Goal: Information Seeking & Learning: Check status

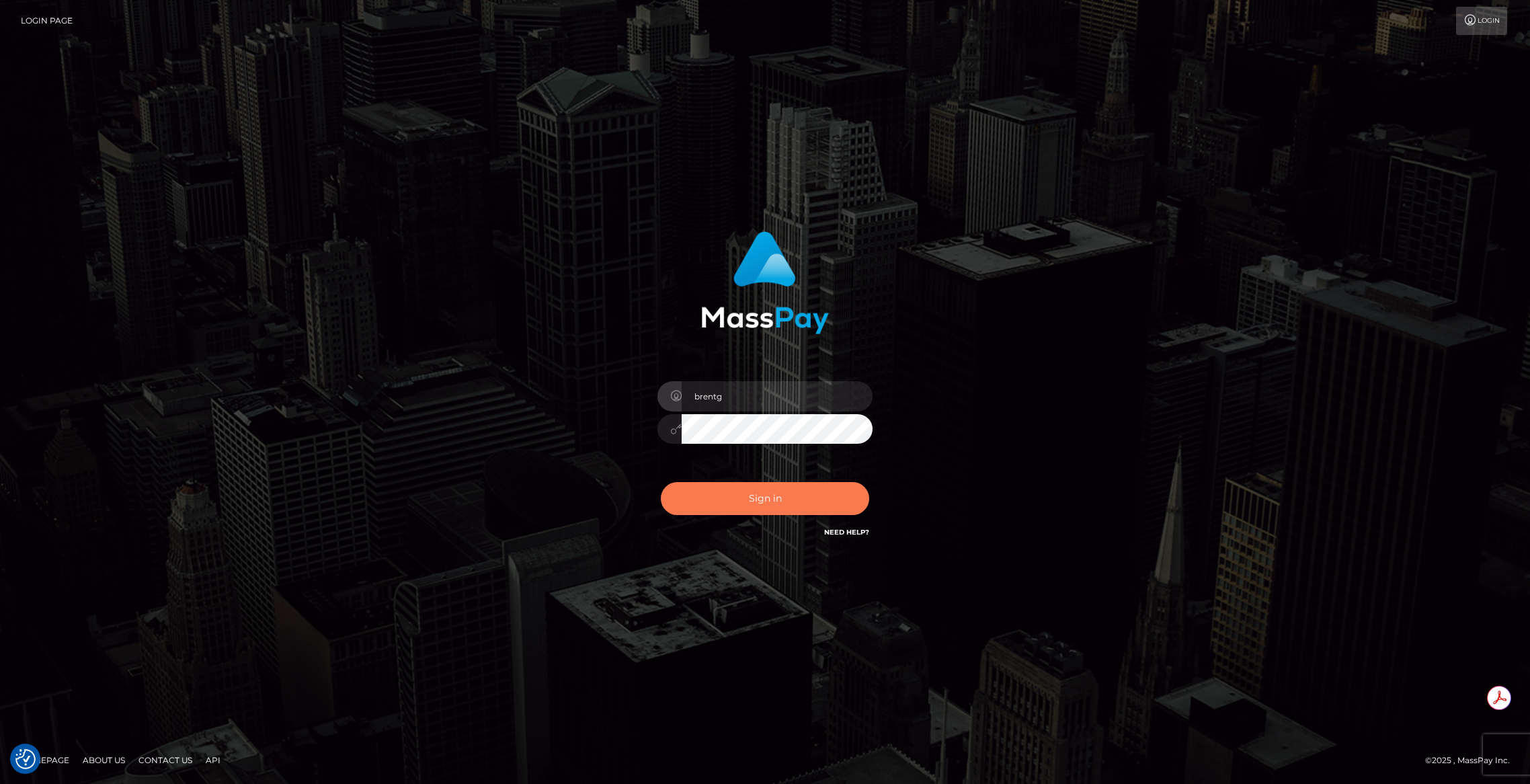
click at [775, 484] on button "Sign in" at bounding box center [765, 497] width 208 height 33
type input "brentg"
click at [773, 484] on button "Sign in" at bounding box center [765, 497] width 208 height 33
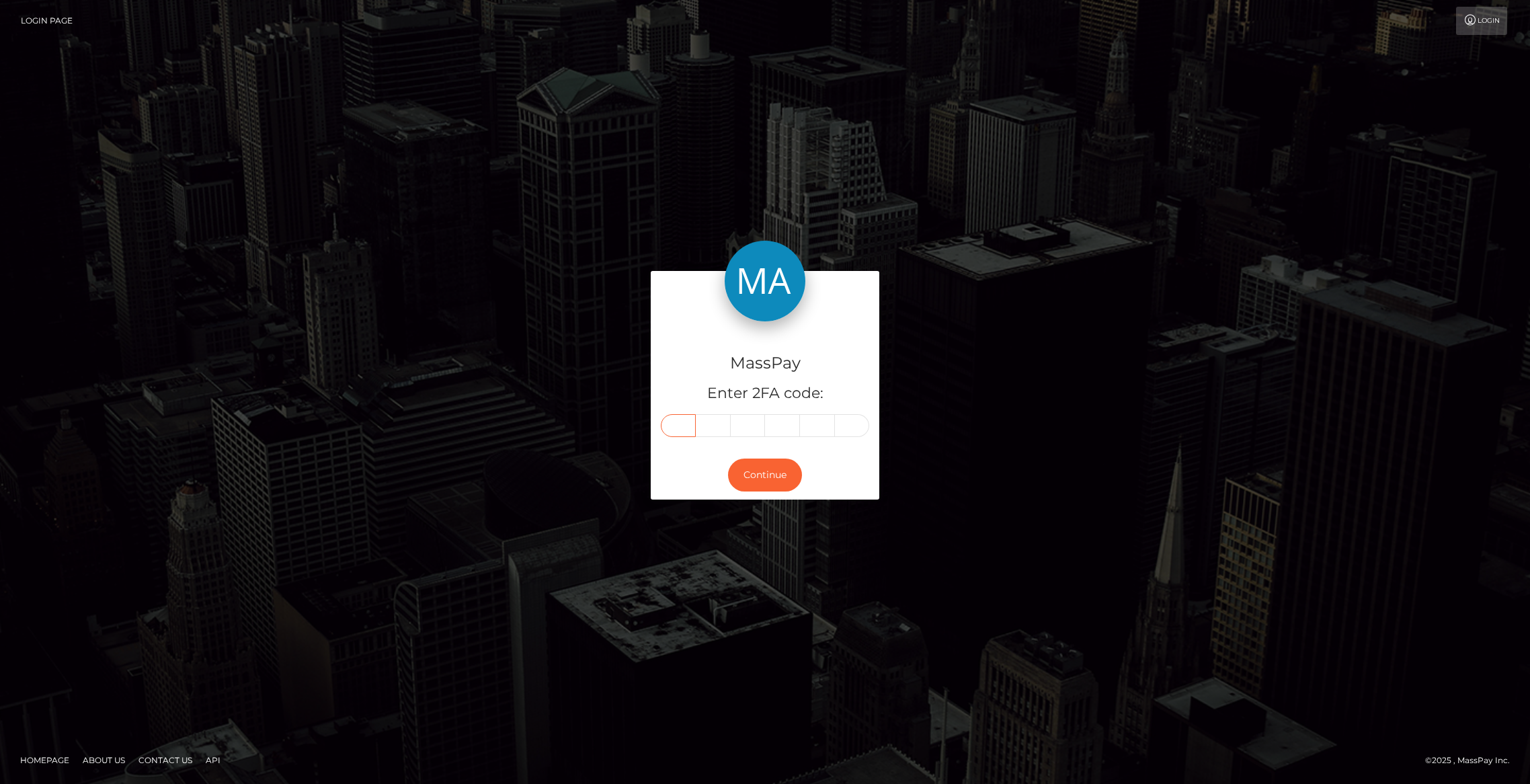
paste input "2"
type input "2"
type input "3"
type input "6"
type input "5"
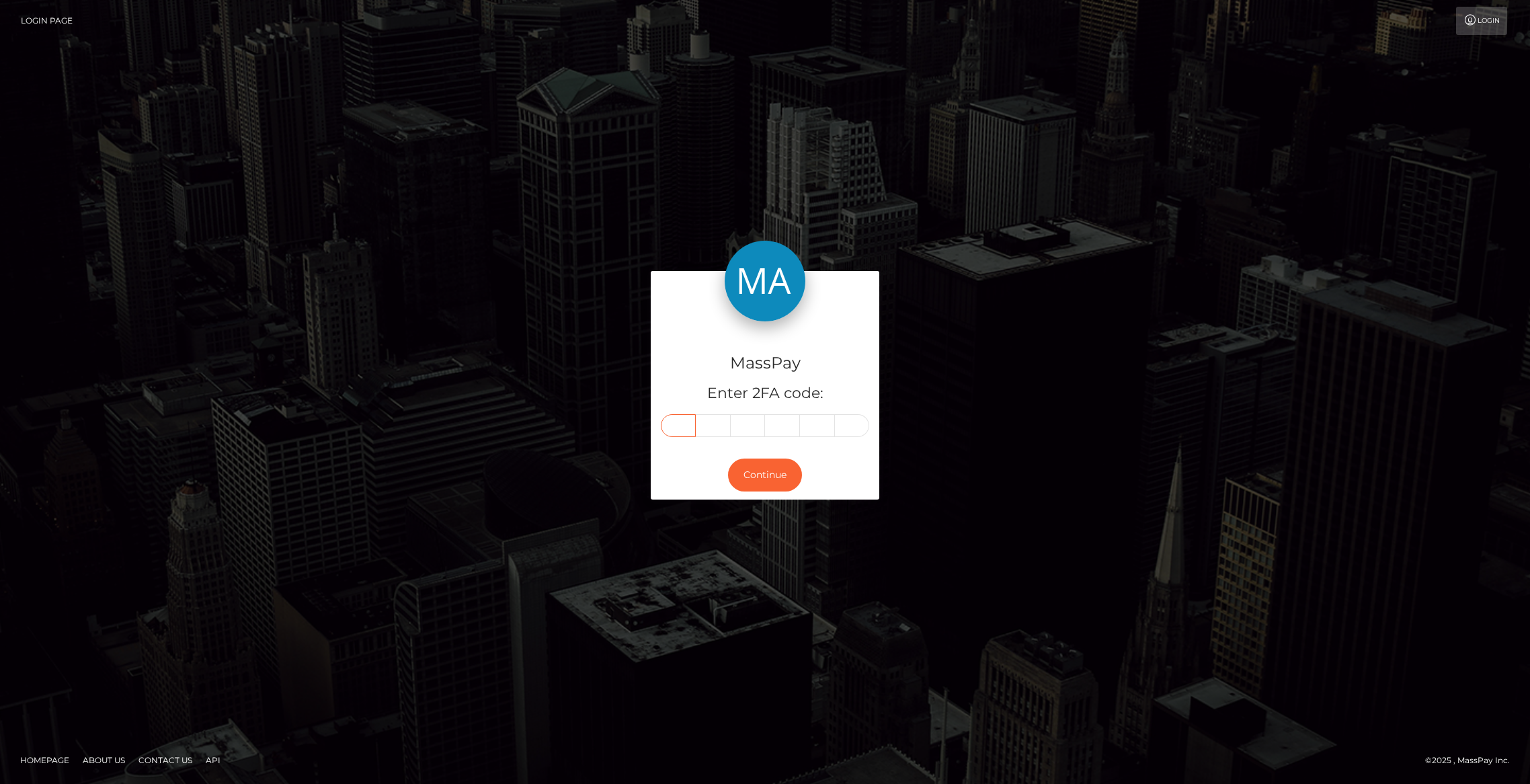
type input "2"
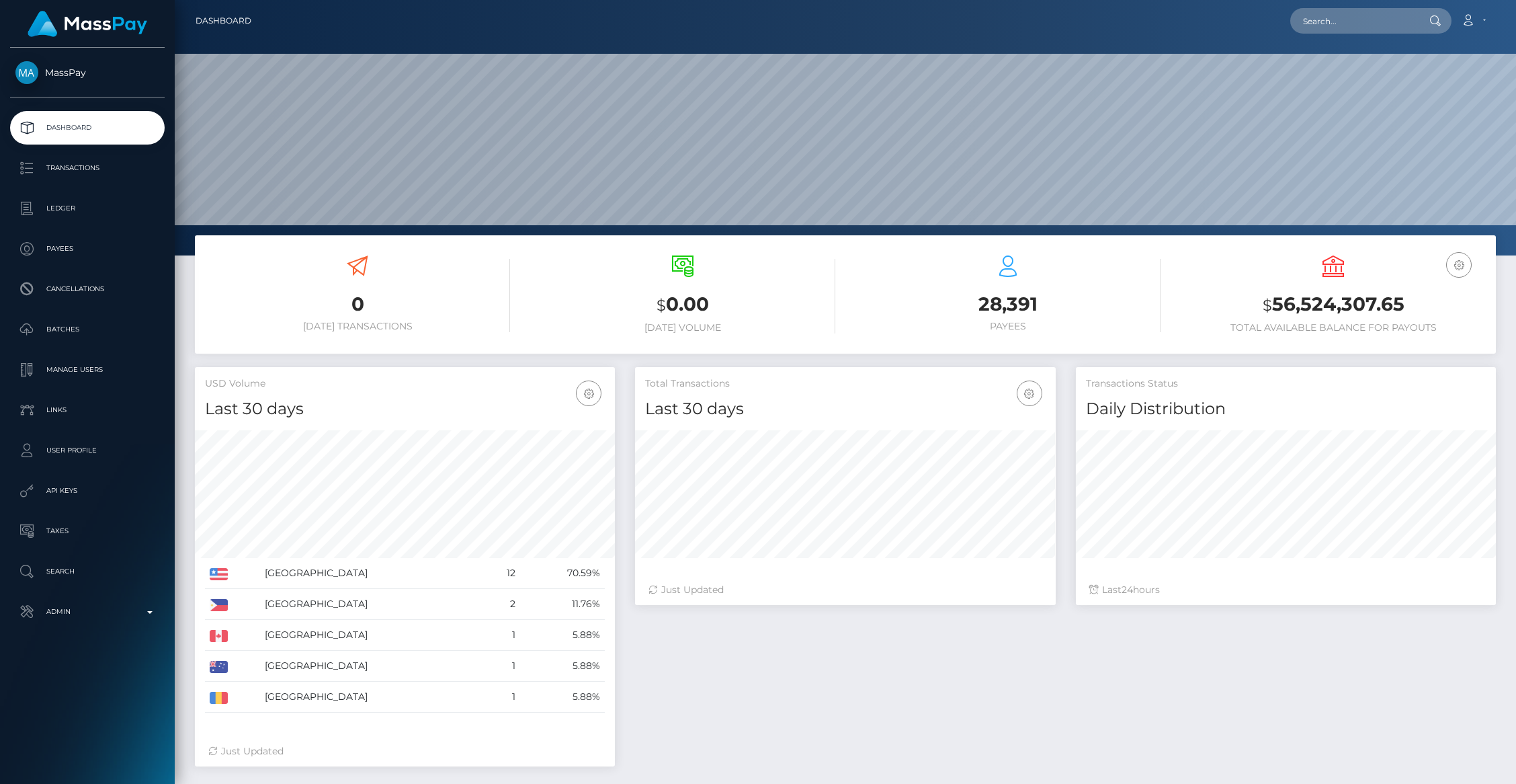
scroll to position [238, 420]
click at [1319, 24] on input "text" at bounding box center [1353, 20] width 126 height 26
paste input "pout_3zpT1mJBXTv3h"
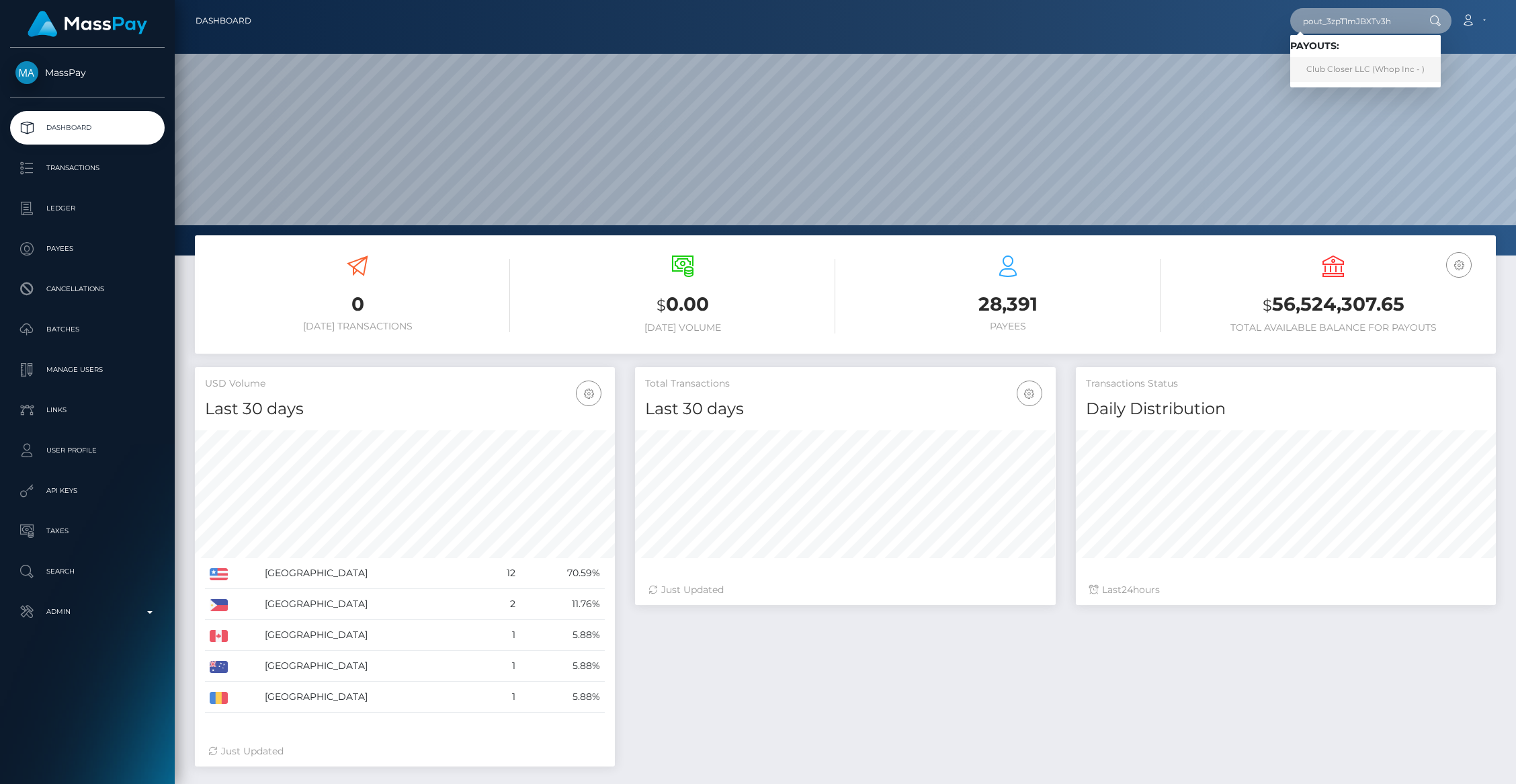
type input "pout_3zpT1mJBXTv3h"
click at [1357, 70] on link "Club Closer LLC (Whop Inc - )" at bounding box center [1365, 70] width 151 height 25
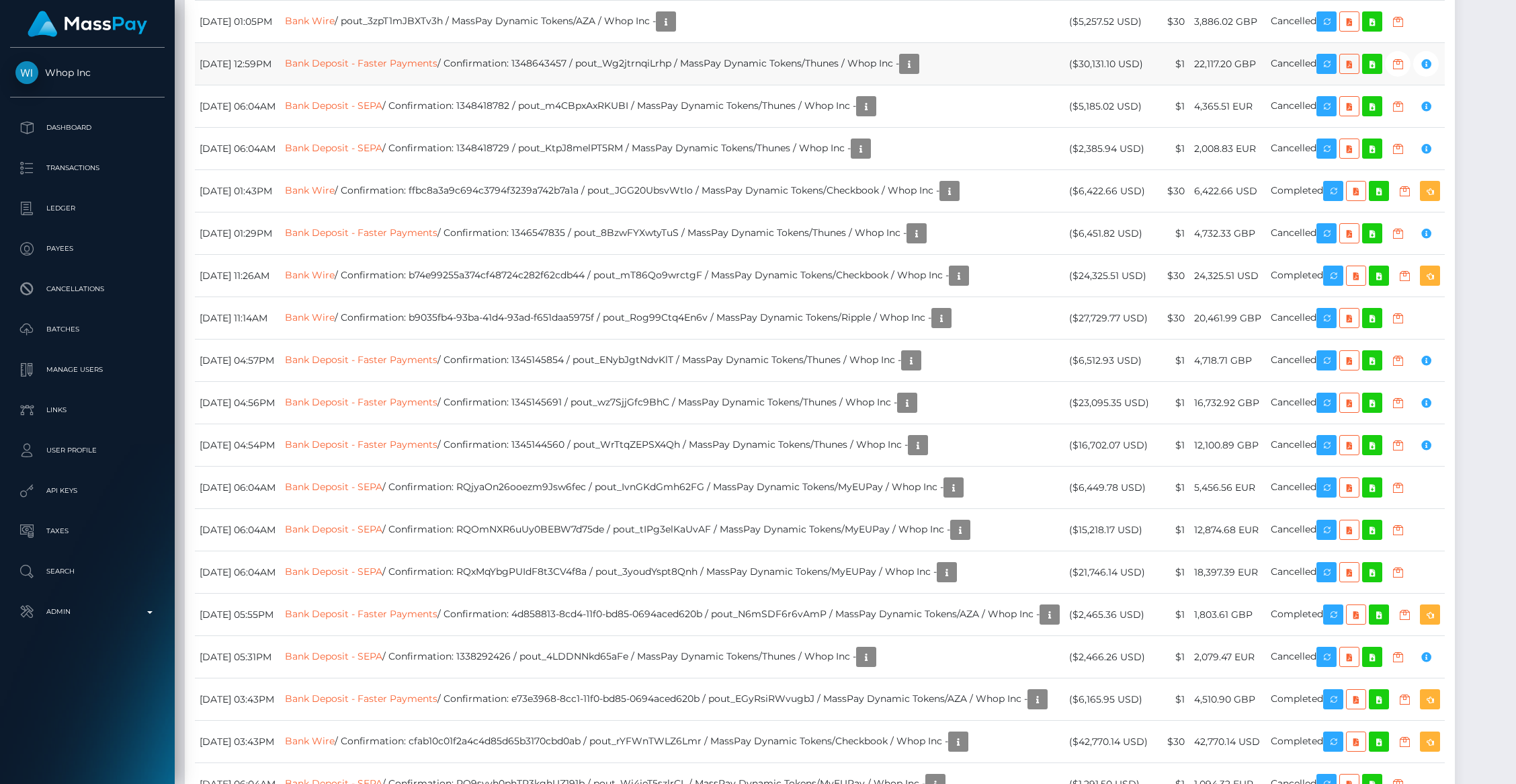
scroll to position [2893, 0]
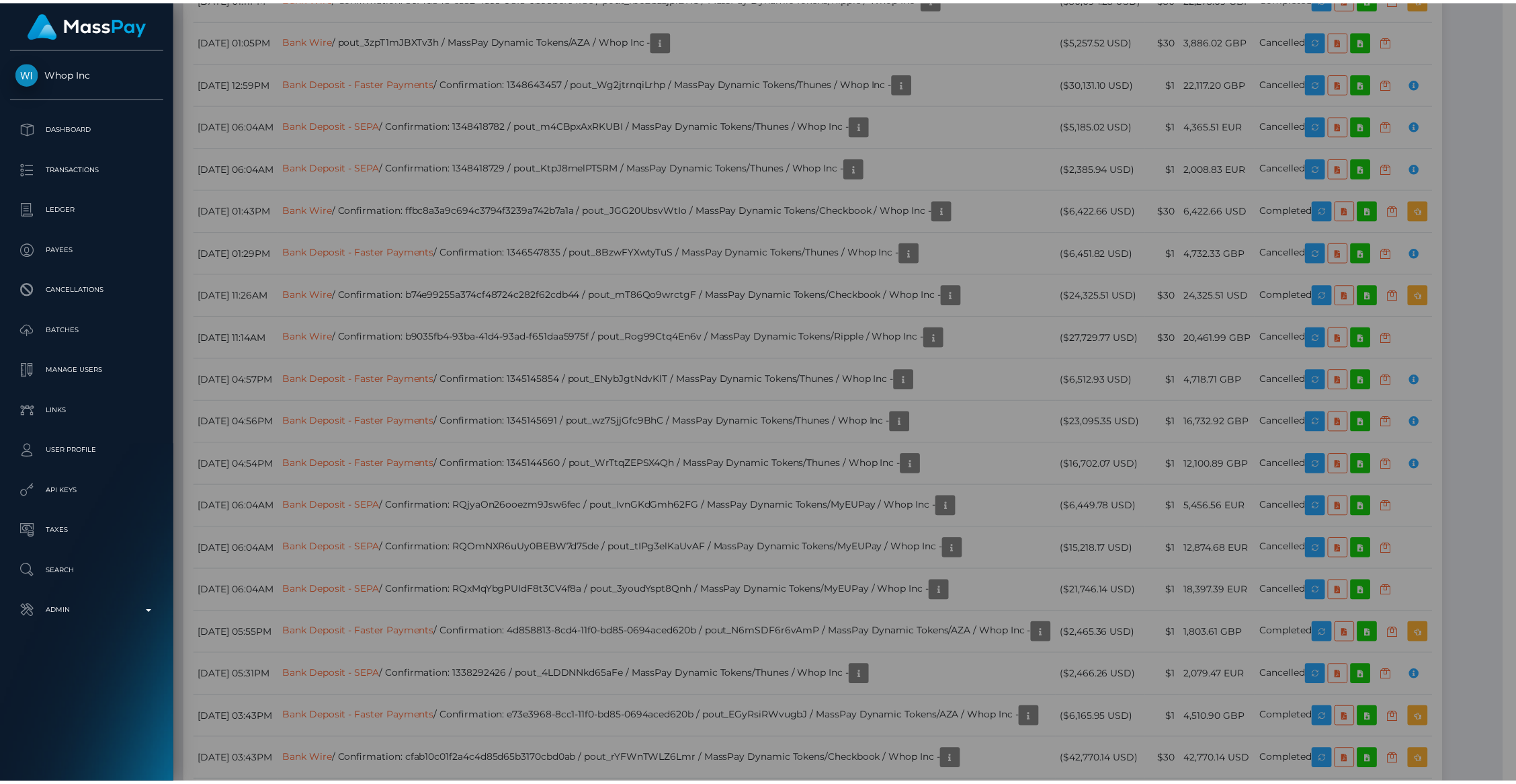
scroll to position [671891, 671645]
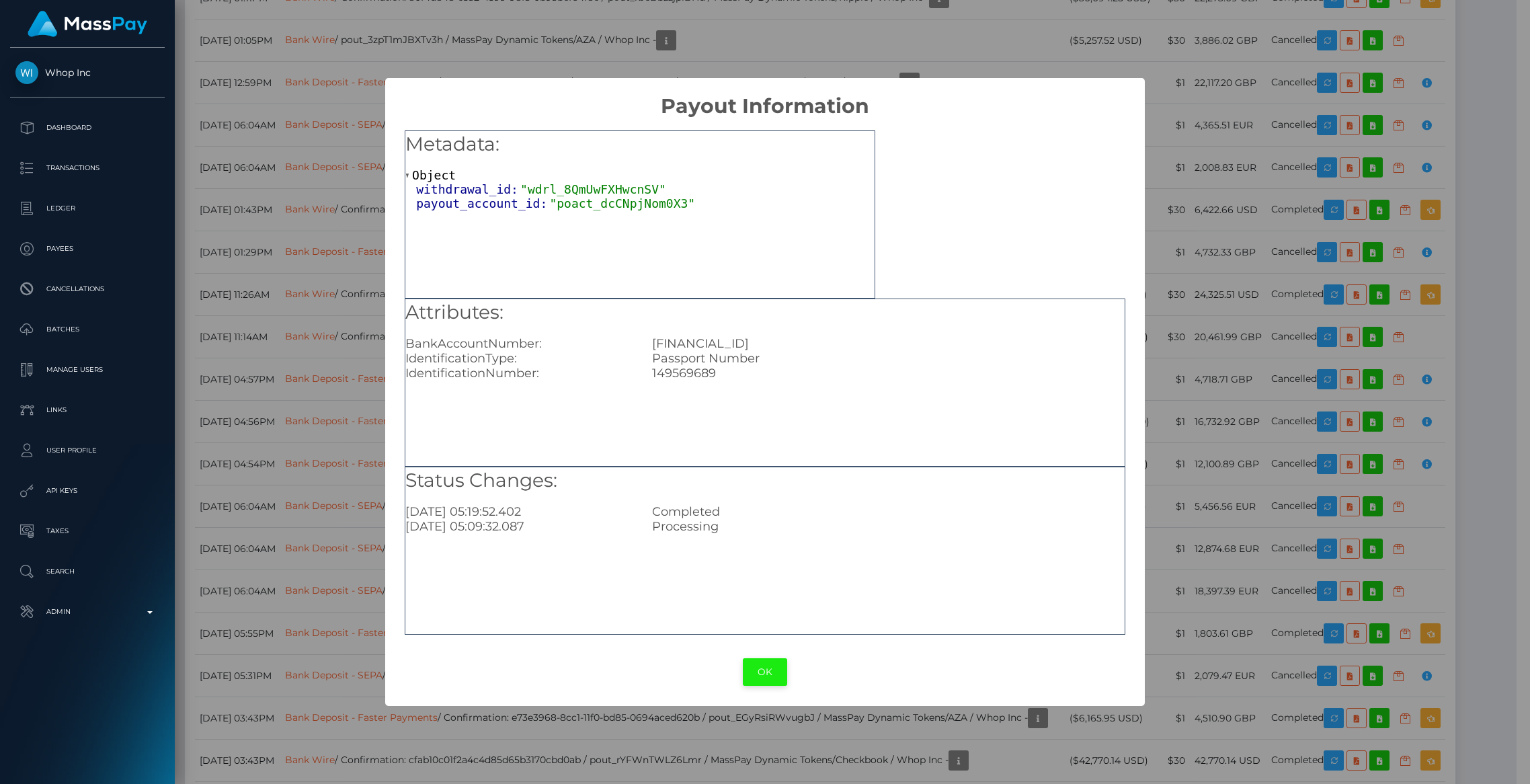
click at [764, 676] on button "OK" at bounding box center [765, 671] width 44 height 27
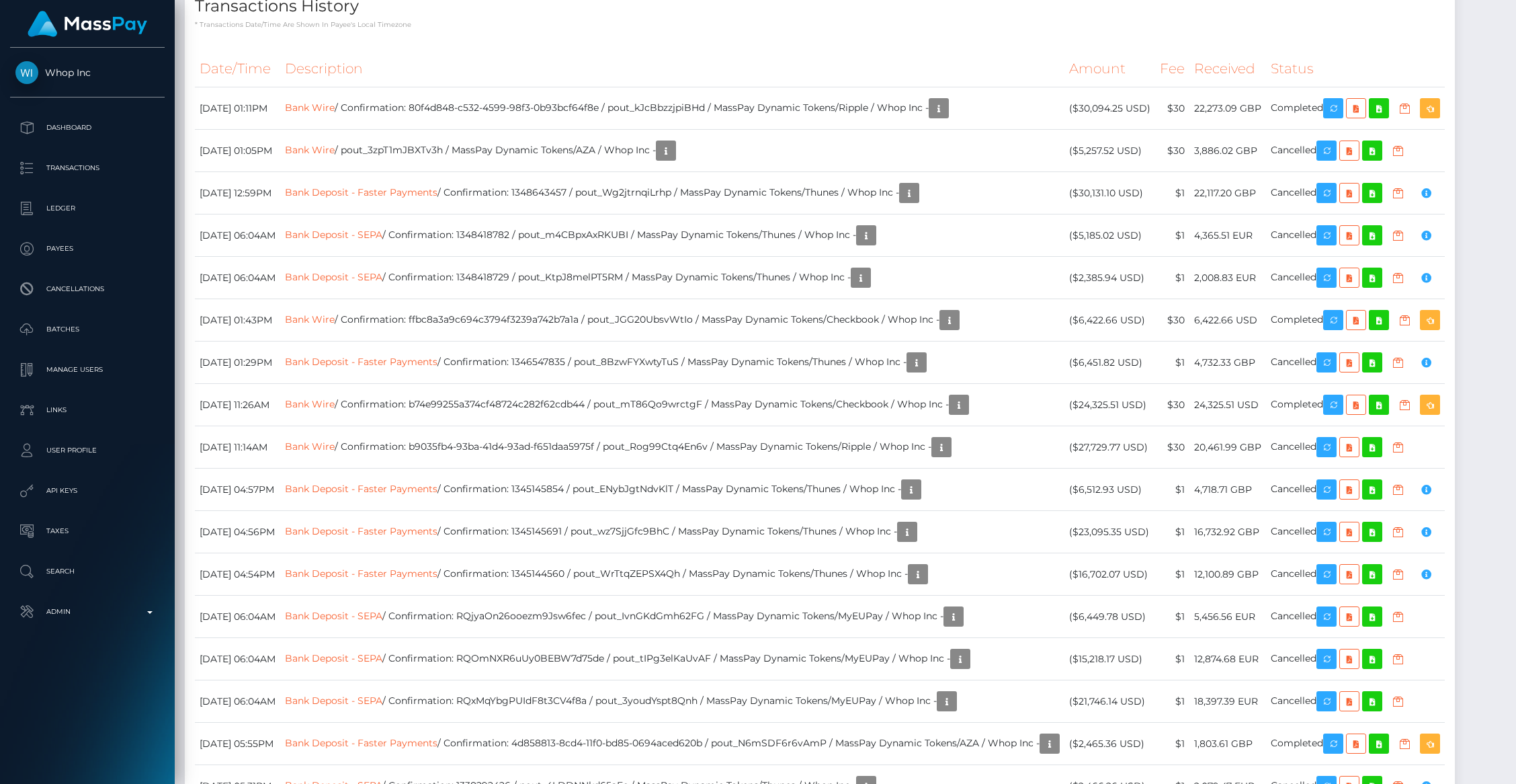
scroll to position [2789, 0]
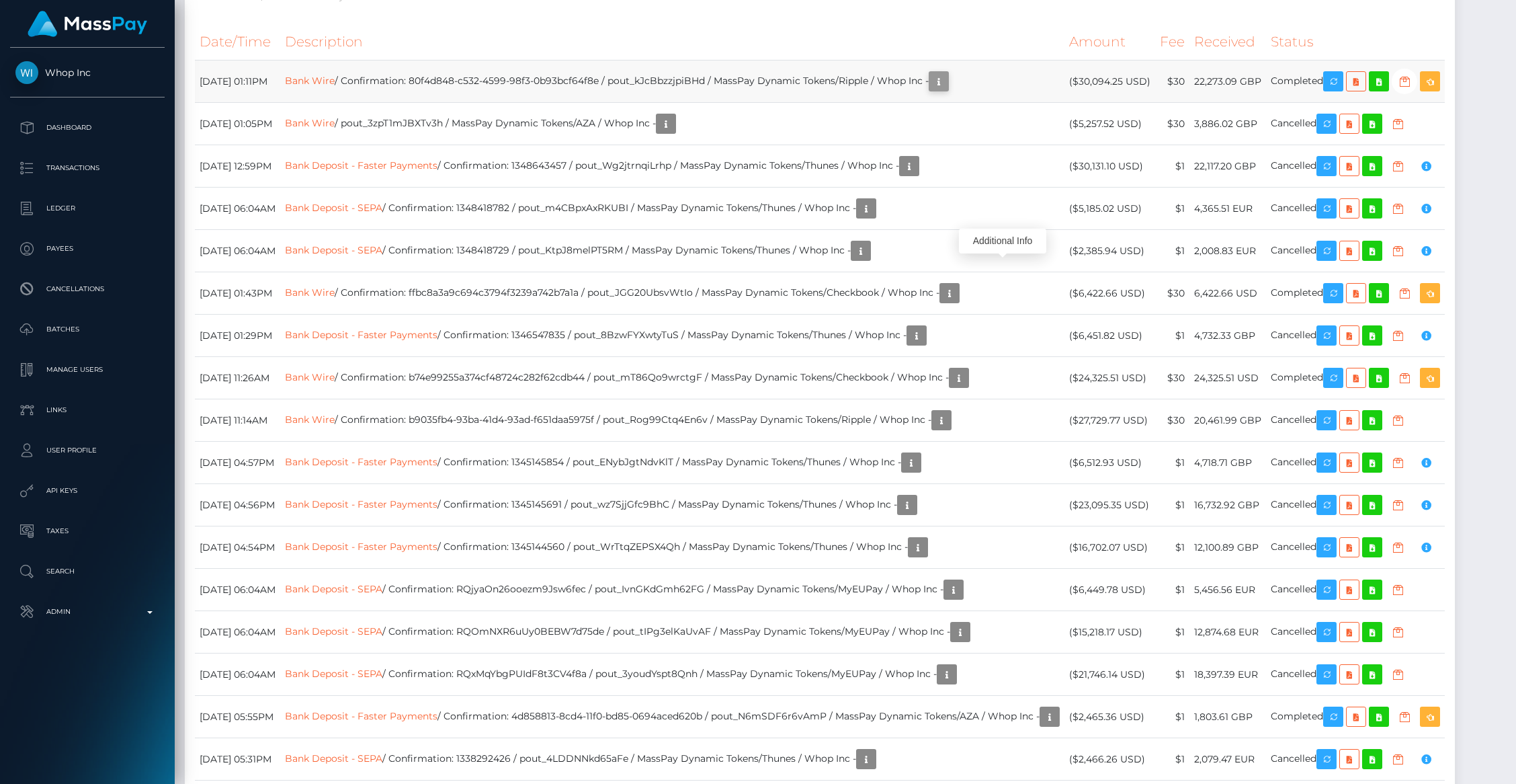
click at [947, 90] on icon "button" at bounding box center [938, 81] width 16 height 17
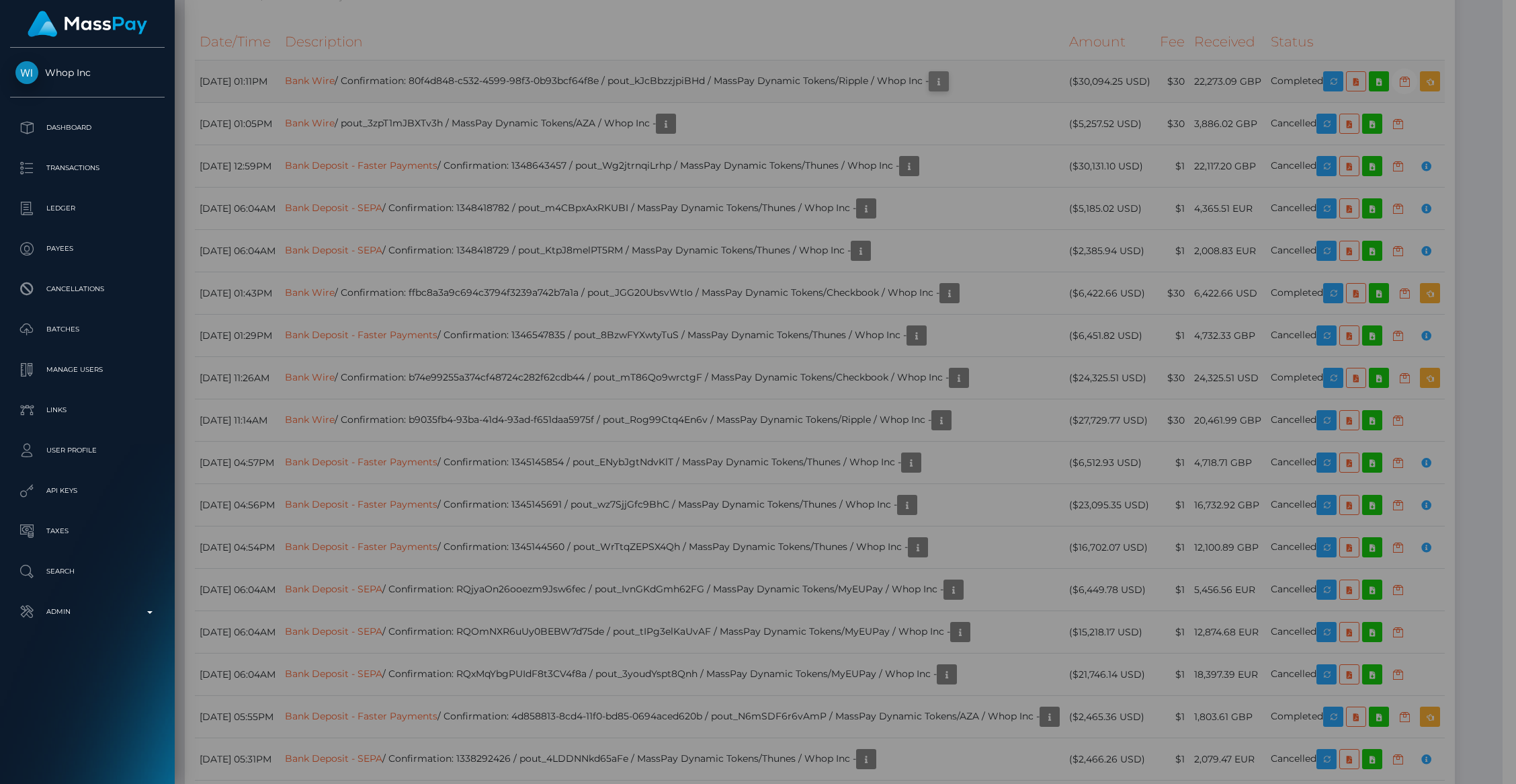
scroll to position [671891, 671645]
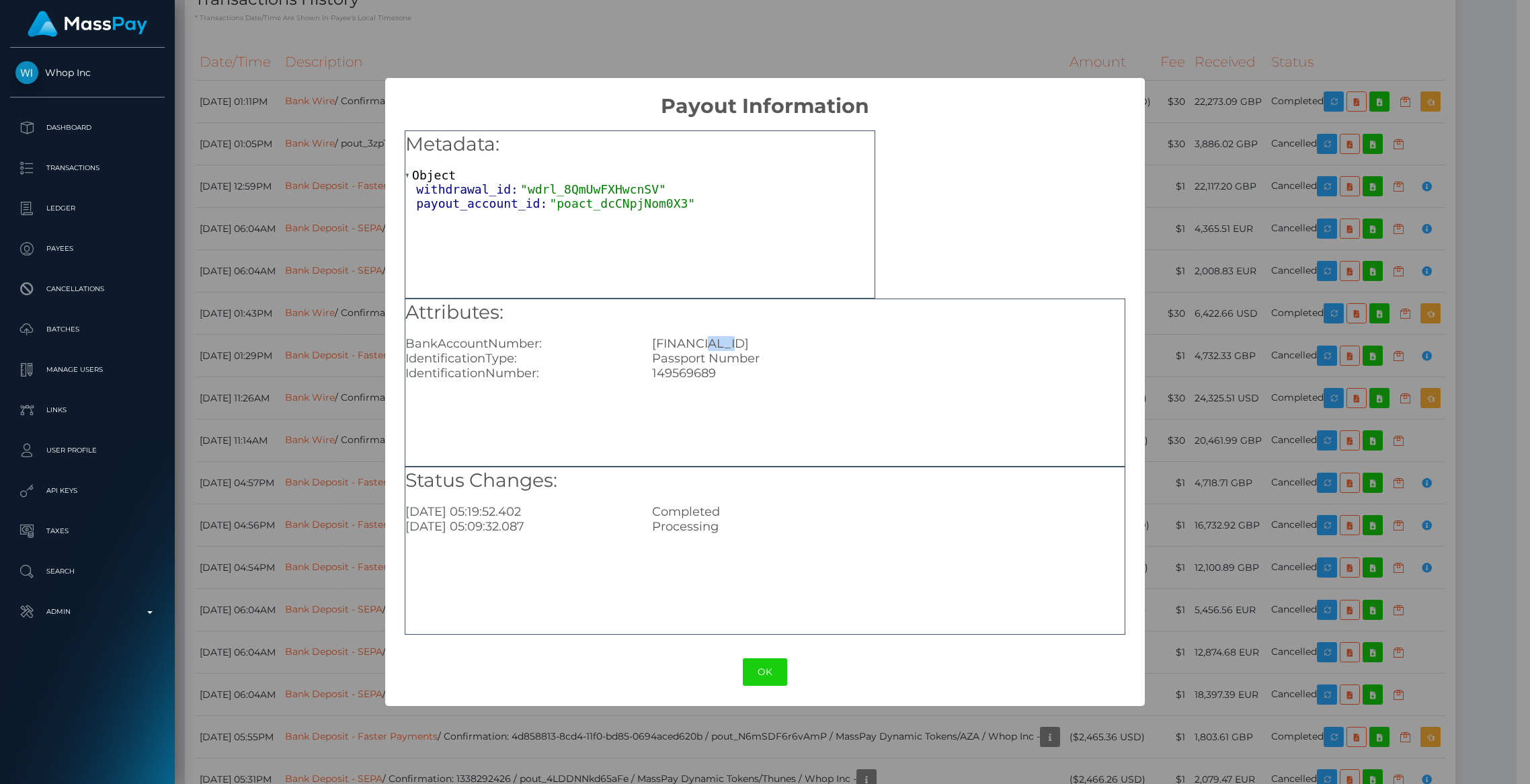
drag, startPoint x: 721, startPoint y: 342, endPoint x: 752, endPoint y: 341, distance: 31.0
click at [752, 341] on div "GB49TRWI23080197945229" at bounding box center [889, 343] width 493 height 15
drag, startPoint x: 808, startPoint y: 343, endPoint x: 777, endPoint y: 346, distance: 31.1
click at [777, 346] on div "GB49TRWI23080197945229" at bounding box center [889, 343] width 493 height 15
click at [690, 334] on div "Attributes: BankAccountNumber: GB49TRWI23080197945229 IdentificationType: Passp…" at bounding box center [765, 340] width 719 height 81
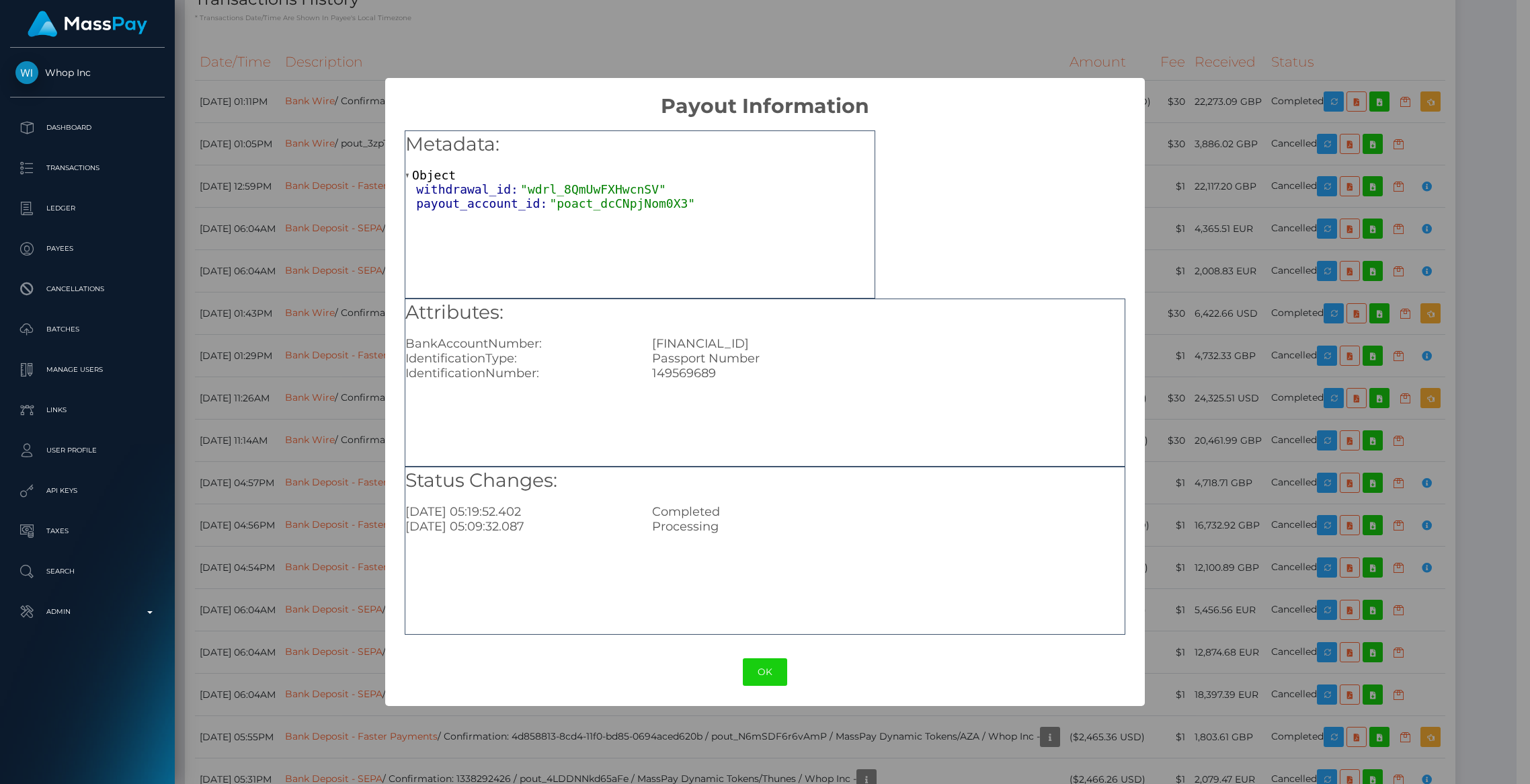
drag, startPoint x: 750, startPoint y: 343, endPoint x: 774, endPoint y: 343, distance: 24.0
click at [774, 343] on div "GB49TRWI23080197945229" at bounding box center [889, 343] width 493 height 15
click at [855, 369] on div "149569689" at bounding box center [889, 373] width 493 height 15
click at [772, 662] on button "OK" at bounding box center [765, 671] width 44 height 27
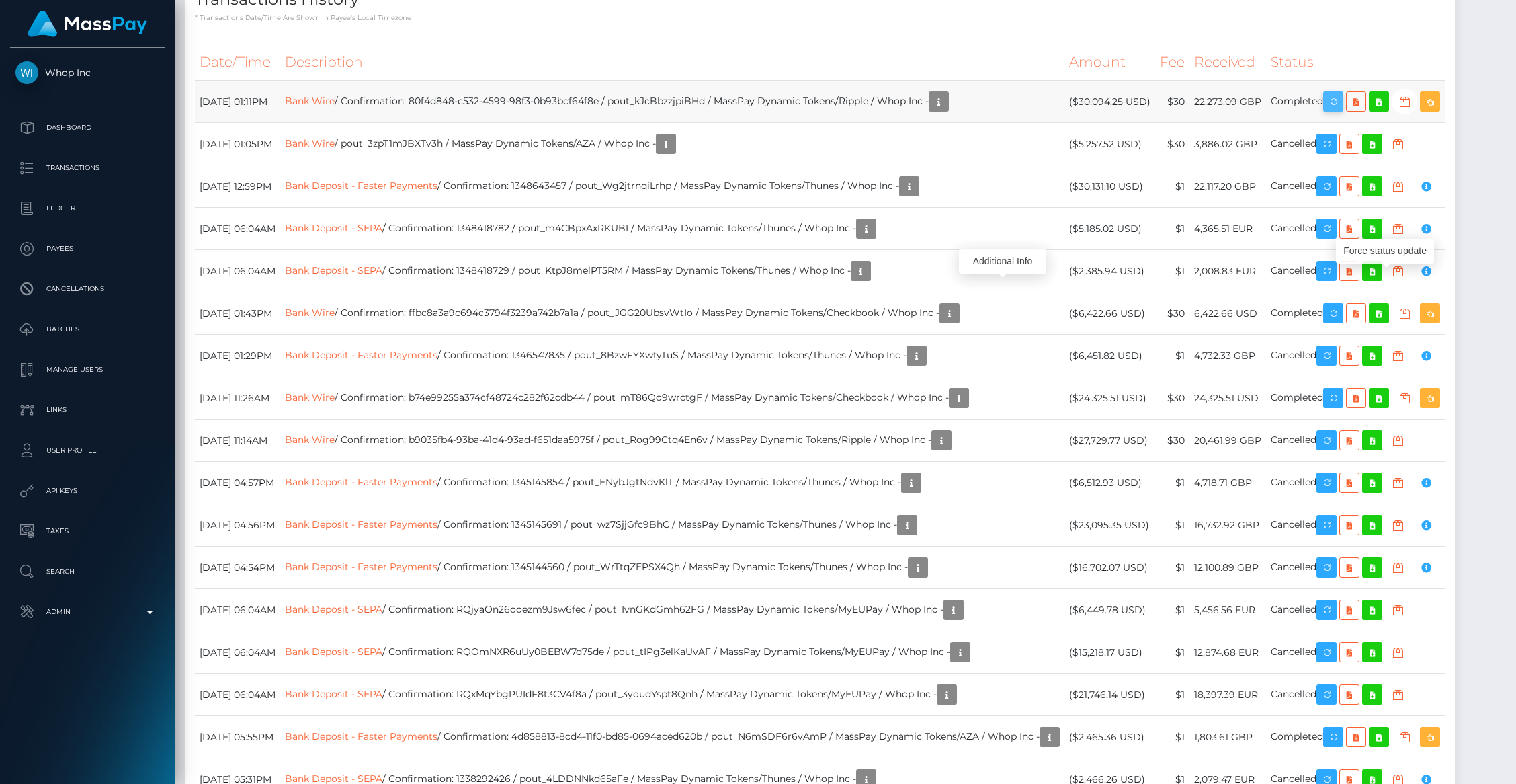
click at [1341, 110] on icon "button" at bounding box center [1333, 101] width 16 height 17
click at [103, 602] on p "Admin" at bounding box center [87, 611] width 144 height 20
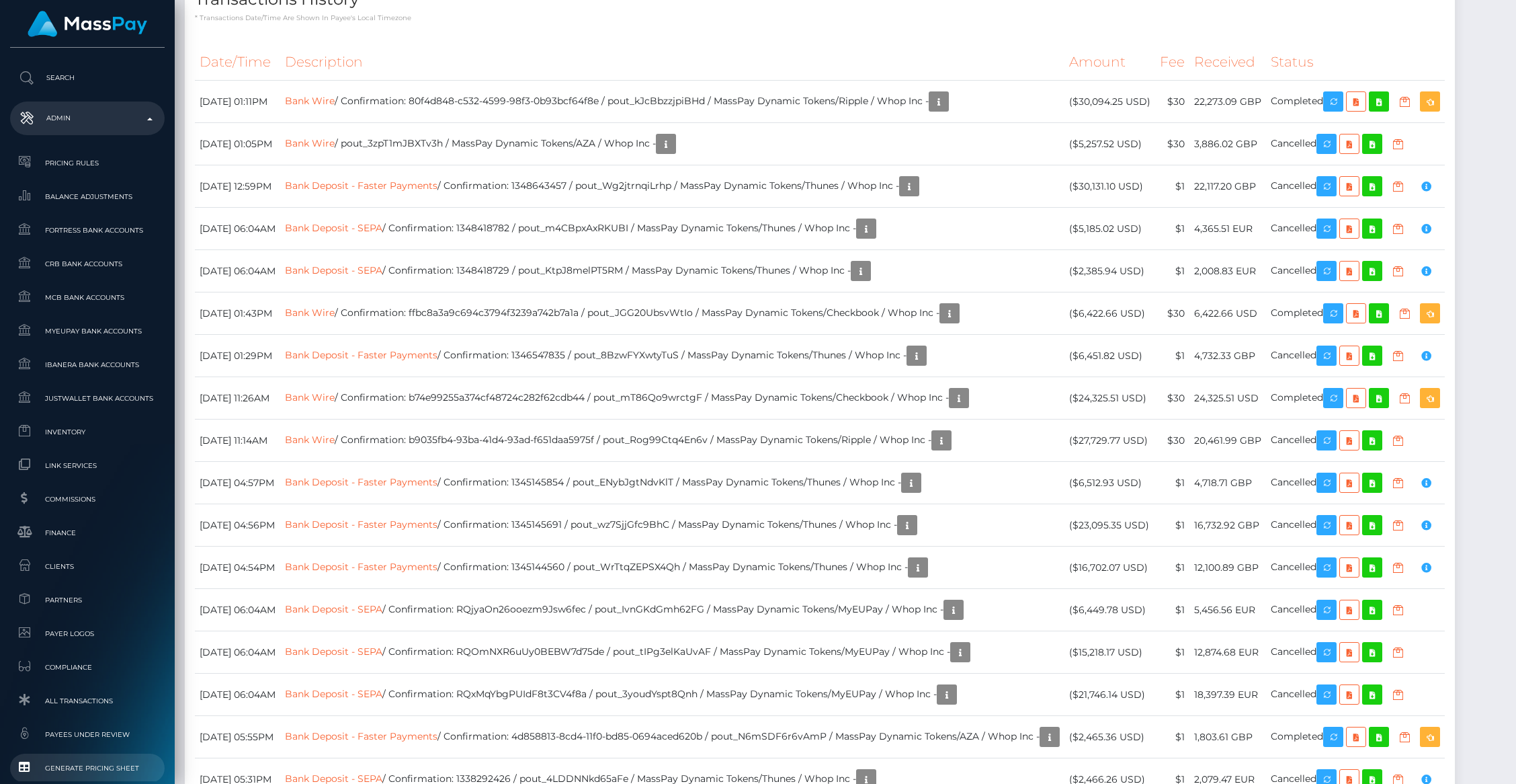
scroll to position [665, 0]
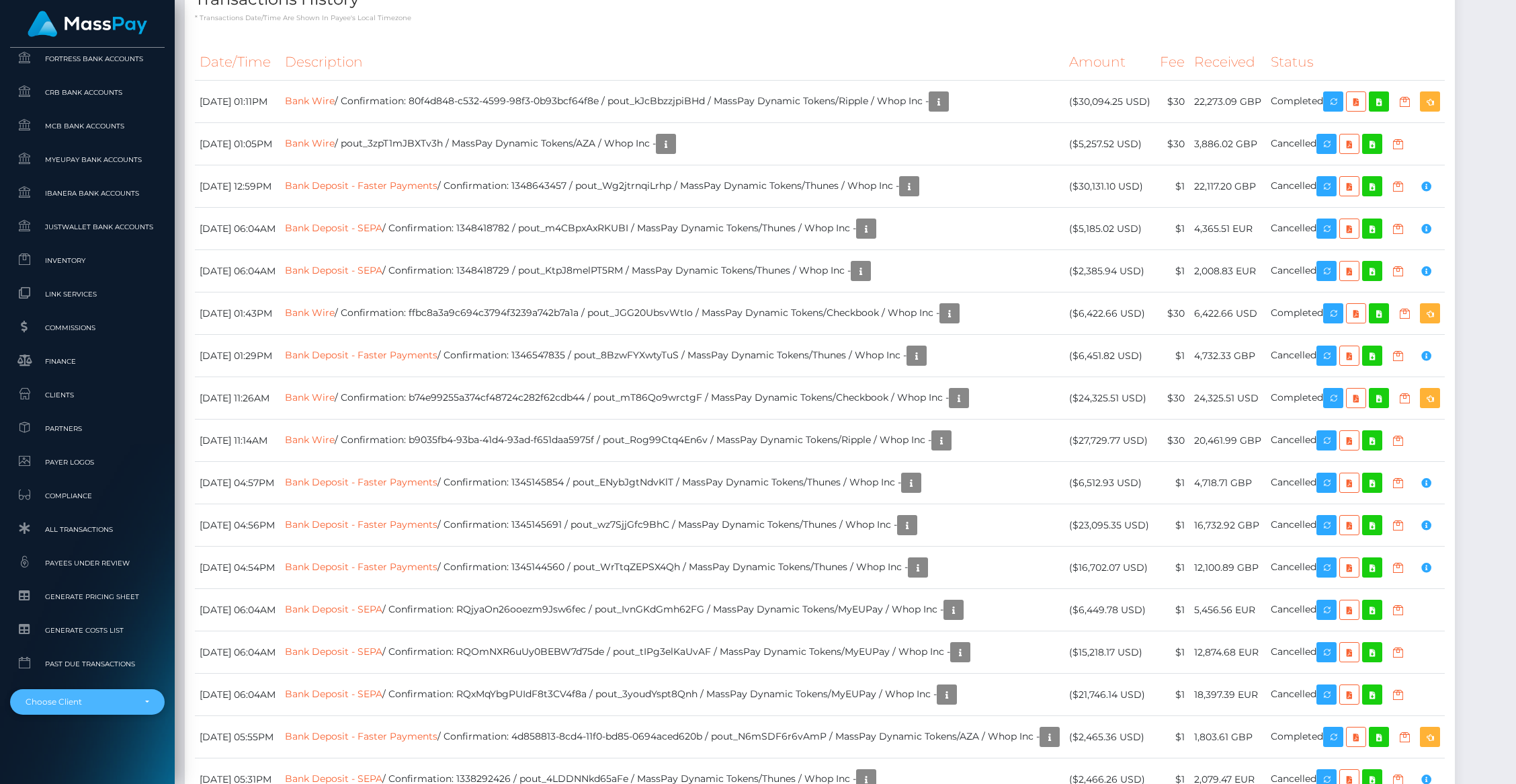
click at [111, 699] on div "Choose Client" at bounding box center [79, 701] width 108 height 11
type input "canna"
click at [59, 660] on span "CannaGlobe -" at bounding box center [58, 668] width 66 height 18
select select "145"
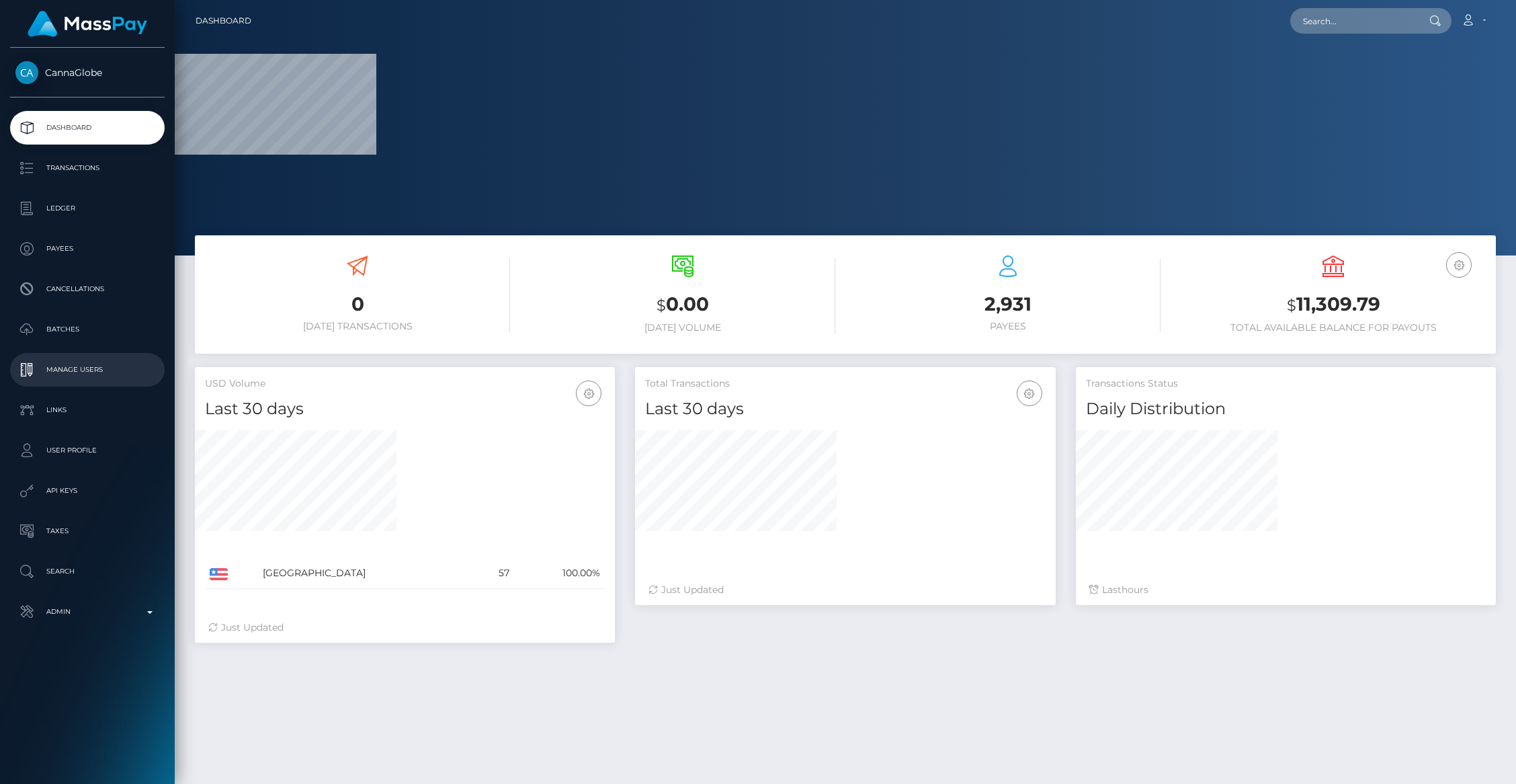
click at [75, 372] on p "Manage Users" at bounding box center [87, 370] width 144 height 20
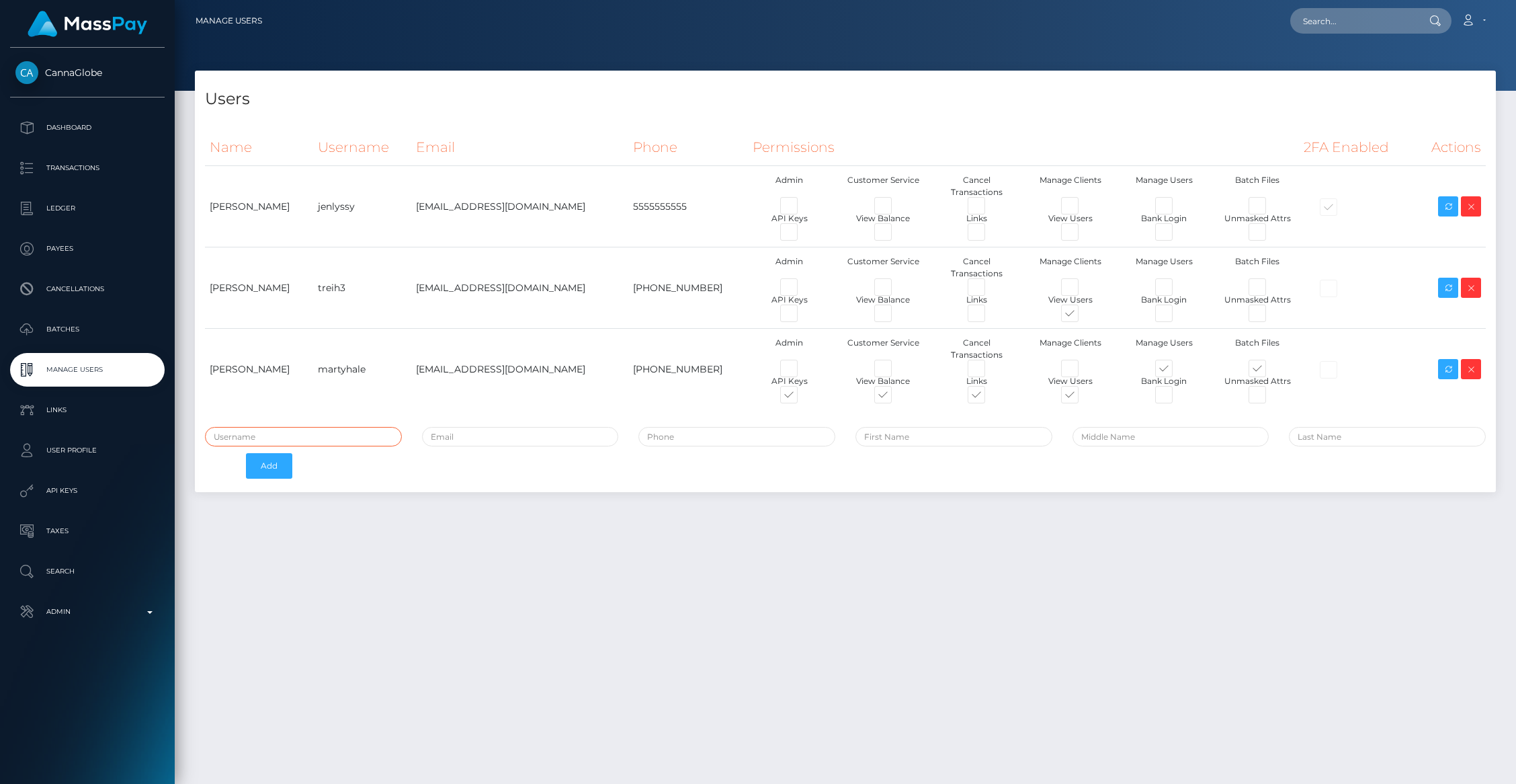
type input "brentg"
click at [1445, 280] on icon at bounding box center [1448, 287] width 16 height 17
click at [1305, 22] on input "text" at bounding box center [1353, 20] width 126 height 26
paste input "onesieand@gmail.com"
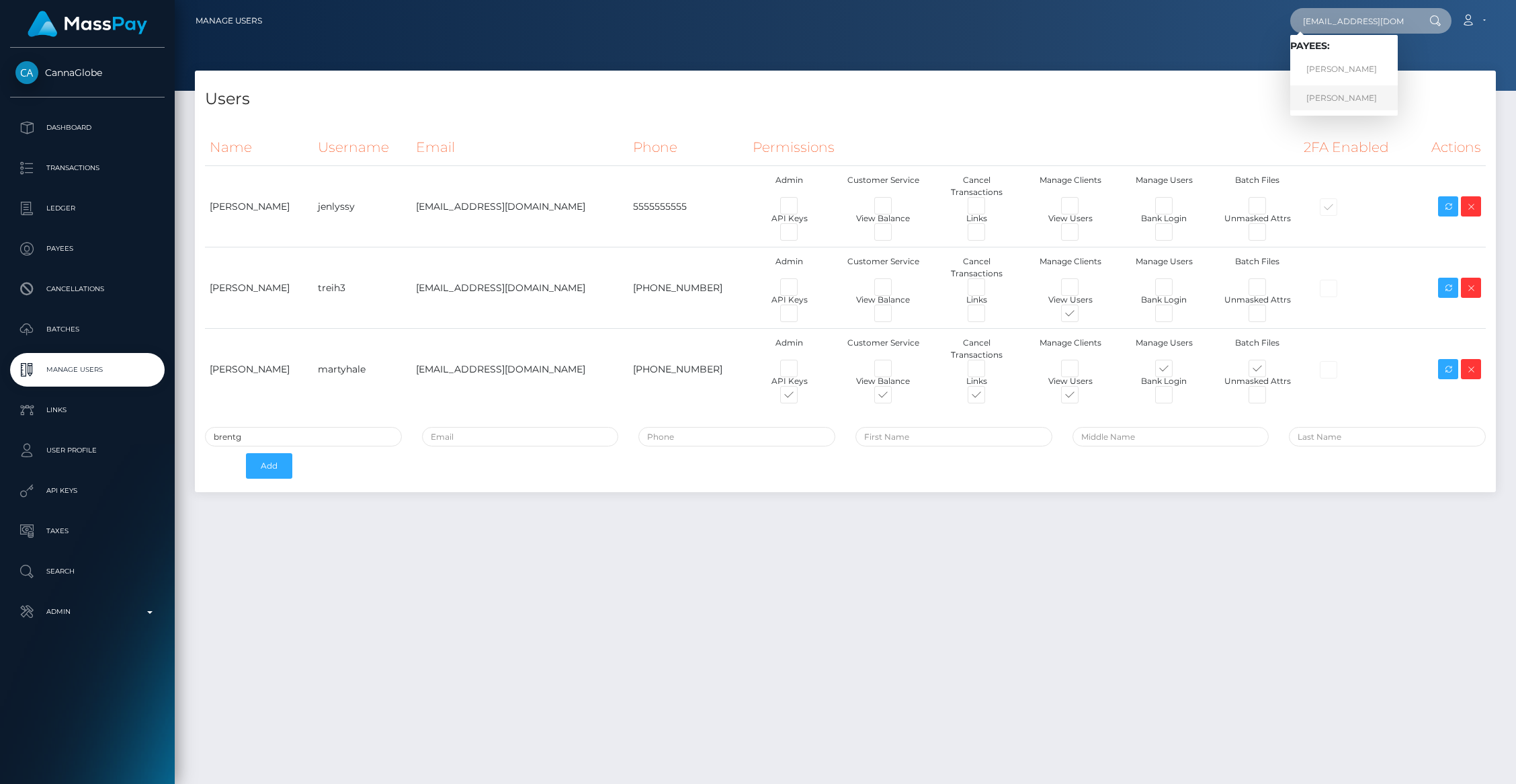
type input "onesieand@gmail.com"
click at [1338, 102] on link "Alice Rooney" at bounding box center [1344, 98] width 108 height 25
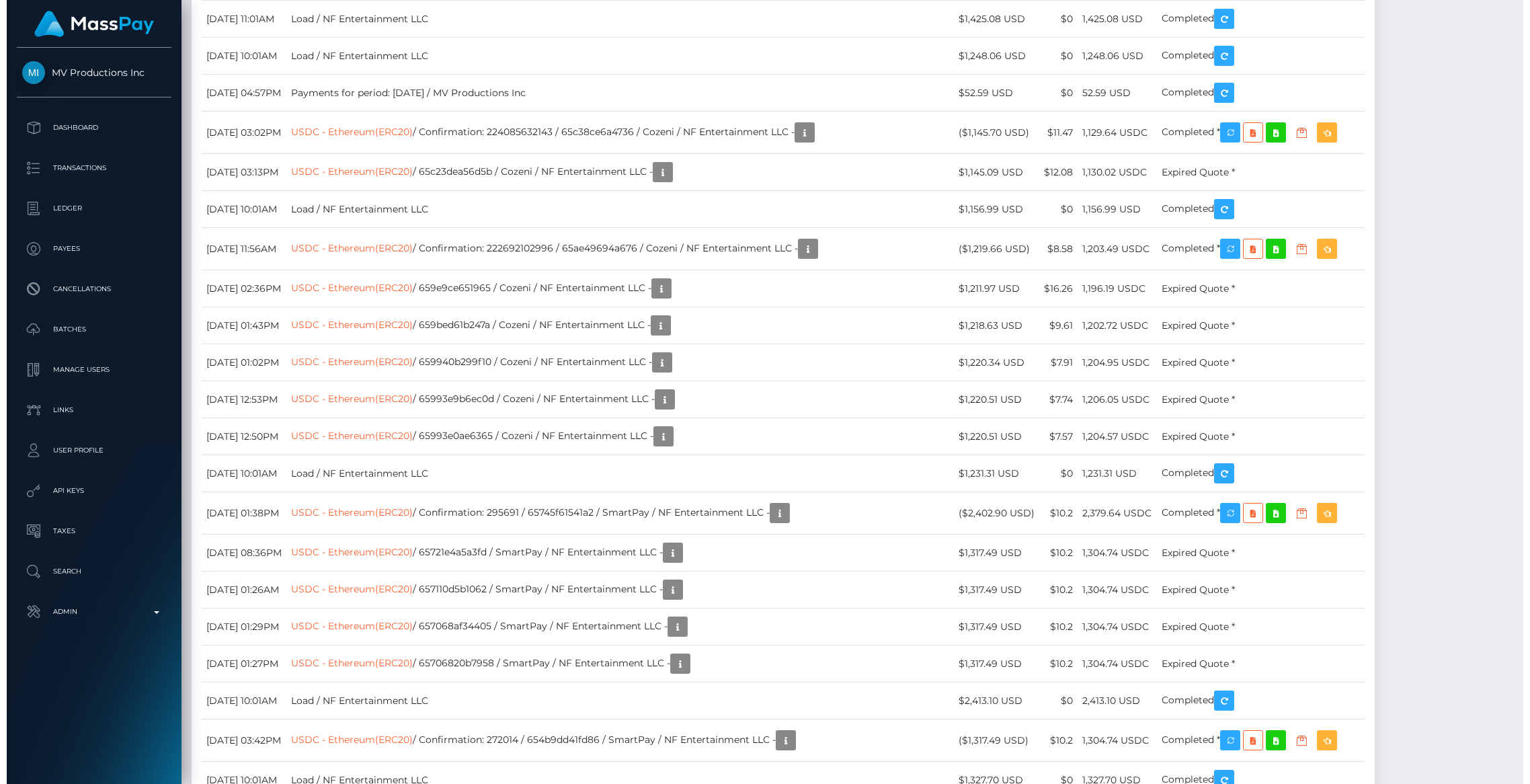
scroll to position [161, 420]
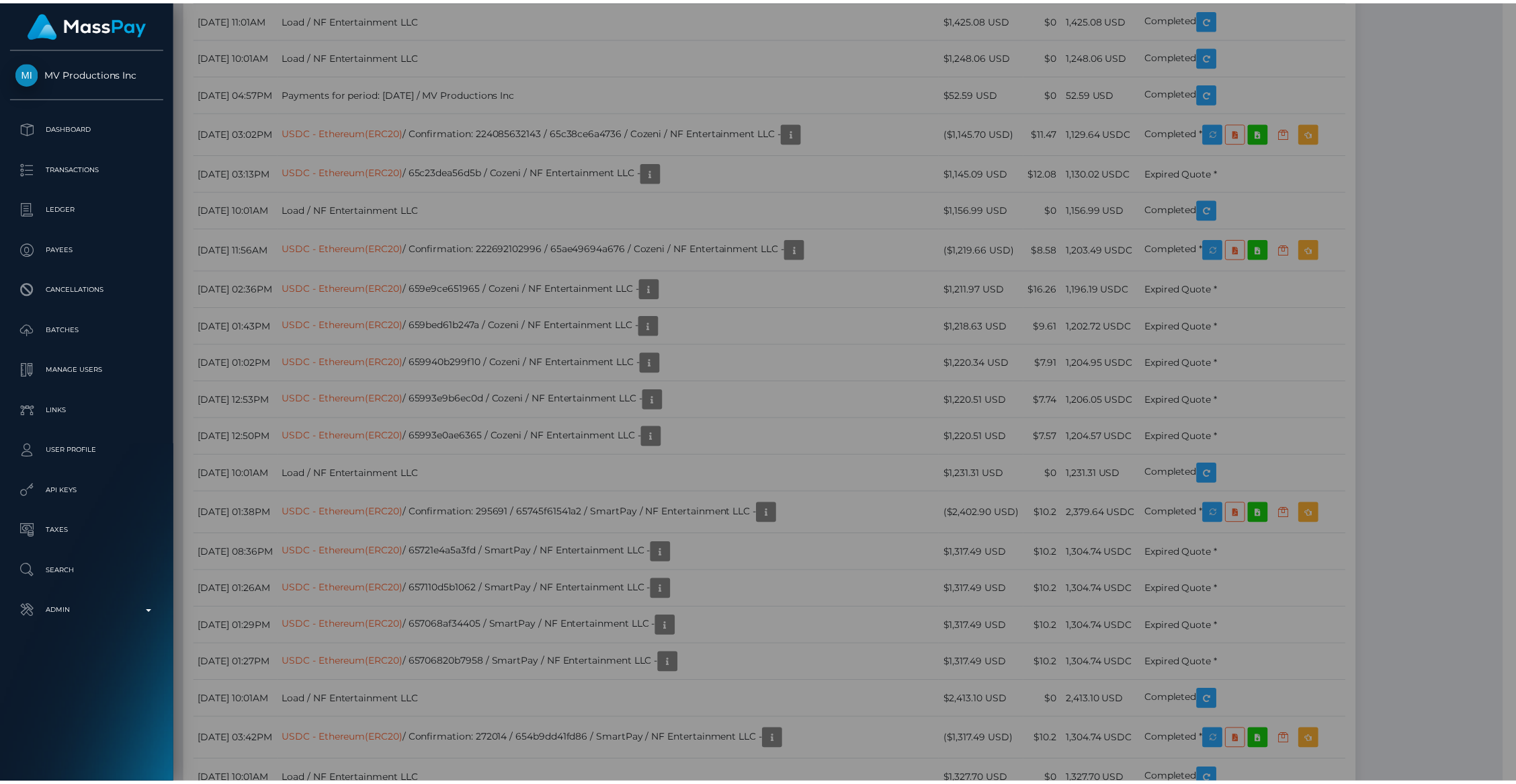
scroll to position [671891, 671645]
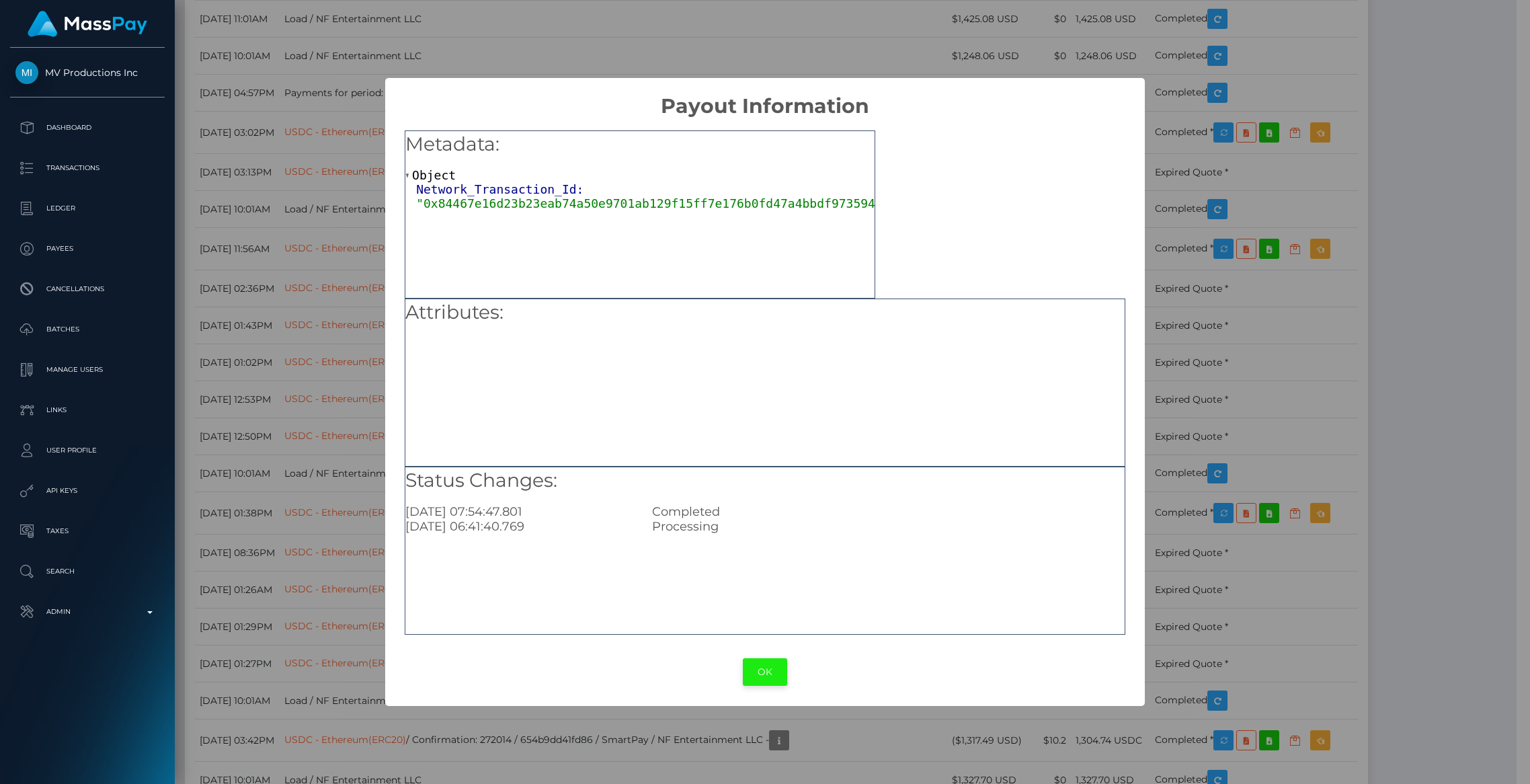
click at [772, 661] on button "OK" at bounding box center [765, 671] width 44 height 27
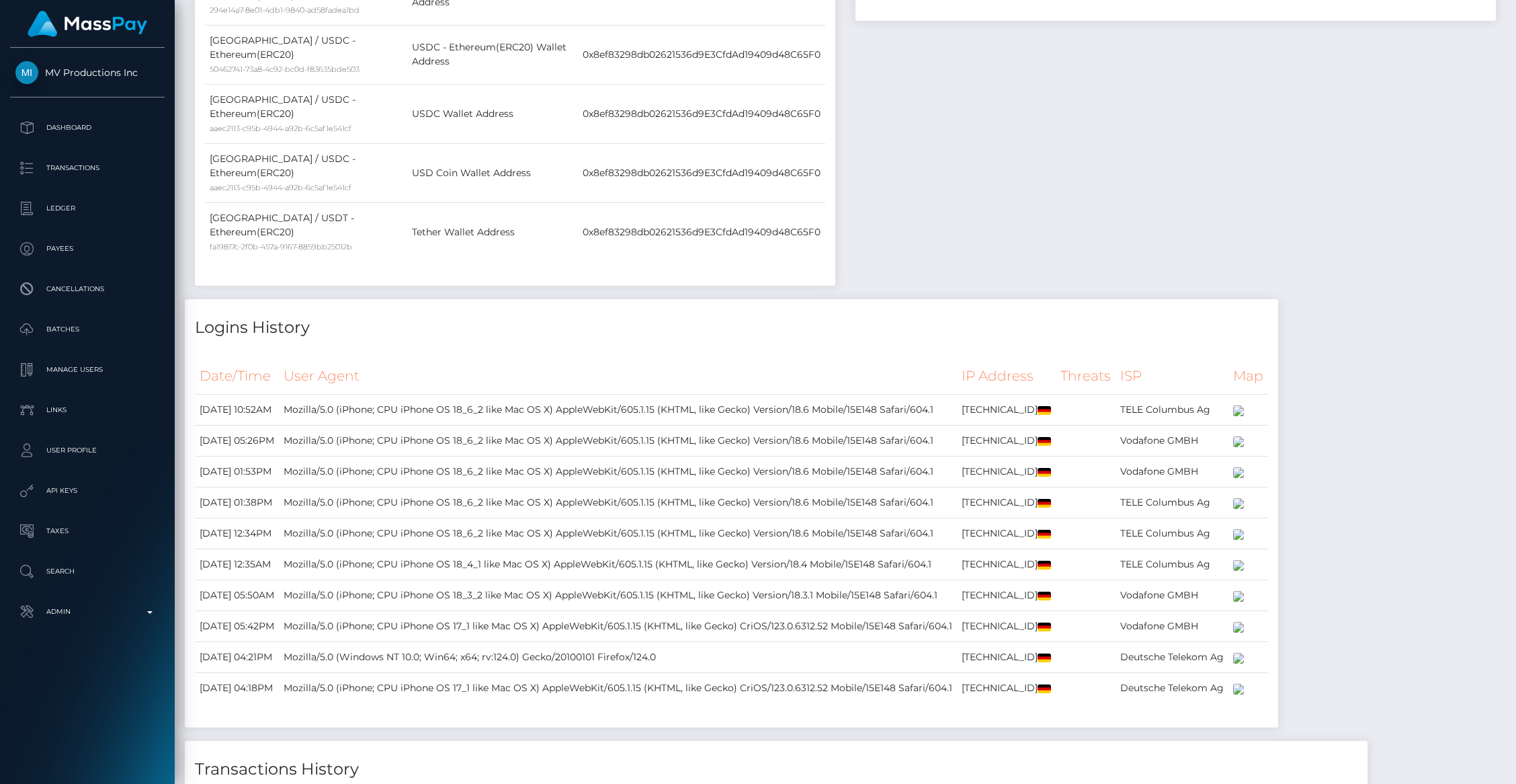
scroll to position [0, 0]
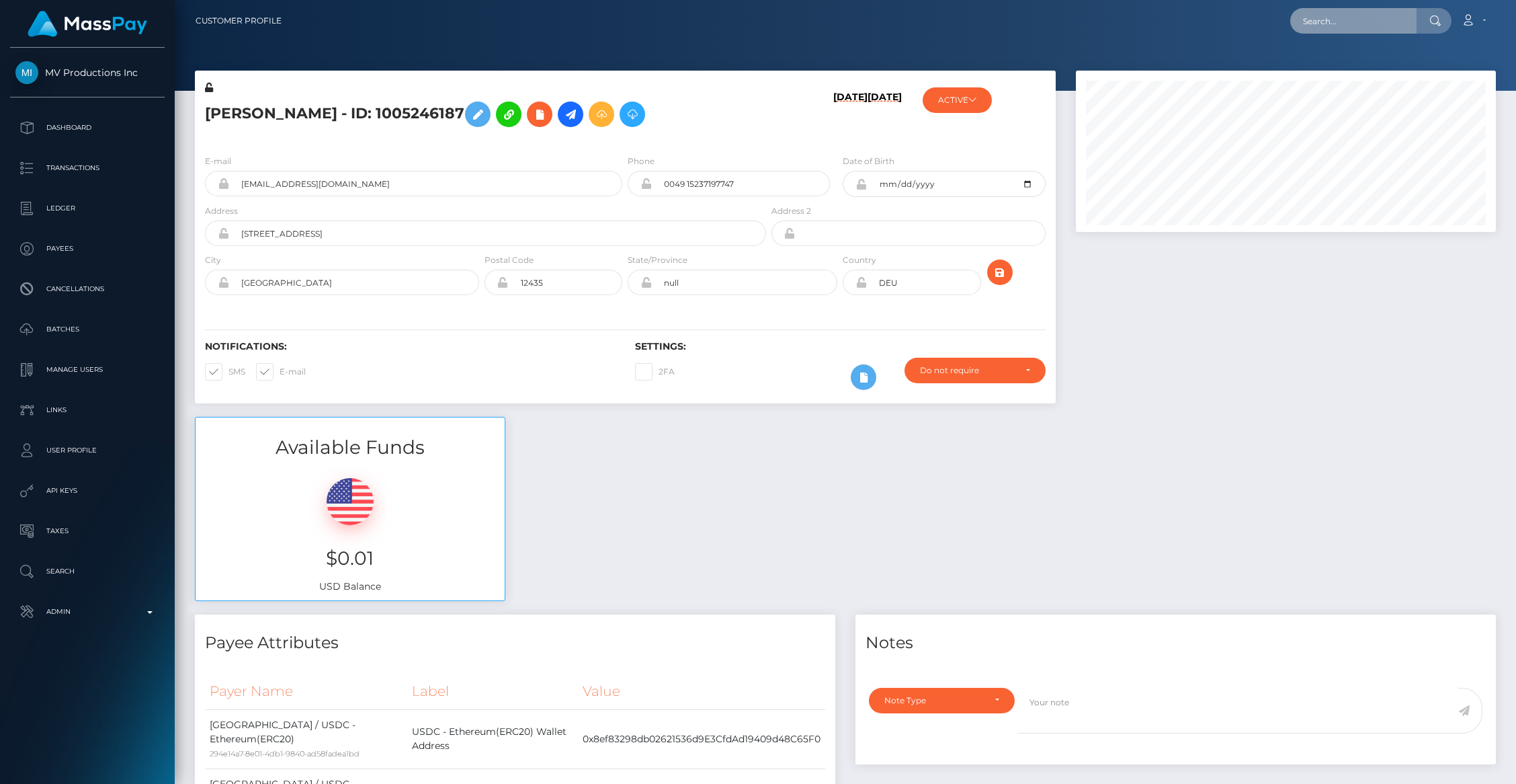
click at [1326, 19] on input "text" at bounding box center [1353, 20] width 126 height 26
paste input "1986298-1758692219"
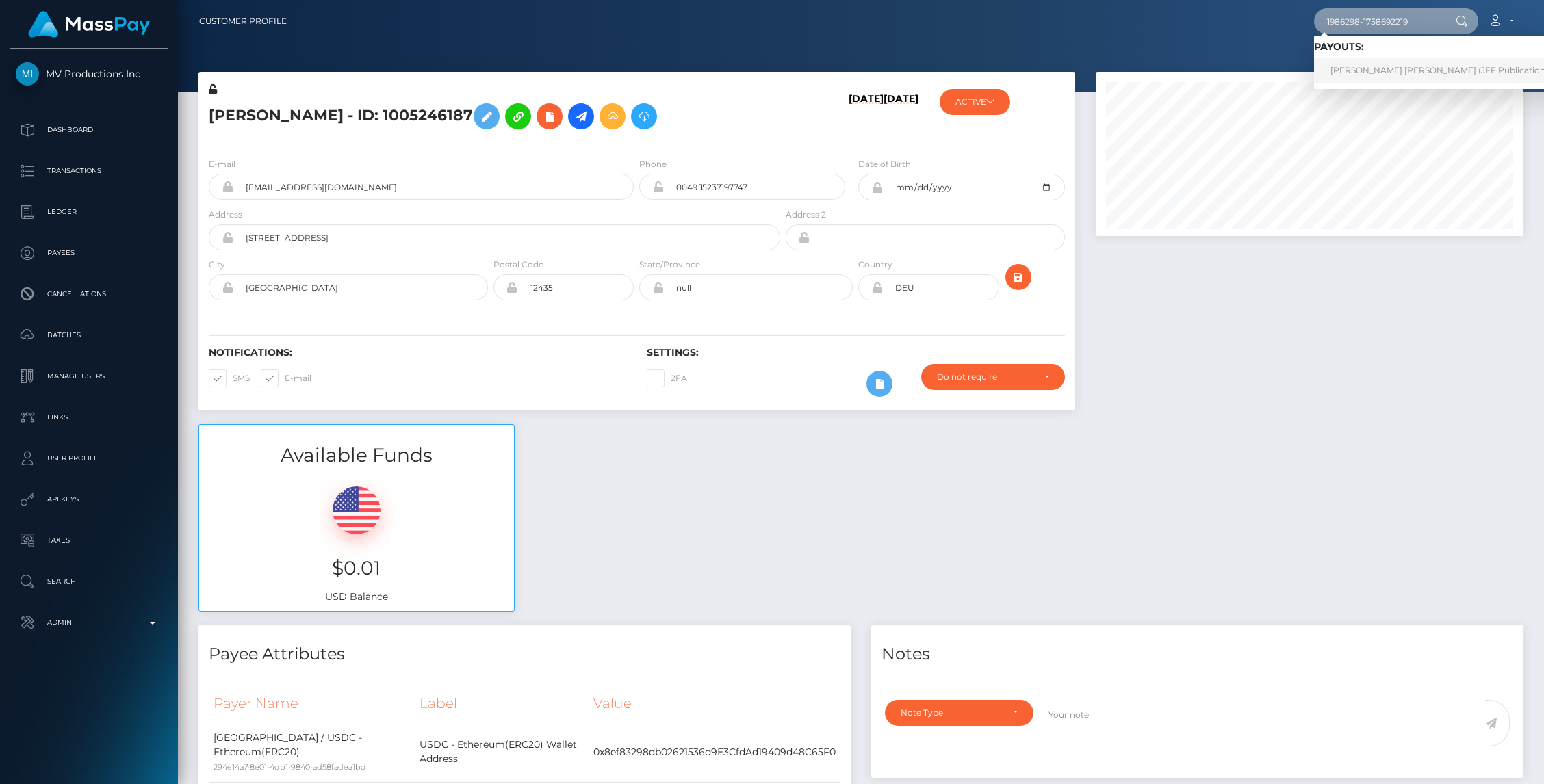
type input "1986298-1758692219"
click at [1363, 71] on link "OSCAR DANIEL AGUDELO (JFF Publications LLC - )" at bounding box center [1454, 71] width 280 height 25
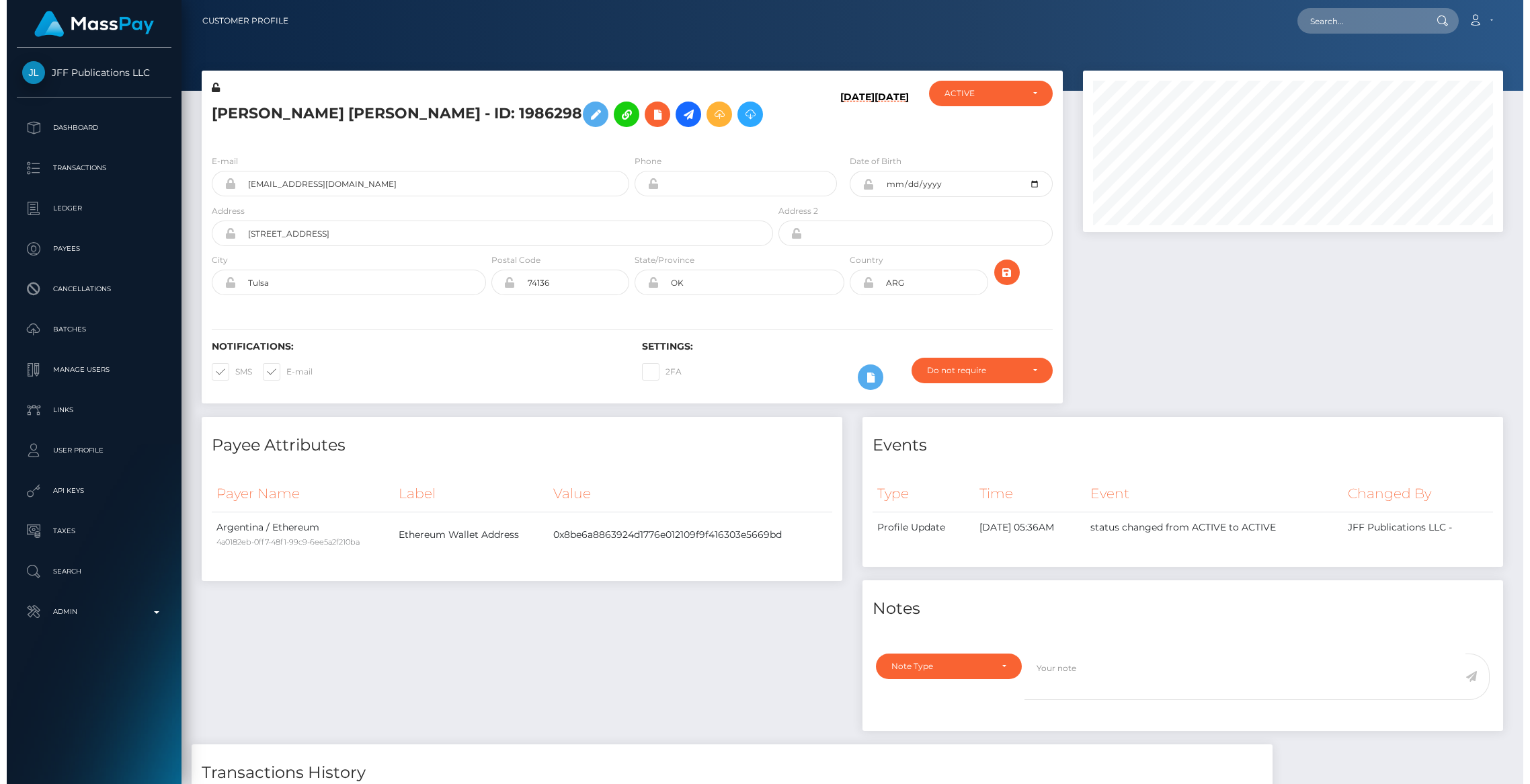
scroll to position [258, 0]
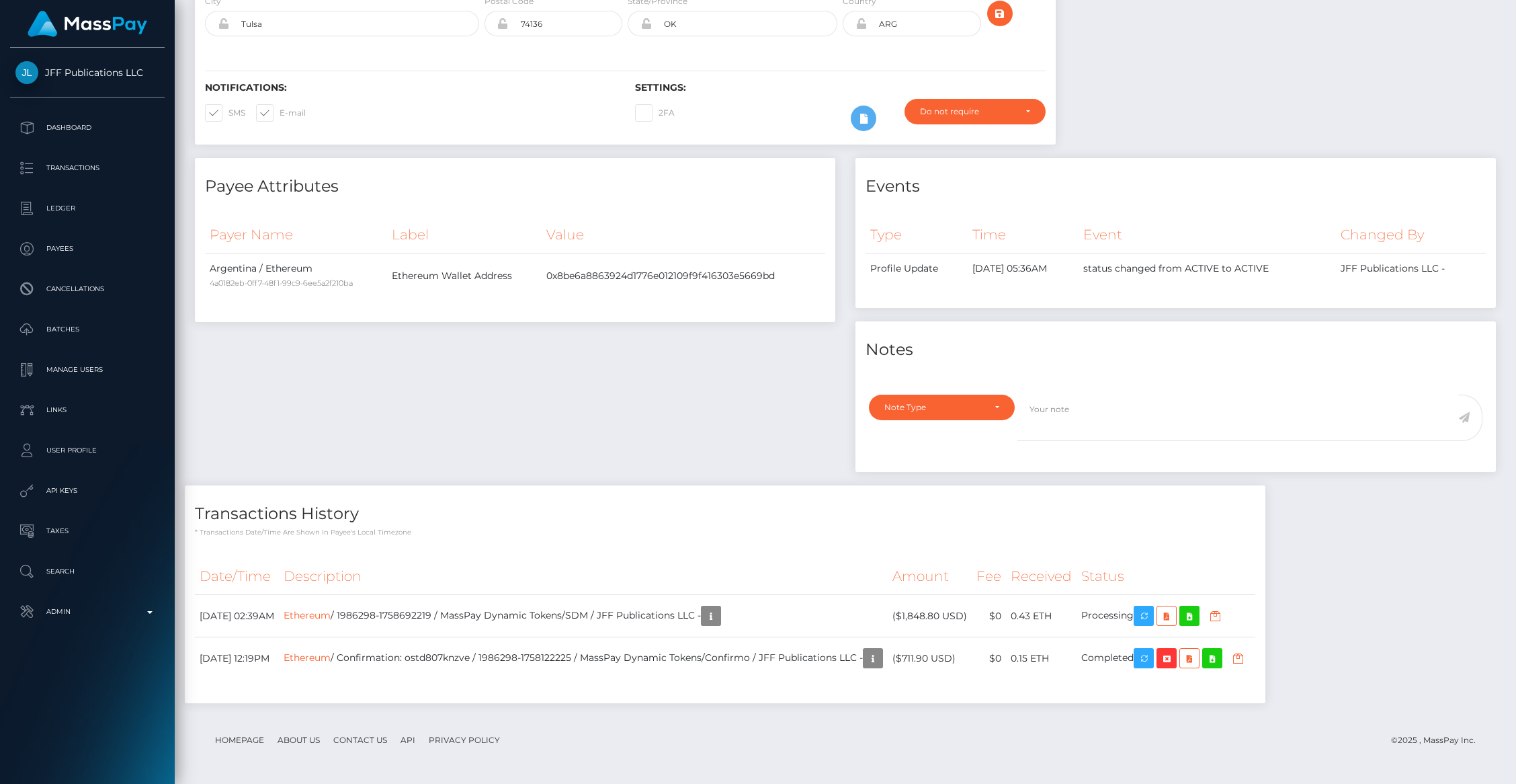
click at [493, 405] on div "Payee Attributes Payer Name Label Value [GEOGRAPHIC_DATA] / Ethereum 4a0182eb-0…" at bounding box center [515, 321] width 661 height 327
click at [331, 620] on link "Ethereum" at bounding box center [307, 615] width 47 height 12
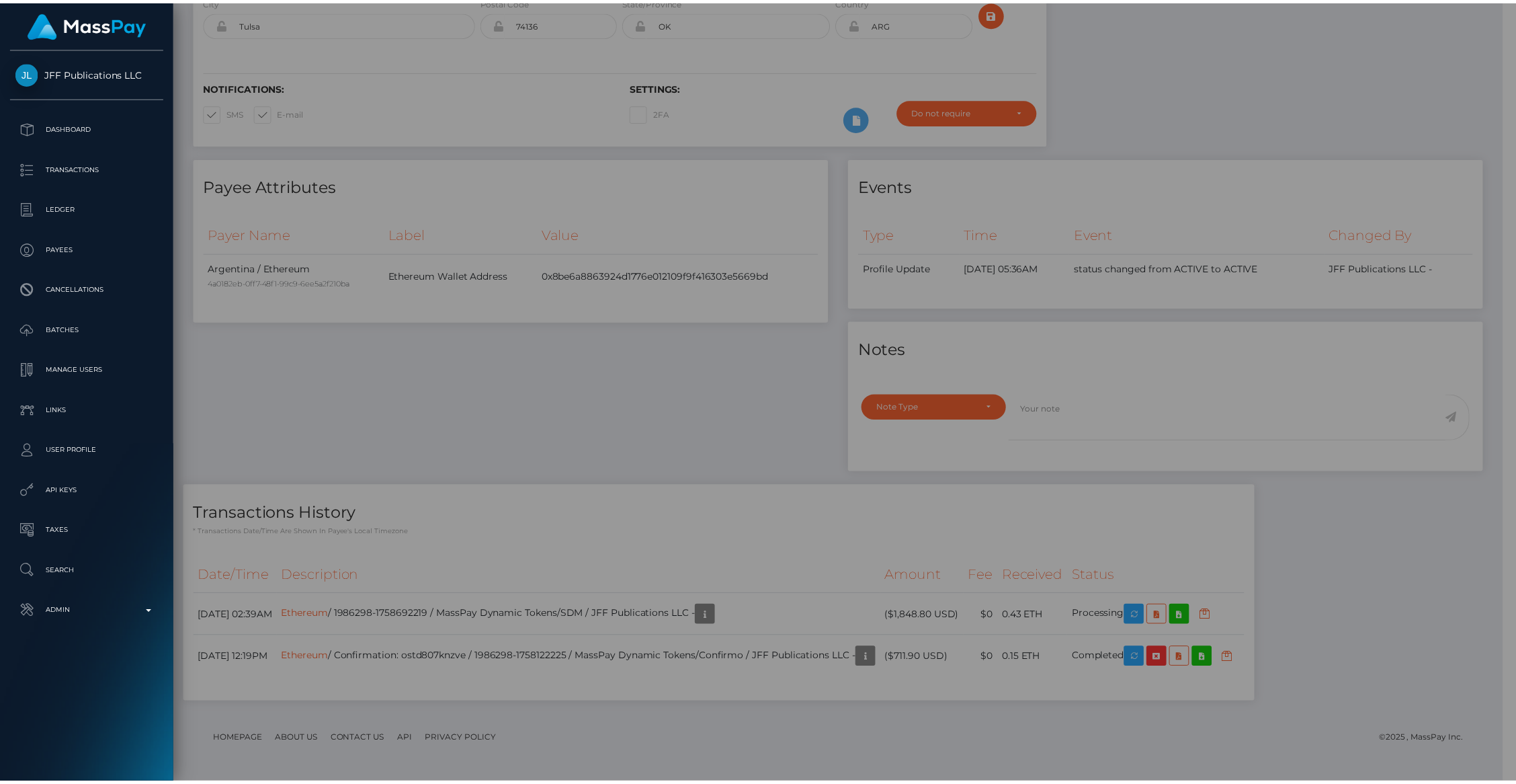
scroll to position [671891, 671645]
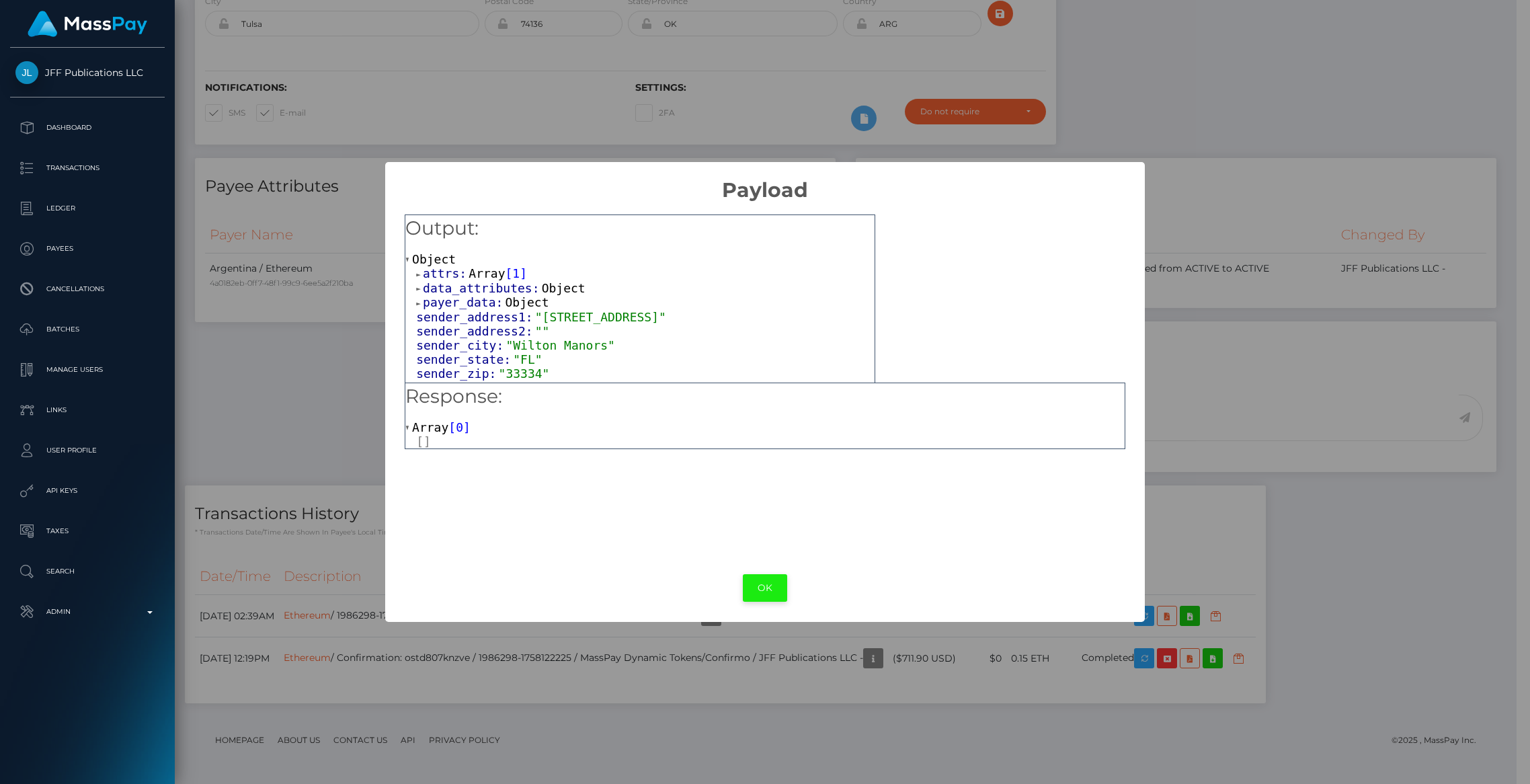
click at [750, 572] on div "OK No Cancel" at bounding box center [765, 587] width 759 height 41
click at [753, 579] on button "OK" at bounding box center [765, 587] width 44 height 27
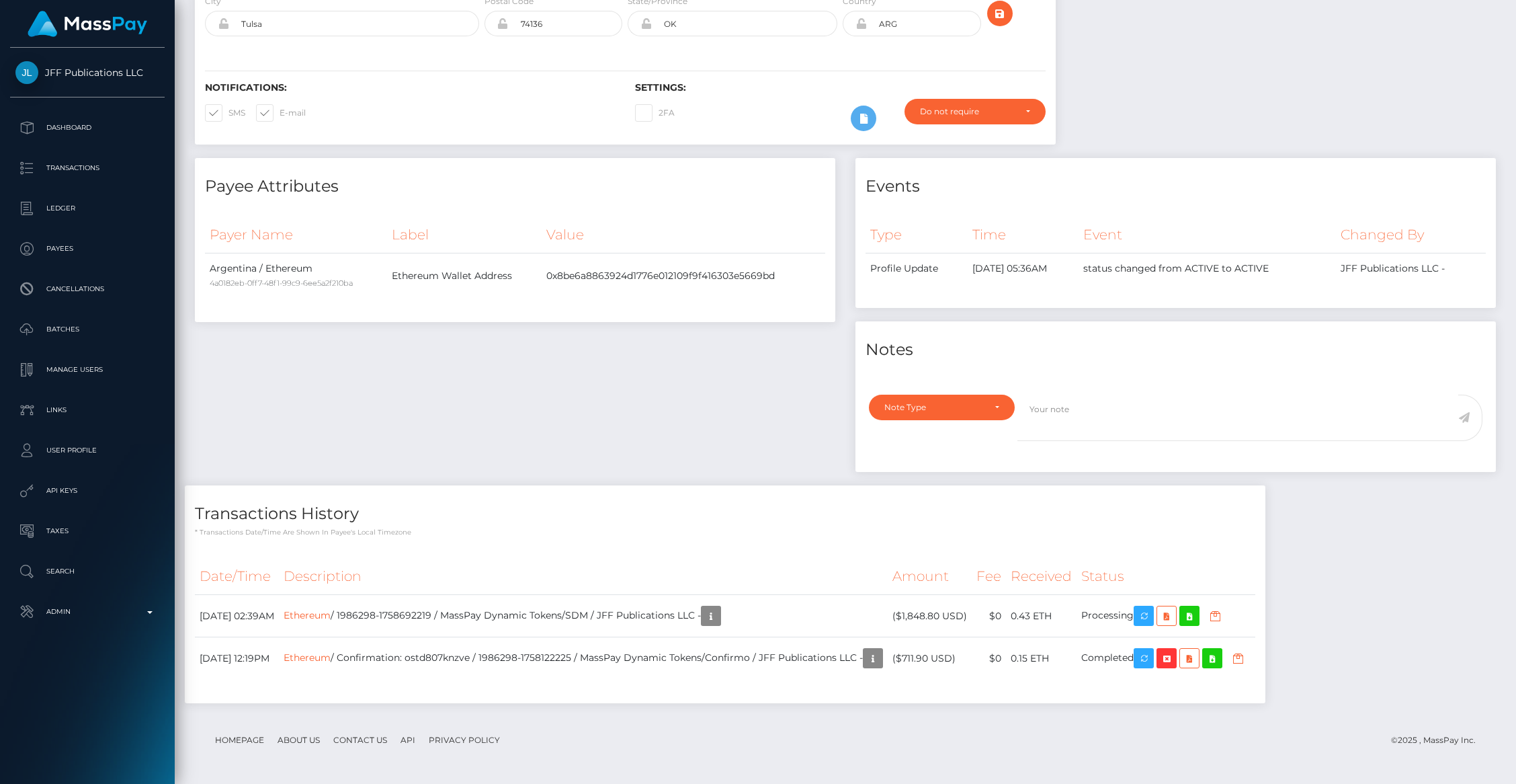
click at [513, 385] on div "Payee Attributes Payer Name Label Value Argentina / Ethereum 4a0182eb-0ff7-48f1…" at bounding box center [515, 321] width 661 height 327
click at [719, 619] on icon "button" at bounding box center [711, 616] width 16 height 17
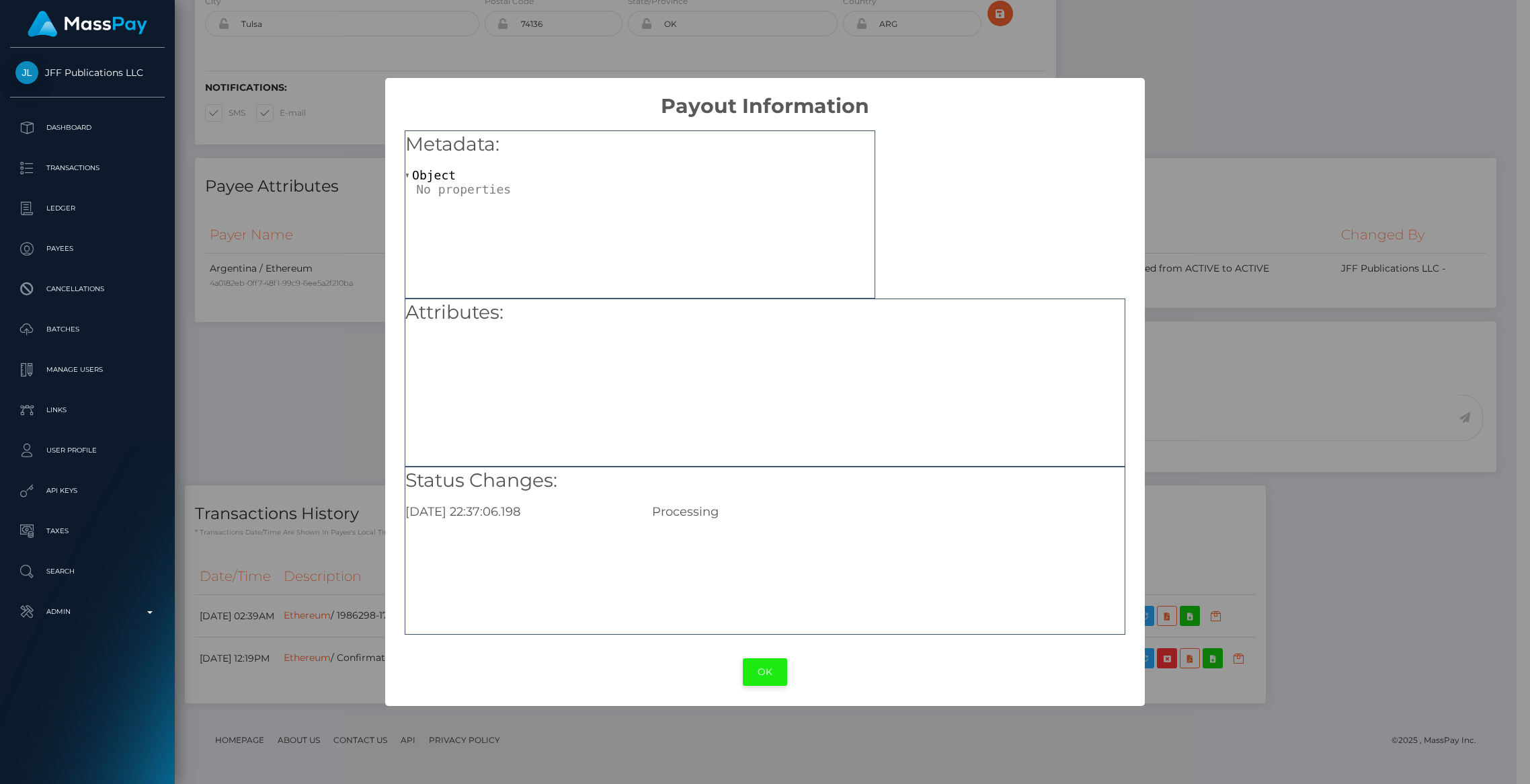
click at [752, 667] on button "OK" at bounding box center [765, 671] width 44 height 27
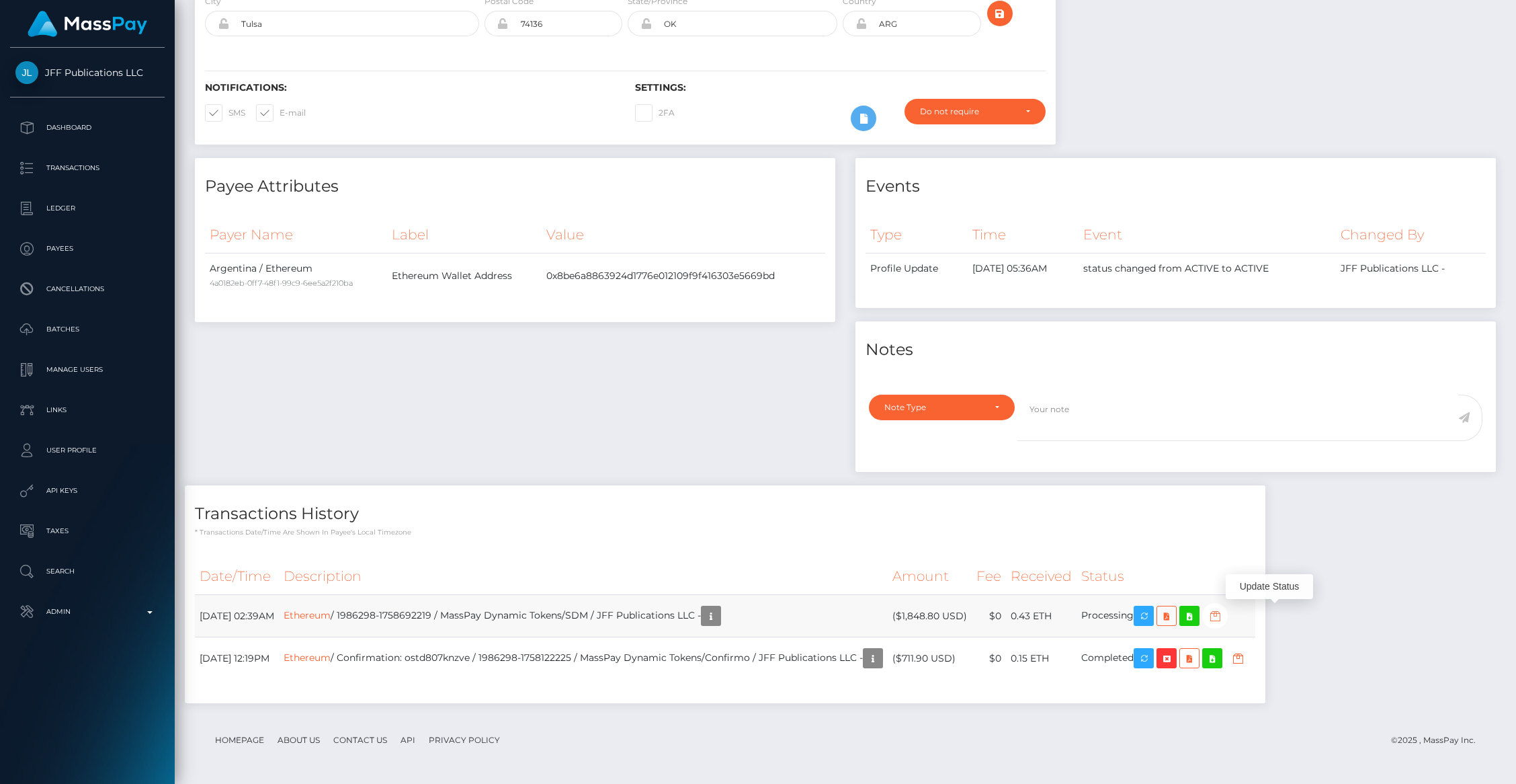
click at [1223, 609] on icon "button" at bounding box center [1215, 616] width 16 height 17
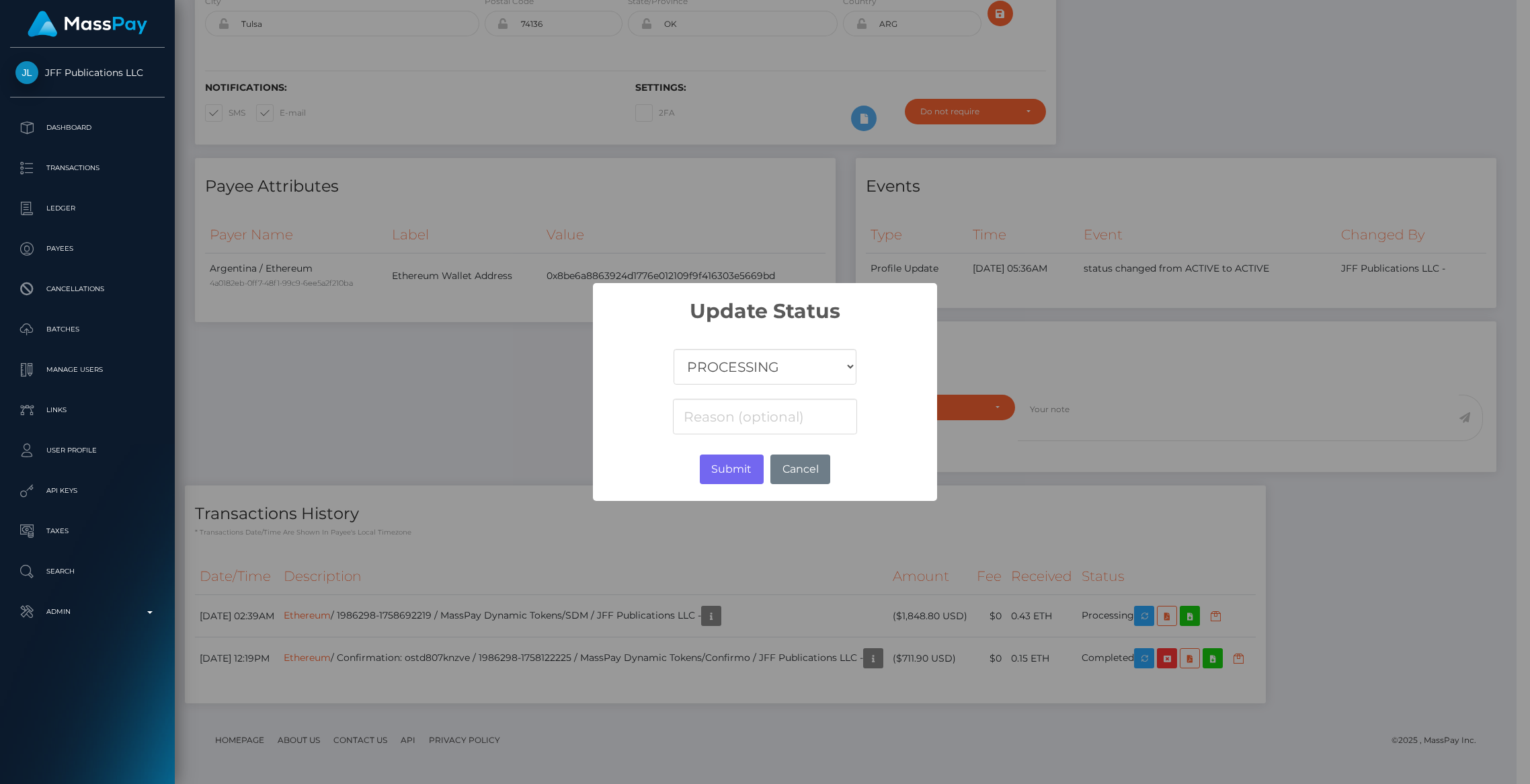
click at [760, 362] on select "COMPLETED CANCELLED READY_FOR_PICKUP PROCESSING" at bounding box center [765, 367] width 183 height 35
select select "CANCELLED"
click at [674, 349] on select "COMPLETED CANCELLED READY_FOR_PICKUP PROCESSING" at bounding box center [765, 367] width 183 height 35
click at [729, 473] on button "Submit" at bounding box center [731, 469] width 64 height 30
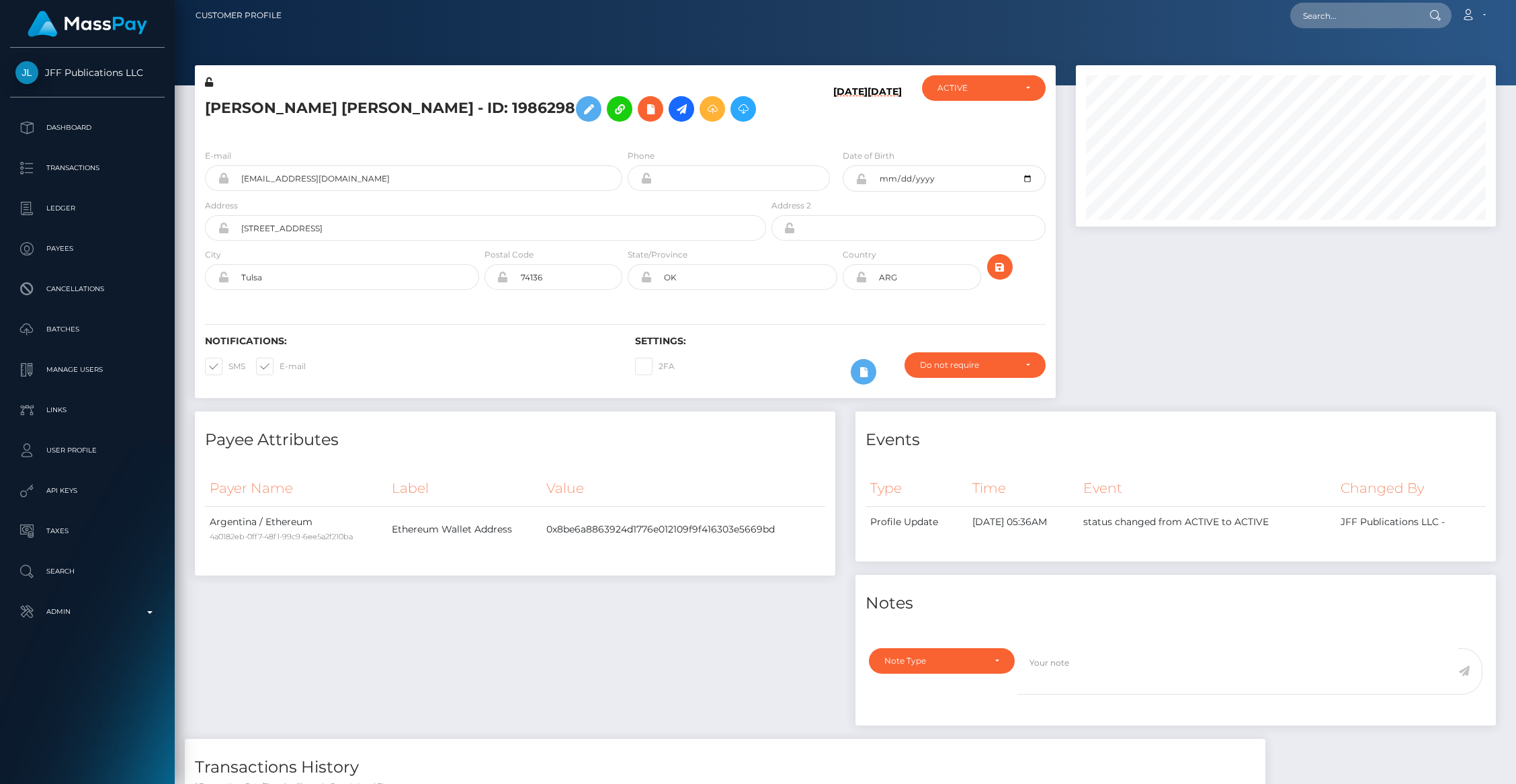
scroll to position [0, 0]
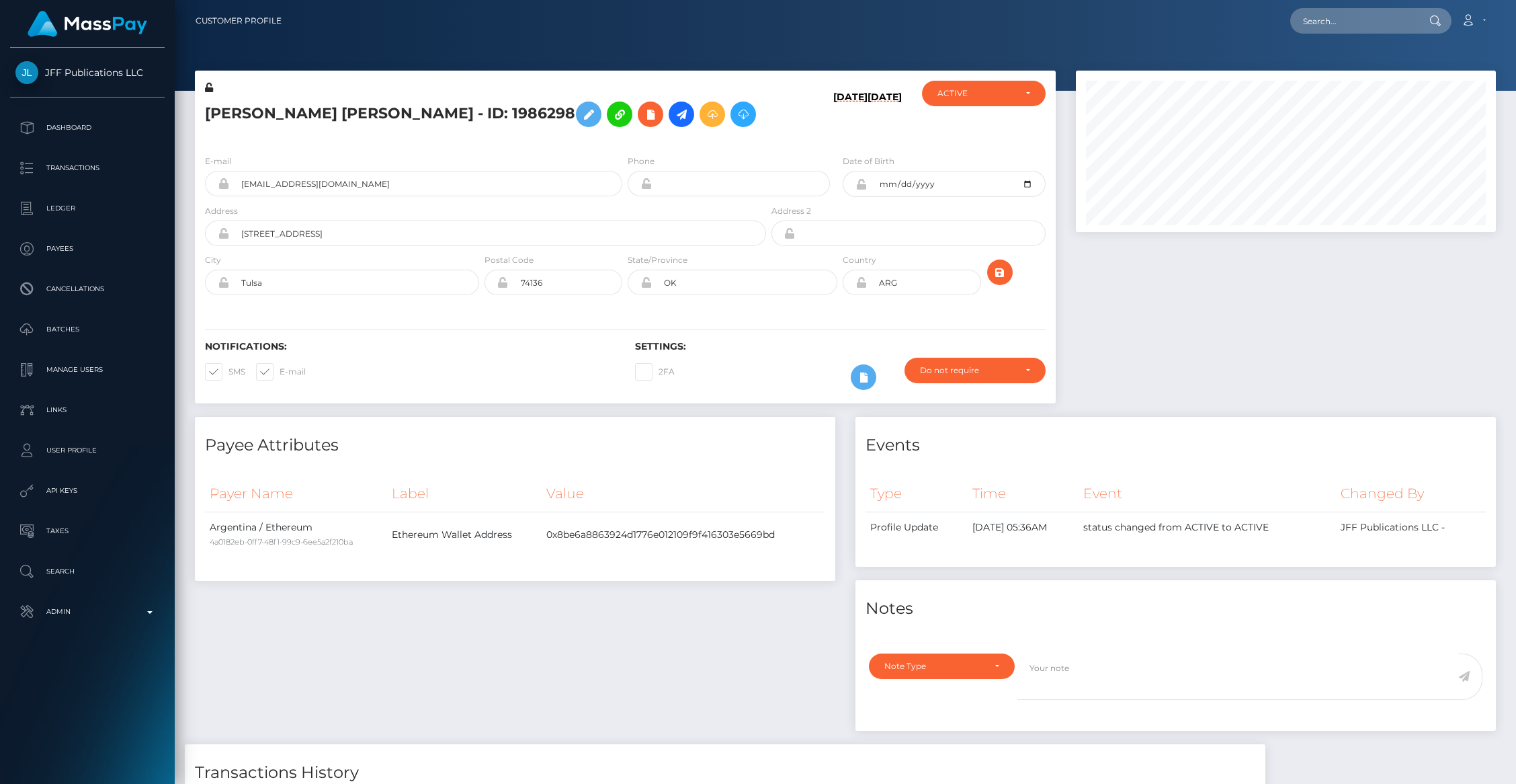
click at [1415, 35] on nav "Customer Profile Loading... Loading... Account" at bounding box center [845, 20] width 1341 height 41
click at [1385, 19] on input "text" at bounding box center [1353, 20] width 126 height 26
paste input "D4A3E8F396FE11F0BD850694ACED620B"
click at [1336, 28] on input "D4A3E8F396FE11F0BD850694ACED620B" at bounding box center [1353, 20] width 126 height 26
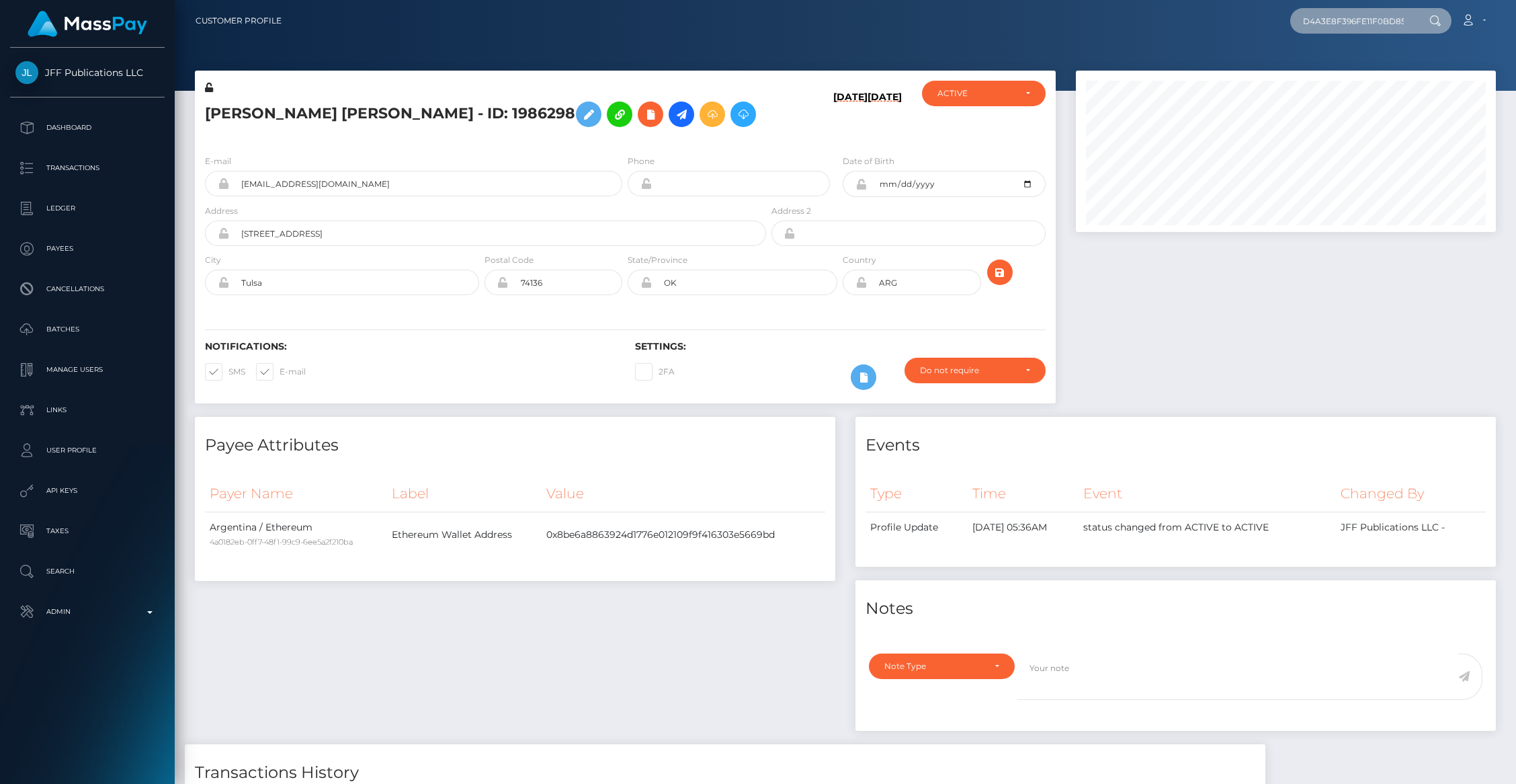
click at [1336, 28] on input "D4A3E8F396FE11F0BD850694ACED620B" at bounding box center [1353, 20] width 126 height 26
paste input "pout_Kkk6cZjR1fE88"
type input "pout_Kkk6cZjR1fE88"
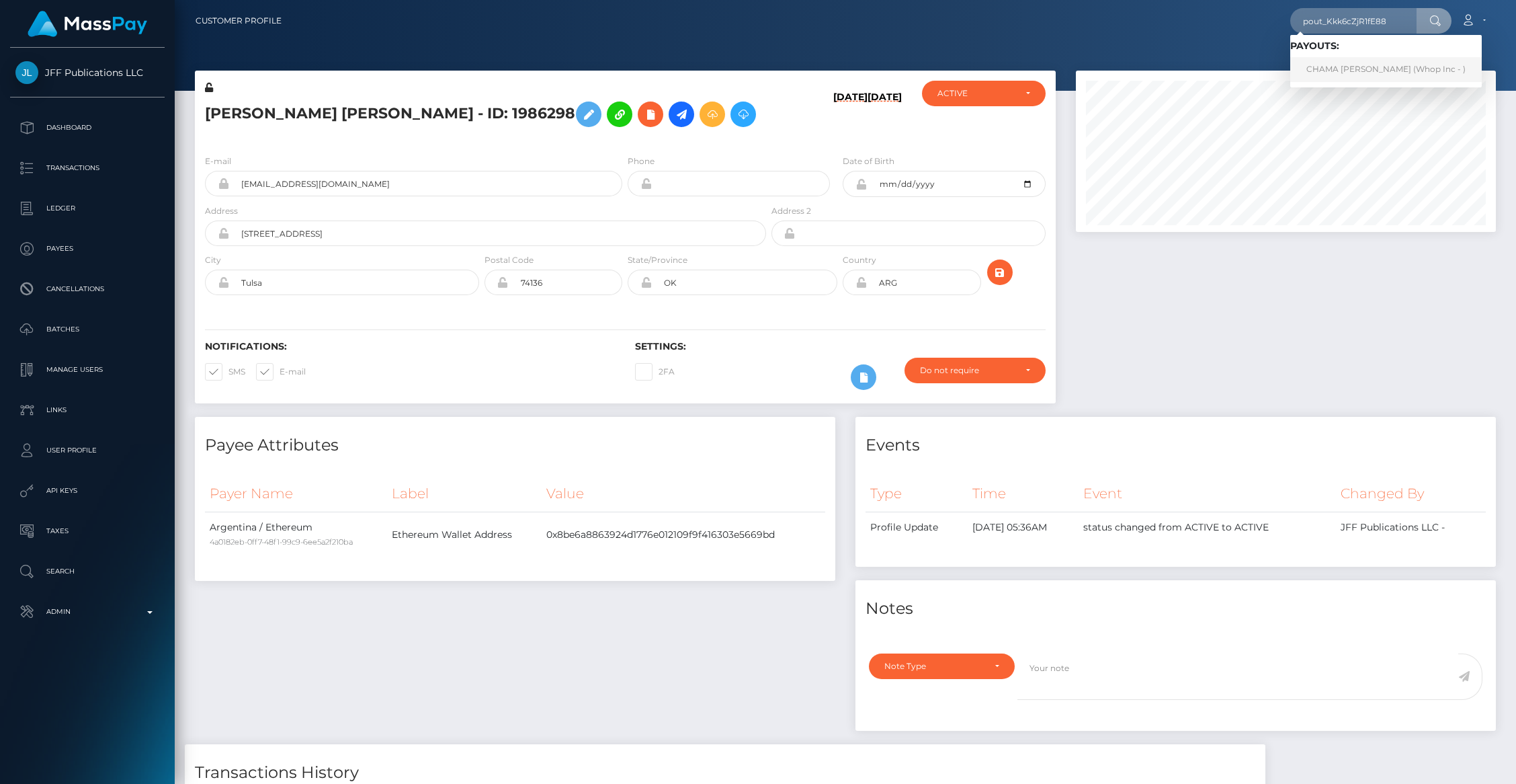
click at [1332, 58] on link "CHAMA BEATRICE KANTU (Whop Inc - )" at bounding box center [1385, 70] width 191 height 25
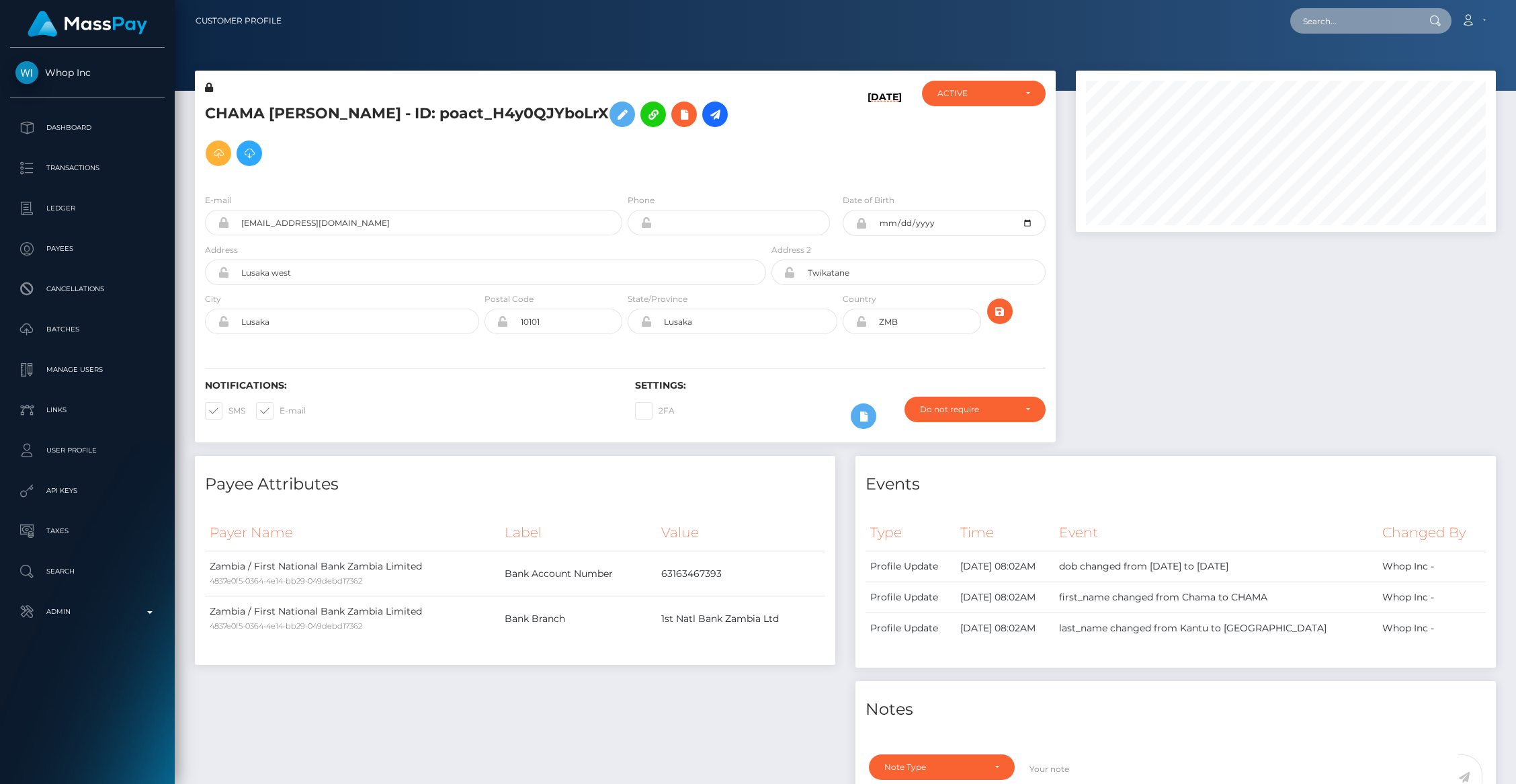
click at [1329, 17] on input "text" at bounding box center [1353, 20] width 126 height 26
paste input "pout_y7r0s37Q43fbK"
type input "pout_y7r0s37Q43fbK"
click at [1357, 66] on link "SUNNY WANG (Whop Inc - )" at bounding box center [1369, 70] width 157 height 25
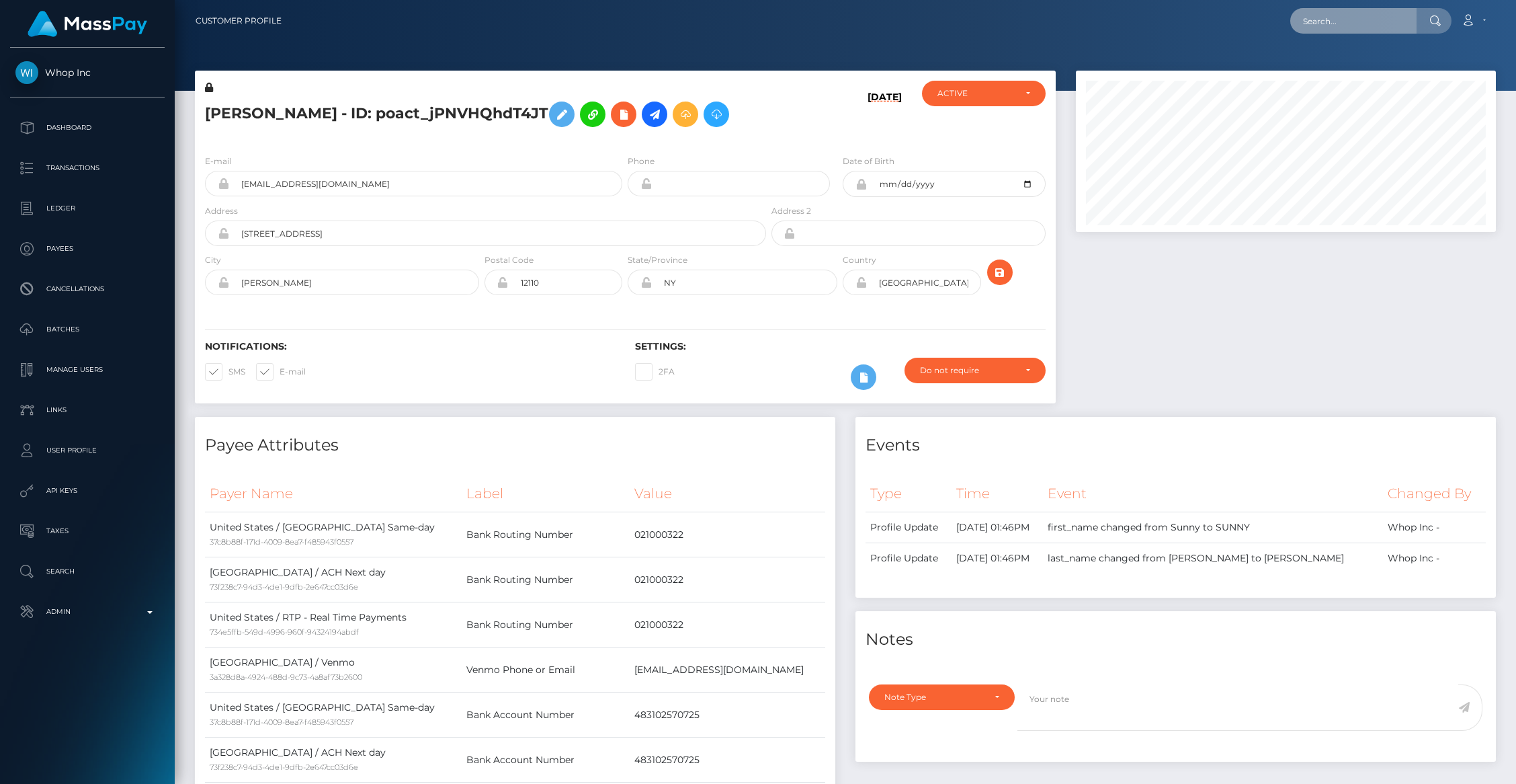
click at [1376, 24] on input "text" at bounding box center [1353, 20] width 126 height 26
click at [1375, 24] on input "text" at bounding box center [1353, 20] width 126 height 26
paste input "pout_3zpT1mJBXTv3h"
type input "pout_3zpT1mJBXTv3h"
click at [1334, 58] on link "Club Closer LLC (Whop Inc - )" at bounding box center [1365, 70] width 151 height 25
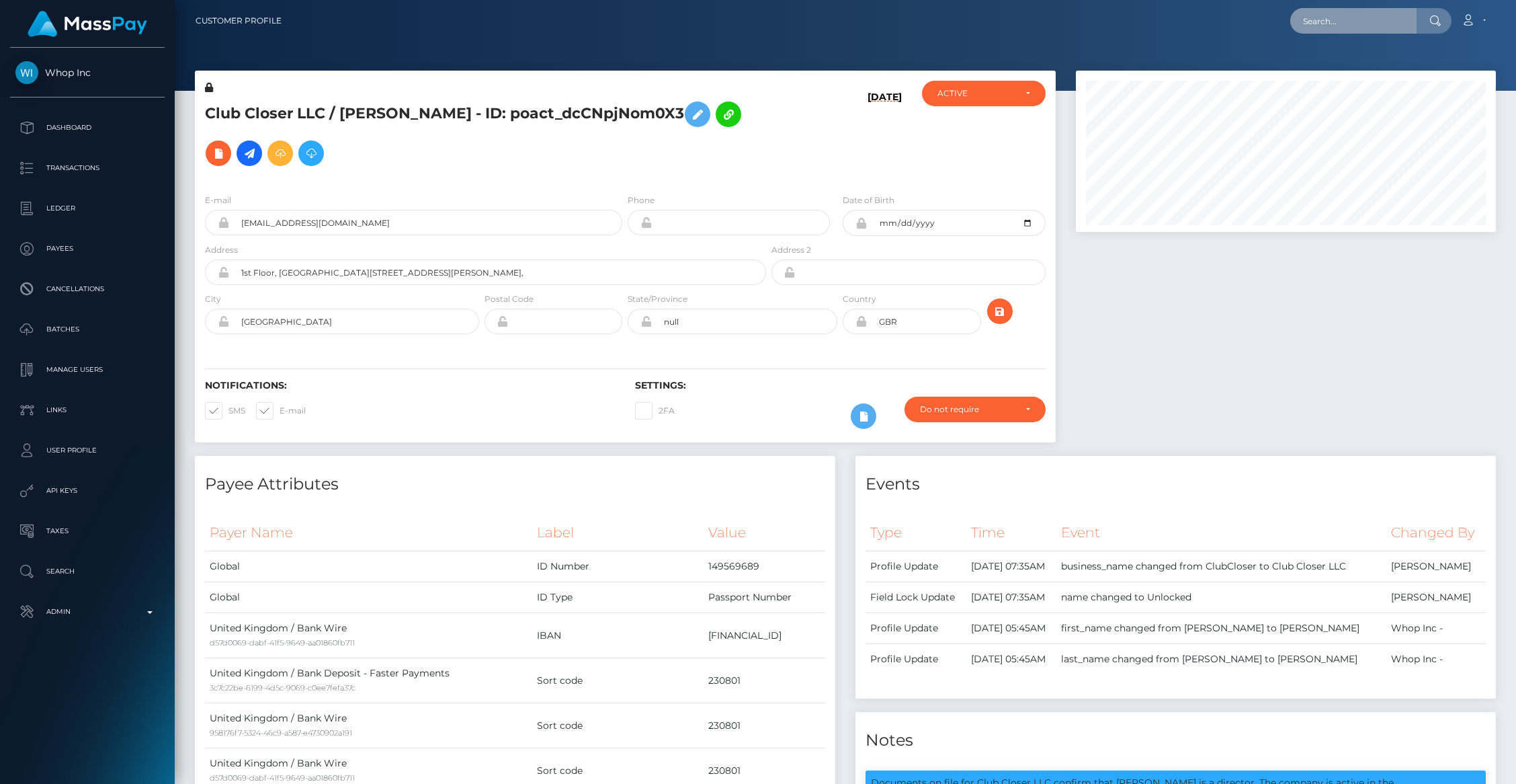
click at [1311, 17] on input "text" at bounding box center [1353, 20] width 126 height 26
paste input "pout_jM5y39fXQkF9R"
type input "pout_jM5y39fXQkF9R"
click at [1378, 62] on link "FAIZ SMC LTD (Whop Inc - )" at bounding box center [1362, 70] width 144 height 25
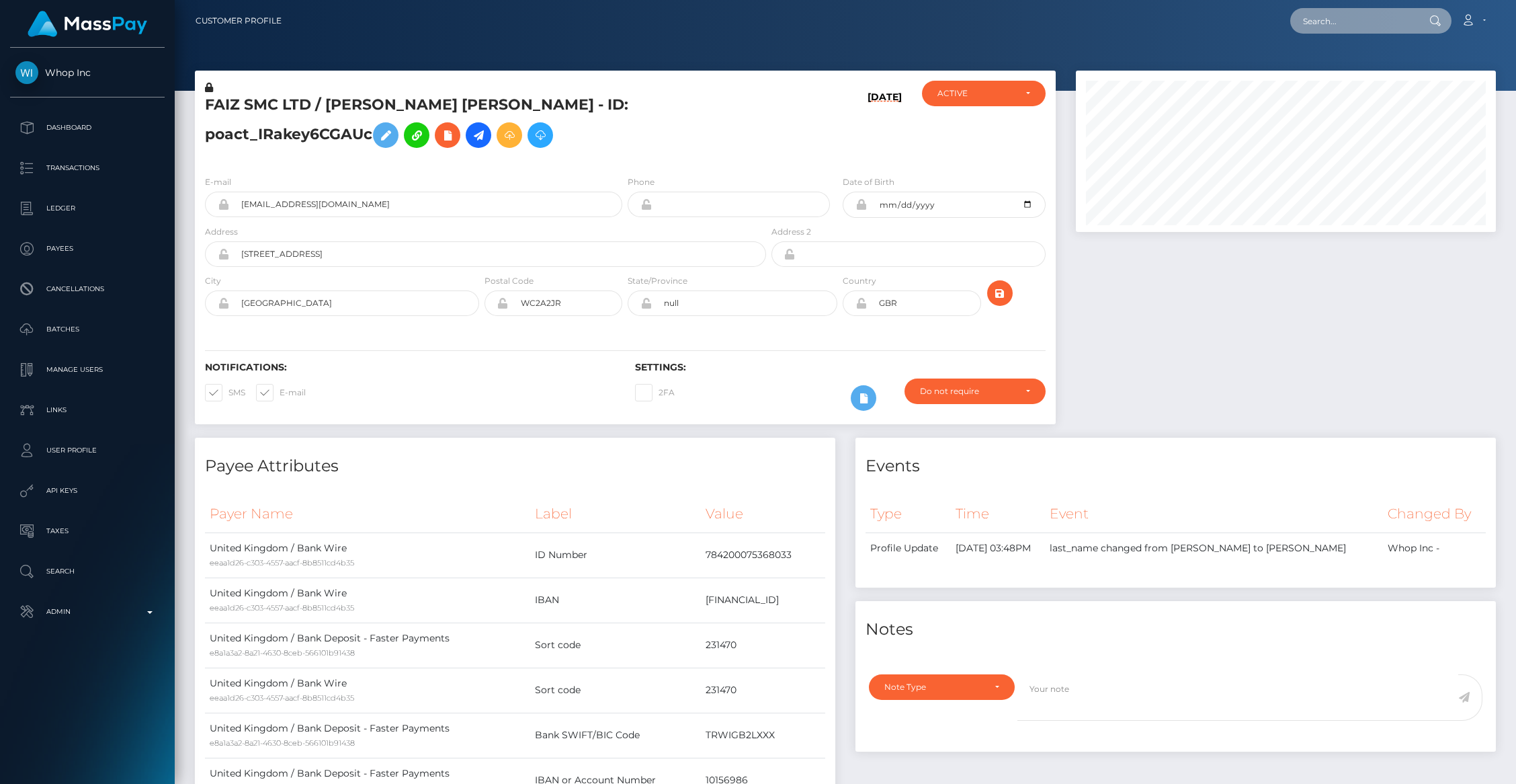
click at [1339, 24] on input "text" at bounding box center [1353, 20] width 126 height 26
paste input "pout_B3FvuwxteqFFy"
type input "pout_B3FvuwxteqFFy"
click at [1336, 57] on link "Markhoric Ltd (Whop Inc - )" at bounding box center [1362, 70] width 143 height 25
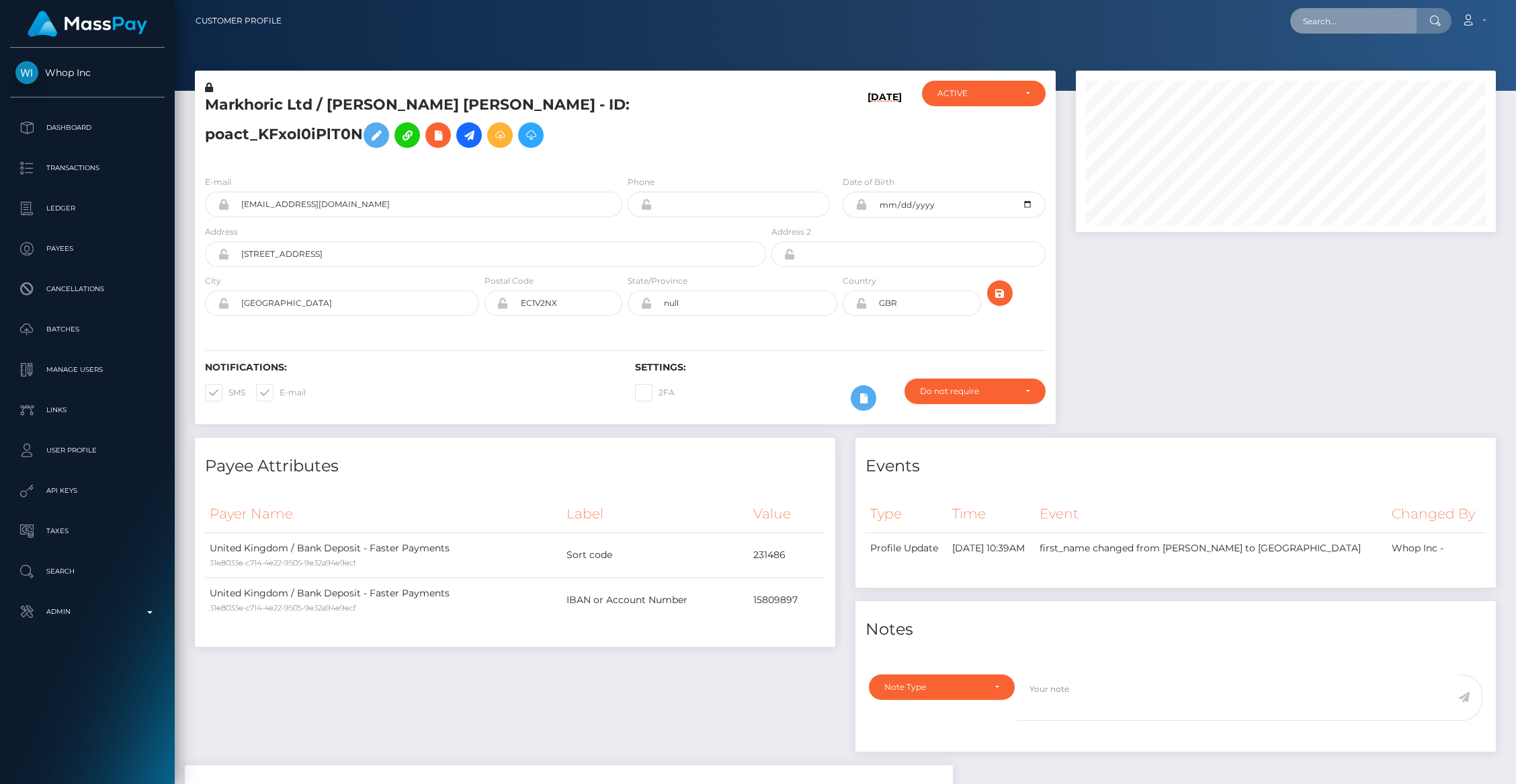
click at [1338, 30] on input "text" at bounding box center [1353, 20] width 126 height 26
paste input "pout_gIyobnM7IgqNf"
type input "pout_gIyobnM7IgqNf"
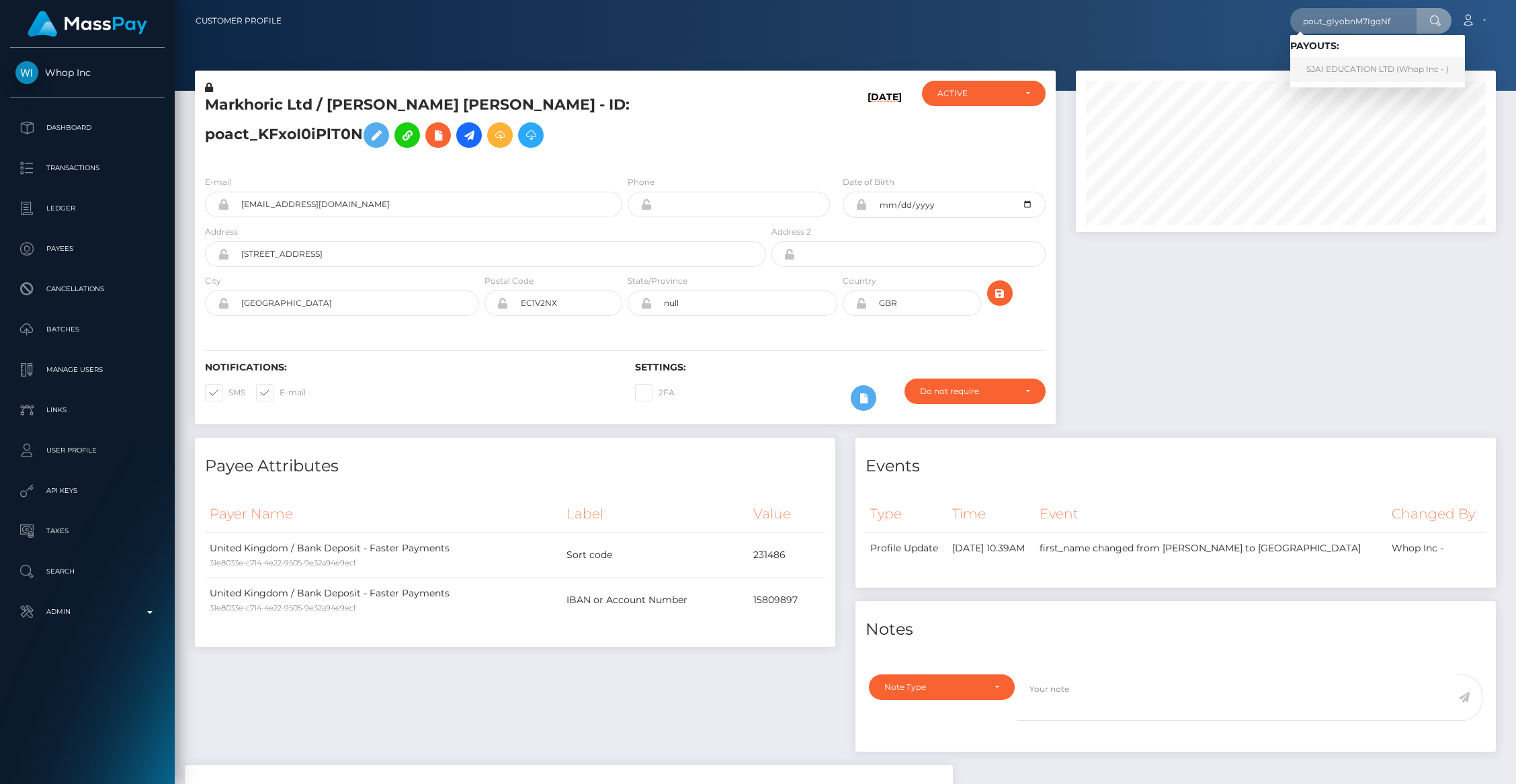
click at [1376, 63] on link "SJAI EDUCATION LTD (Whop Inc - )" at bounding box center [1378, 70] width 175 height 25
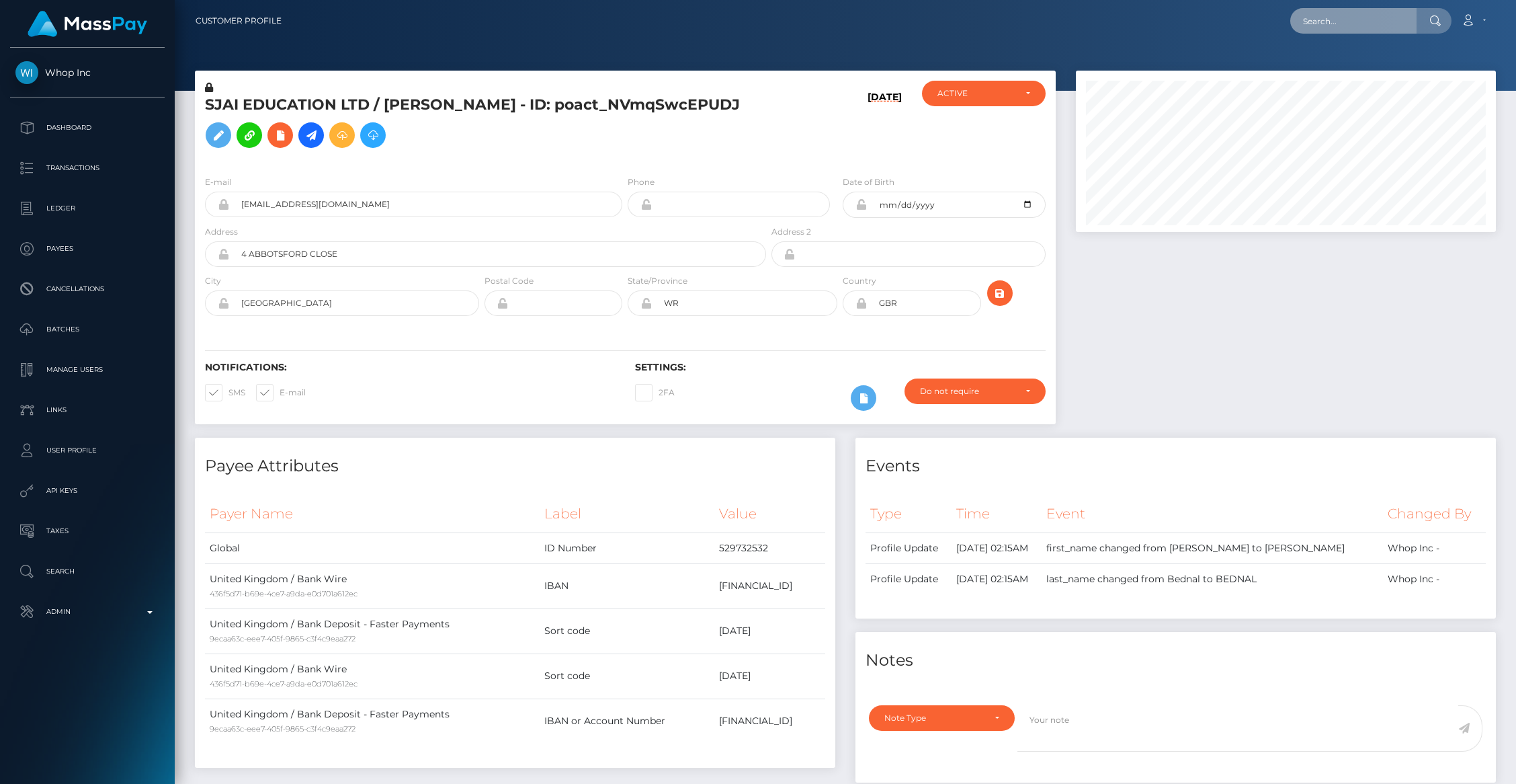
click at [1312, 33] on input "text" at bounding box center [1353, 20] width 126 height 26
paste input "pout_Jb58JSRH5MTUs"
type input "pout_Jb58JSRH5MTUs"
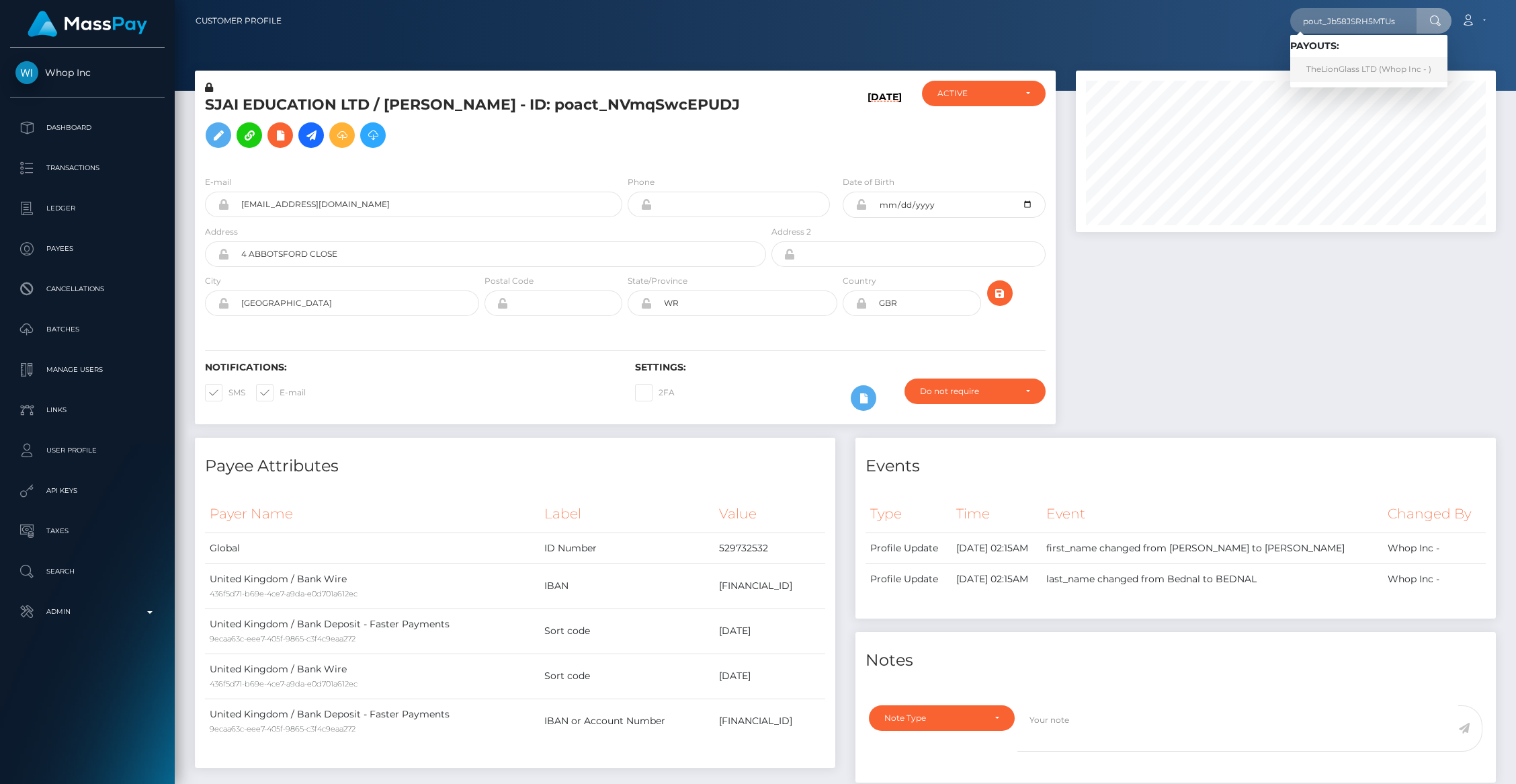
click at [1359, 65] on link "TheLionGlass LTD (Whop Inc - )" at bounding box center [1369, 70] width 157 height 25
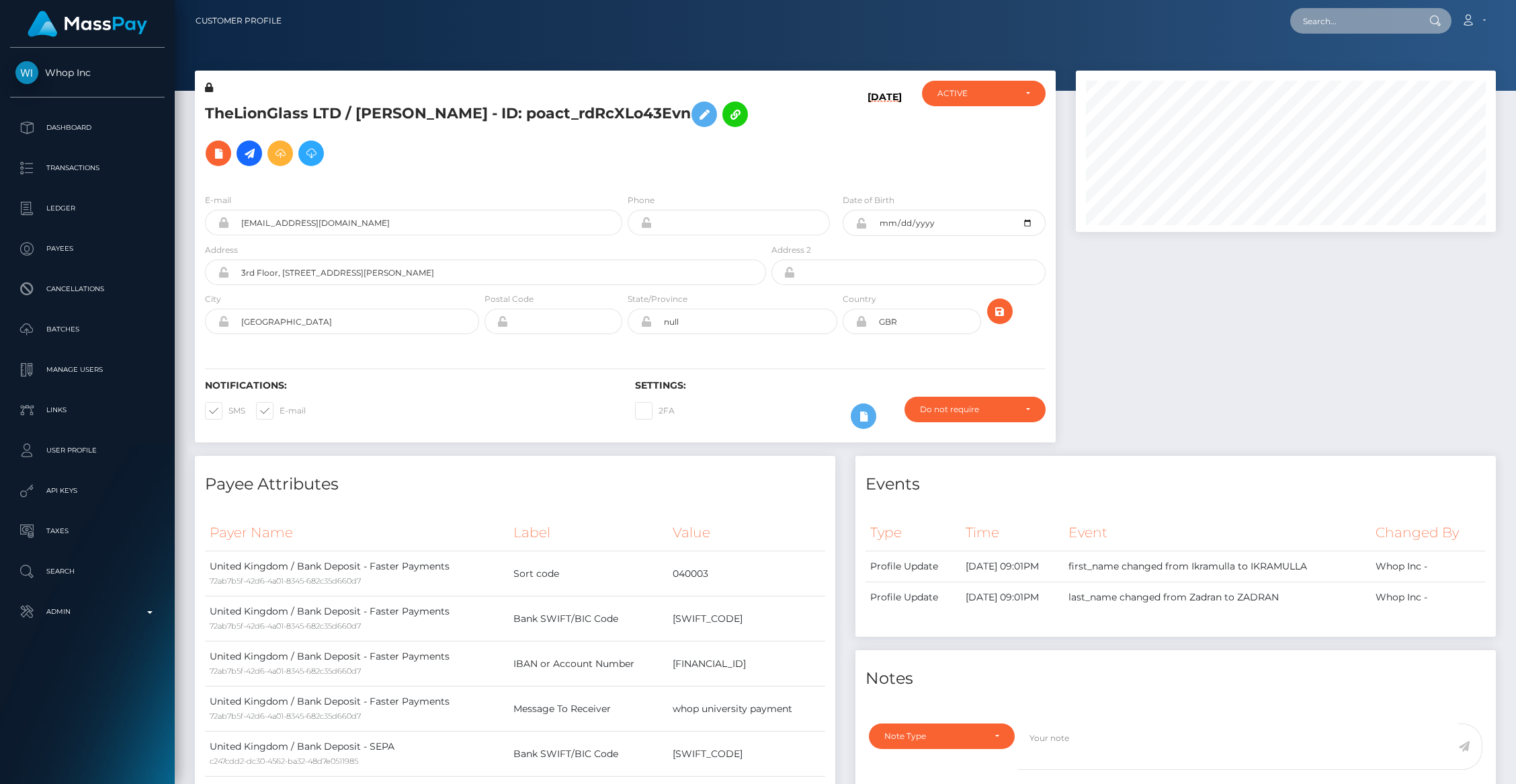
click at [1326, 12] on input "text" at bounding box center [1353, 20] width 126 height 26
click at [1328, 12] on input "text" at bounding box center [1353, 20] width 126 height 26
paste input "pout_VJwMHm06ZVAHJ"
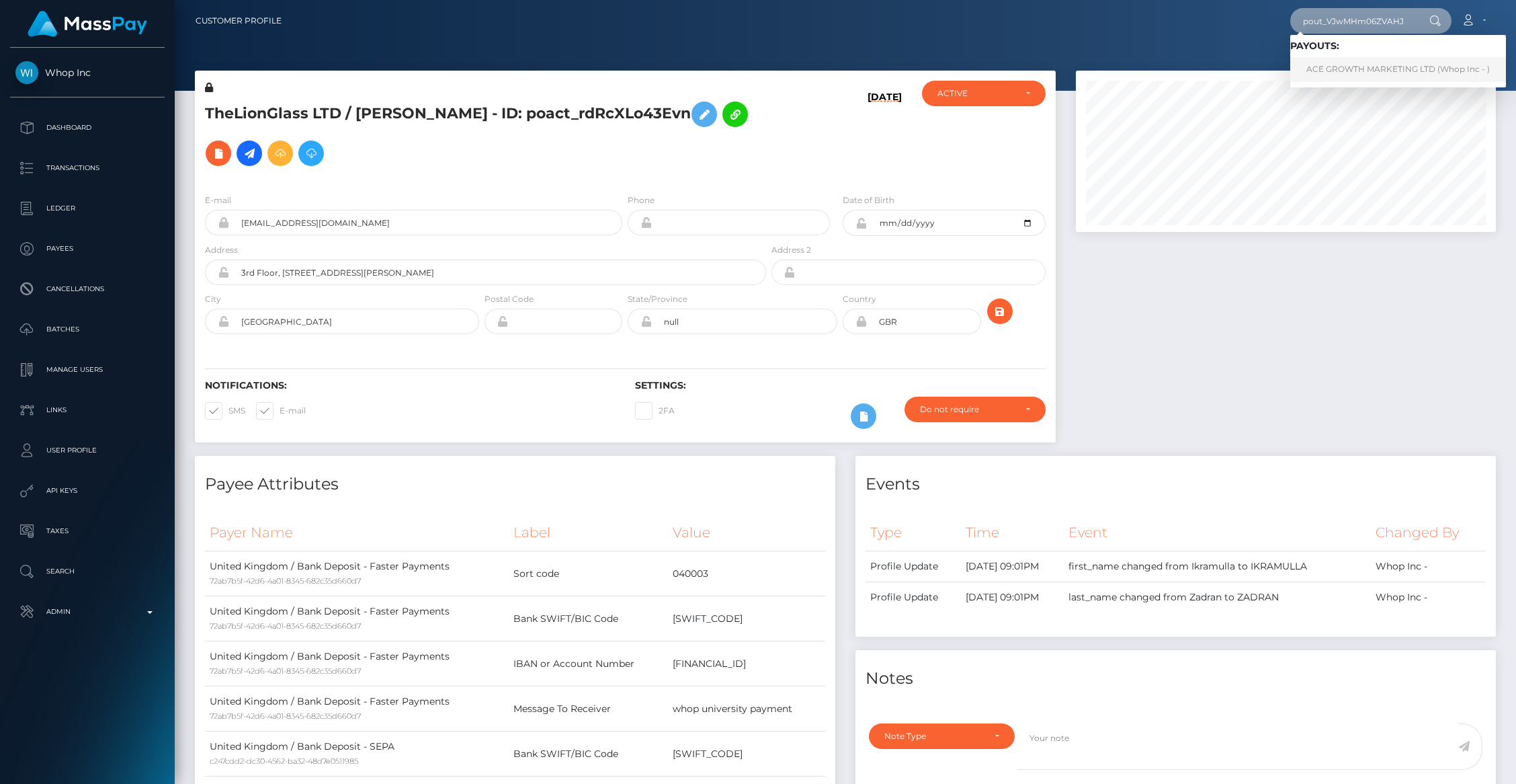
type input "pout_VJwMHm06ZVAHJ"
click at [1366, 62] on link "ACE GROWTH MARKETING LTD (Whop Inc - )" at bounding box center [1398, 70] width 216 height 25
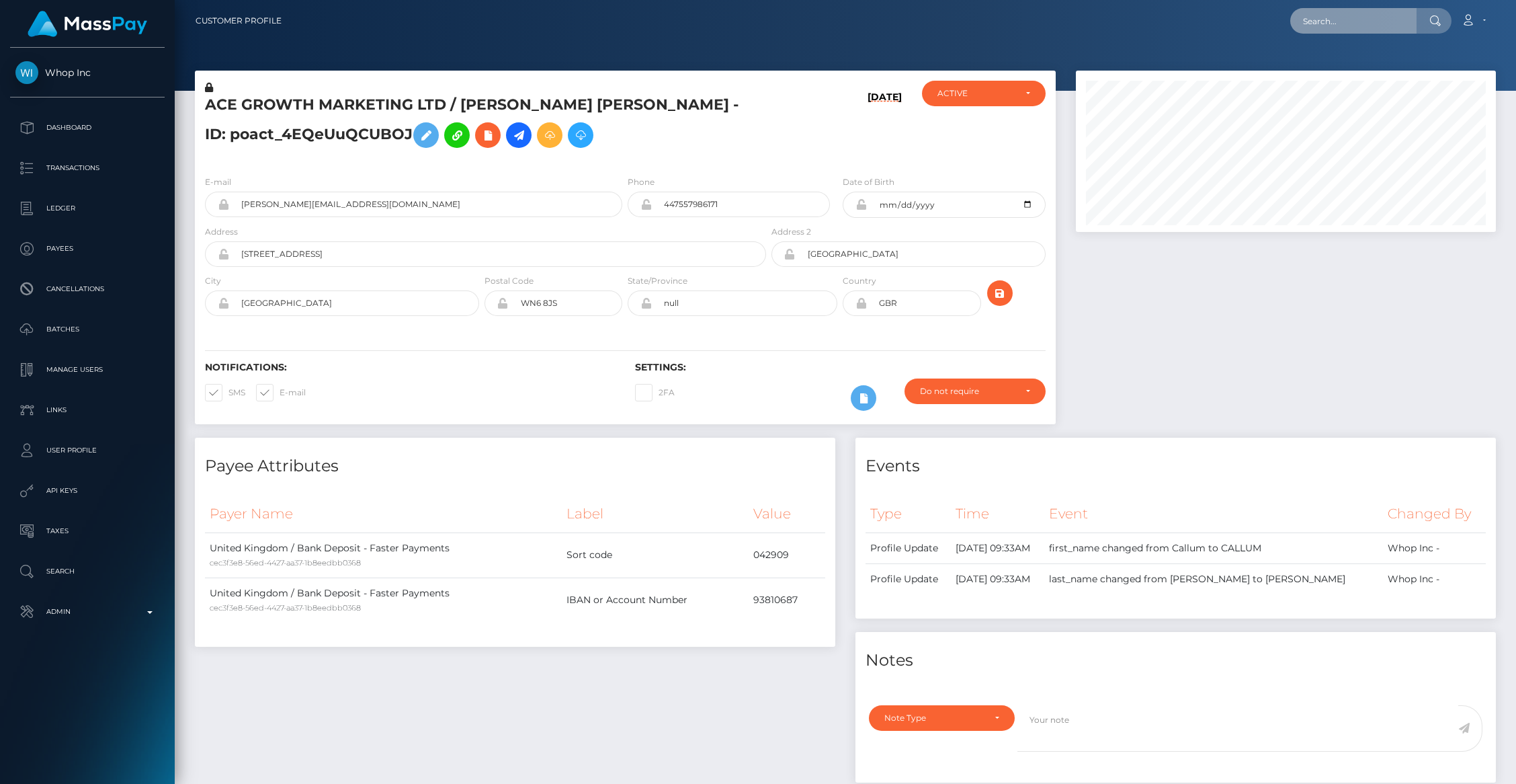
click at [1339, 19] on input "text" at bounding box center [1353, 20] width 126 height 26
paste input "pout_tc0yvEIgcjtp3"
type input "pout_tc0yvEIgcjtp3"
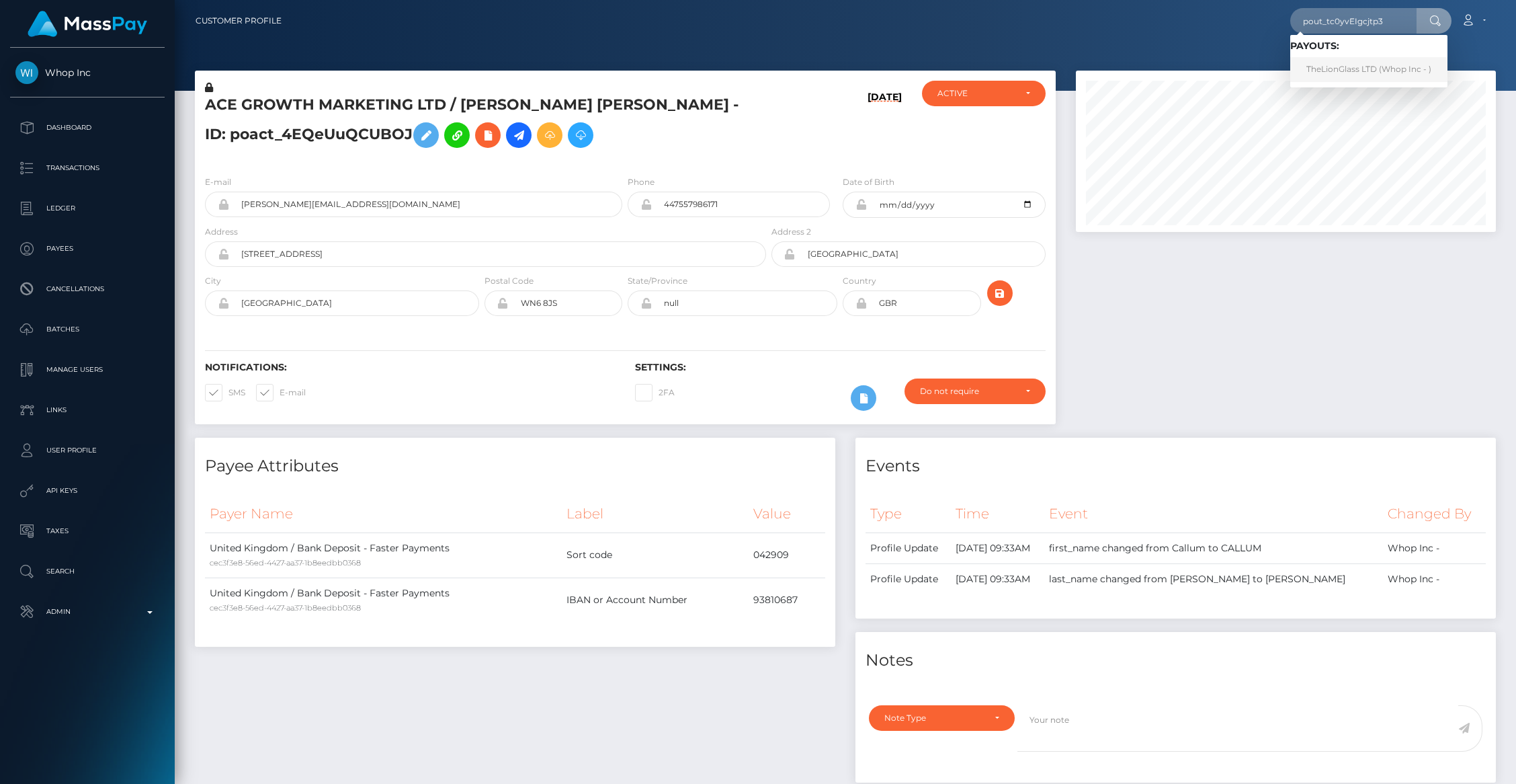
click at [1400, 71] on link "TheLionGlass LTD (Whop Inc - )" at bounding box center [1369, 70] width 157 height 25
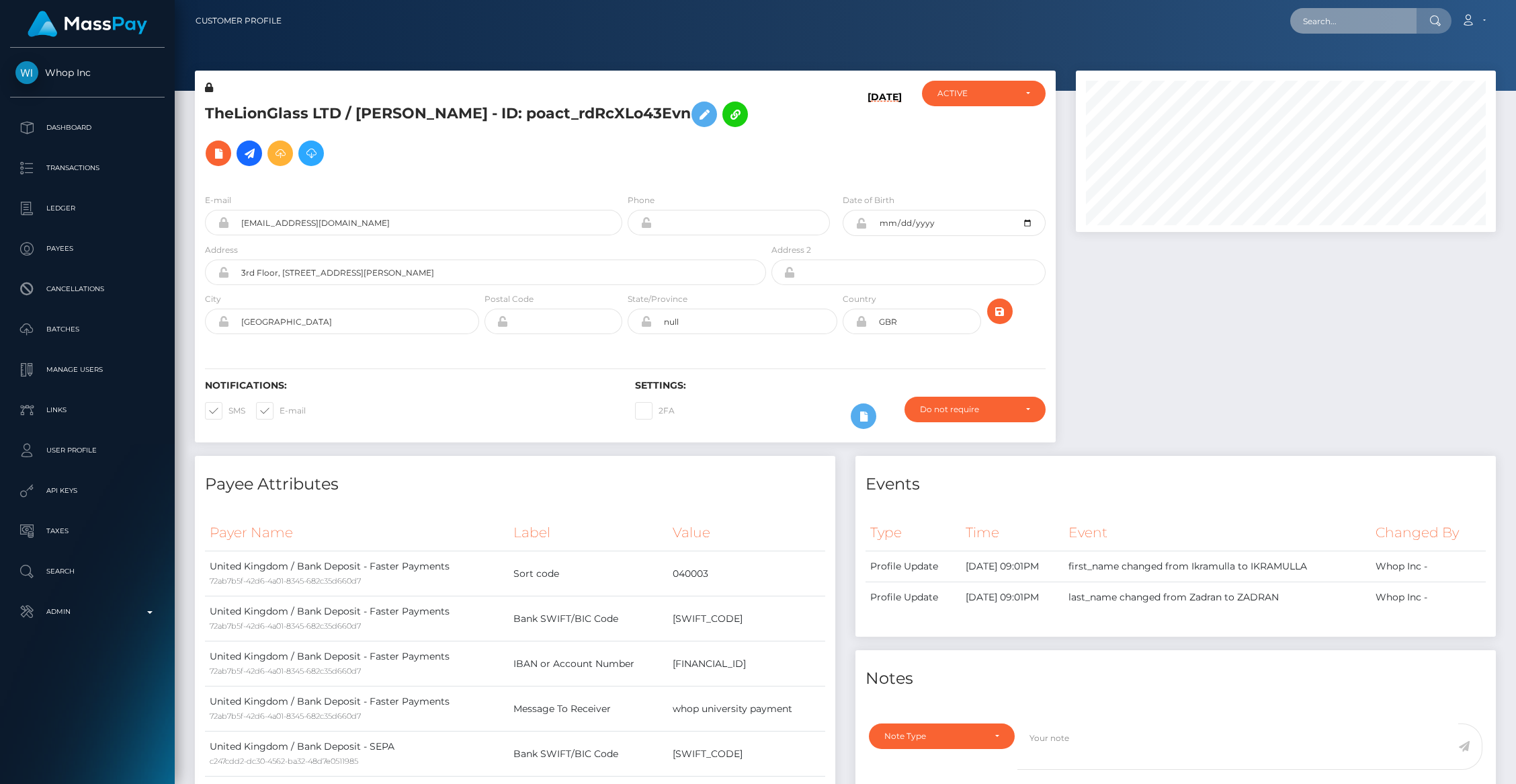
click at [1318, 24] on input "text" at bounding box center [1353, 20] width 126 height 26
click at [1318, 24] on input "text" at bounding box center [1353, 20] width 126 height 26
paste input "pout_856Lzy0HA2IRZ"
type input "pout_856Lzy0HA2IRZ"
click at [1360, 73] on link "FAIZ SMC LTD (Whop Inc - )" at bounding box center [1362, 70] width 144 height 25
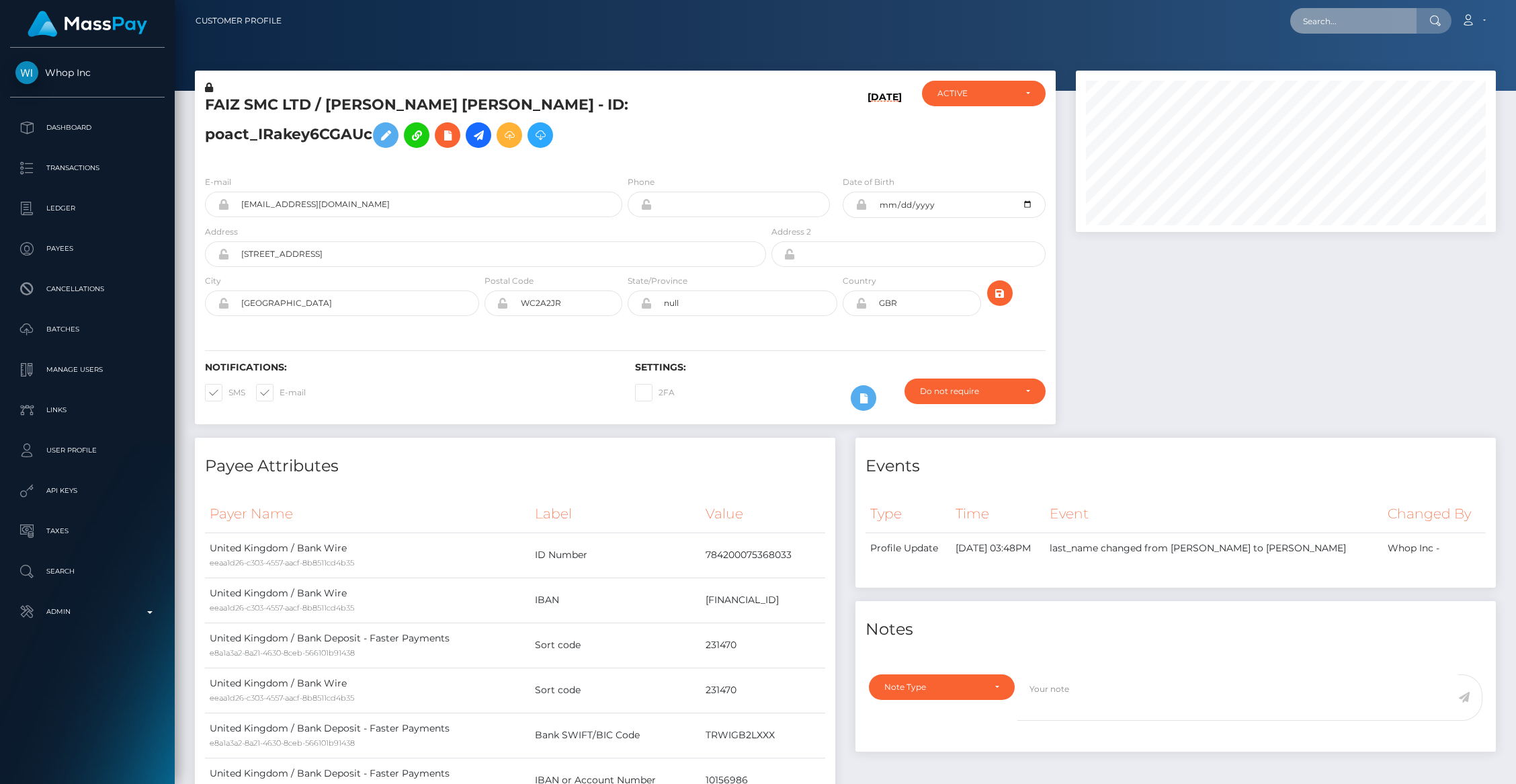
click at [1332, 26] on input "text" at bounding box center [1353, 20] width 126 height 26
paste input "68d1e0f85d905"
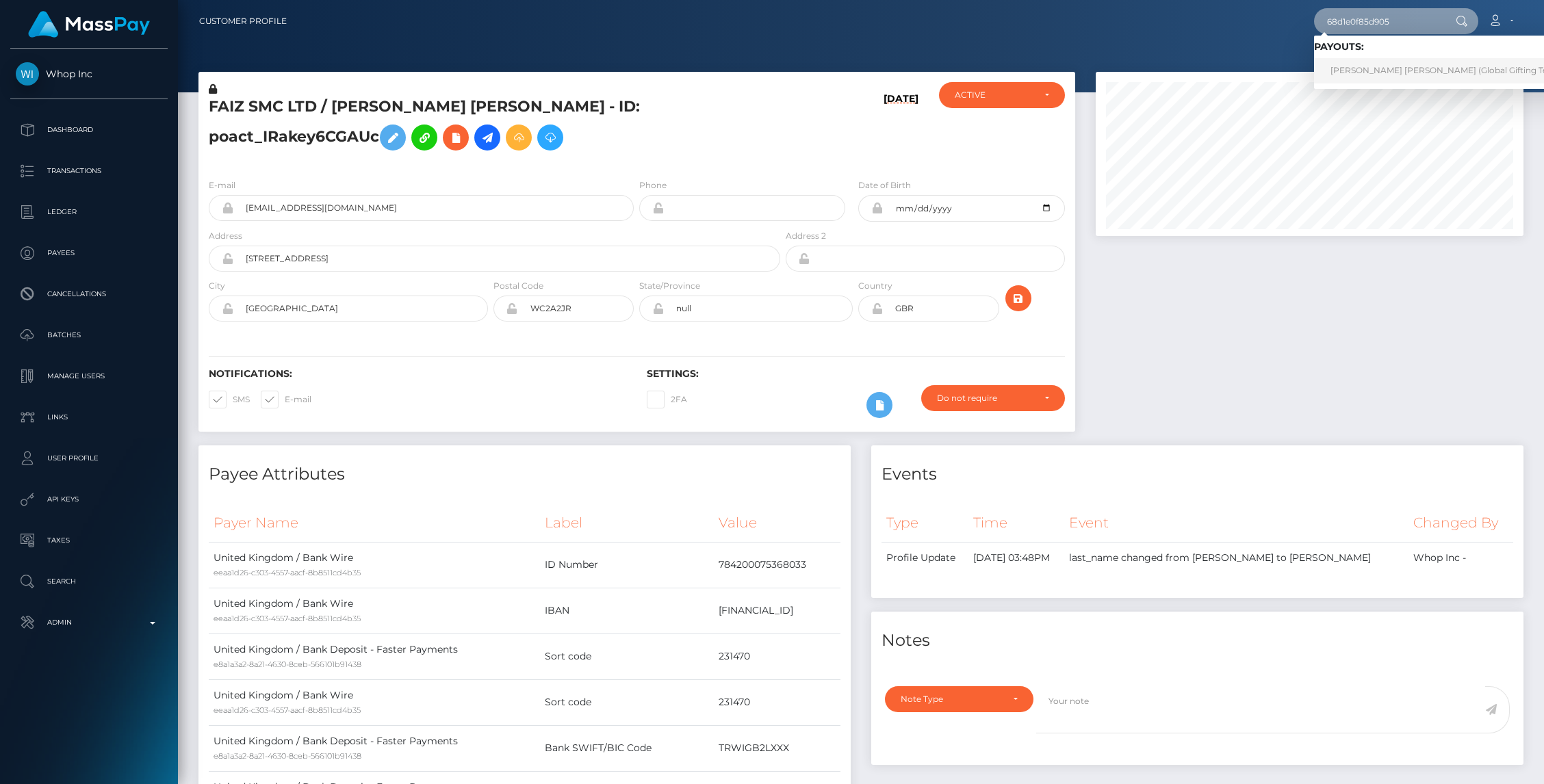
type input "68d1e0f85d905"
click at [1375, 75] on link "RODRIGO ALEJANDRO VILLICANA PEREZ (Global Gifting Technologies Inc - Throne)" at bounding box center [1488, 71] width 349 height 25
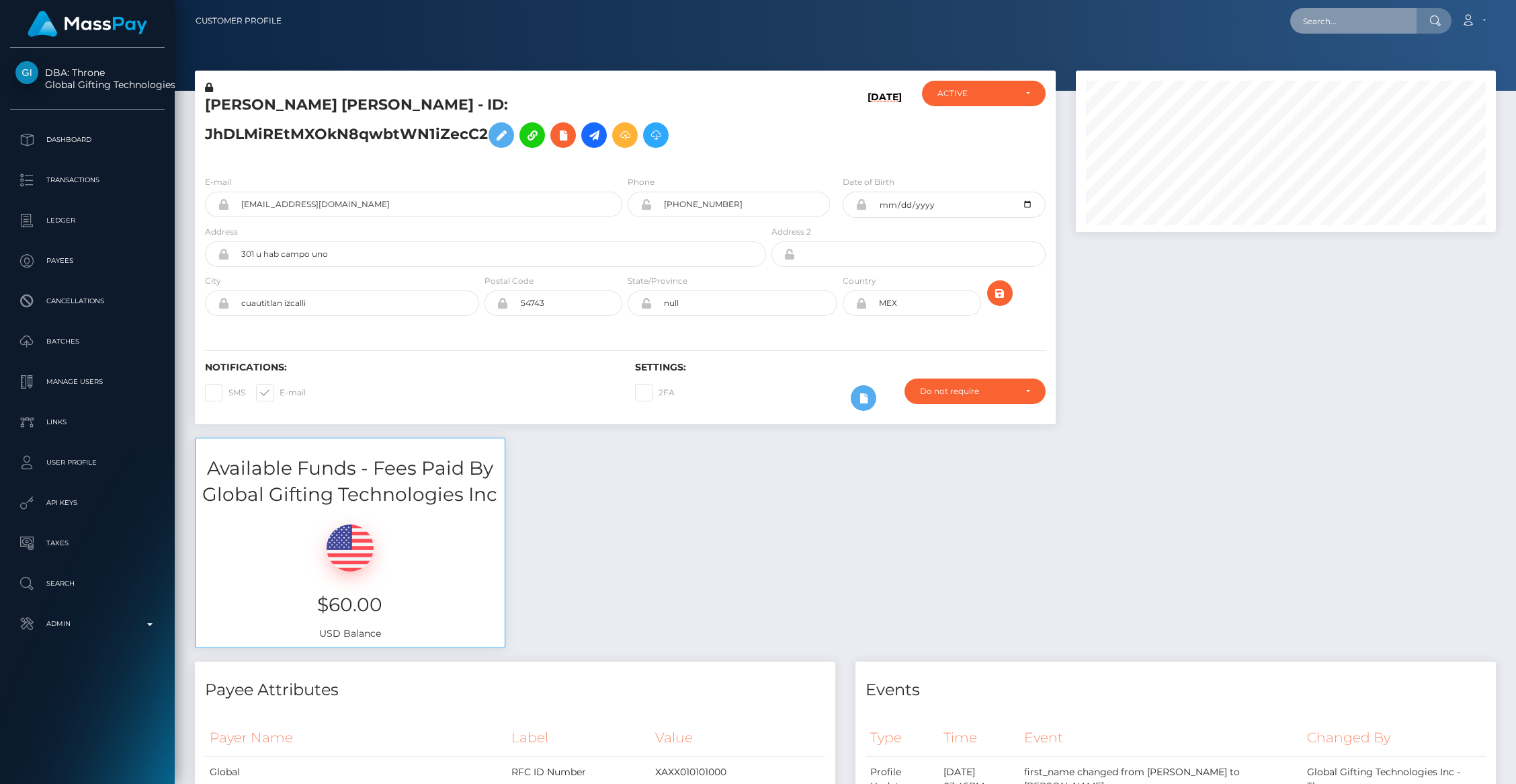
click at [1311, 19] on input "text" at bounding box center [1353, 20] width 126 height 26
paste input "68d2676446cd7"
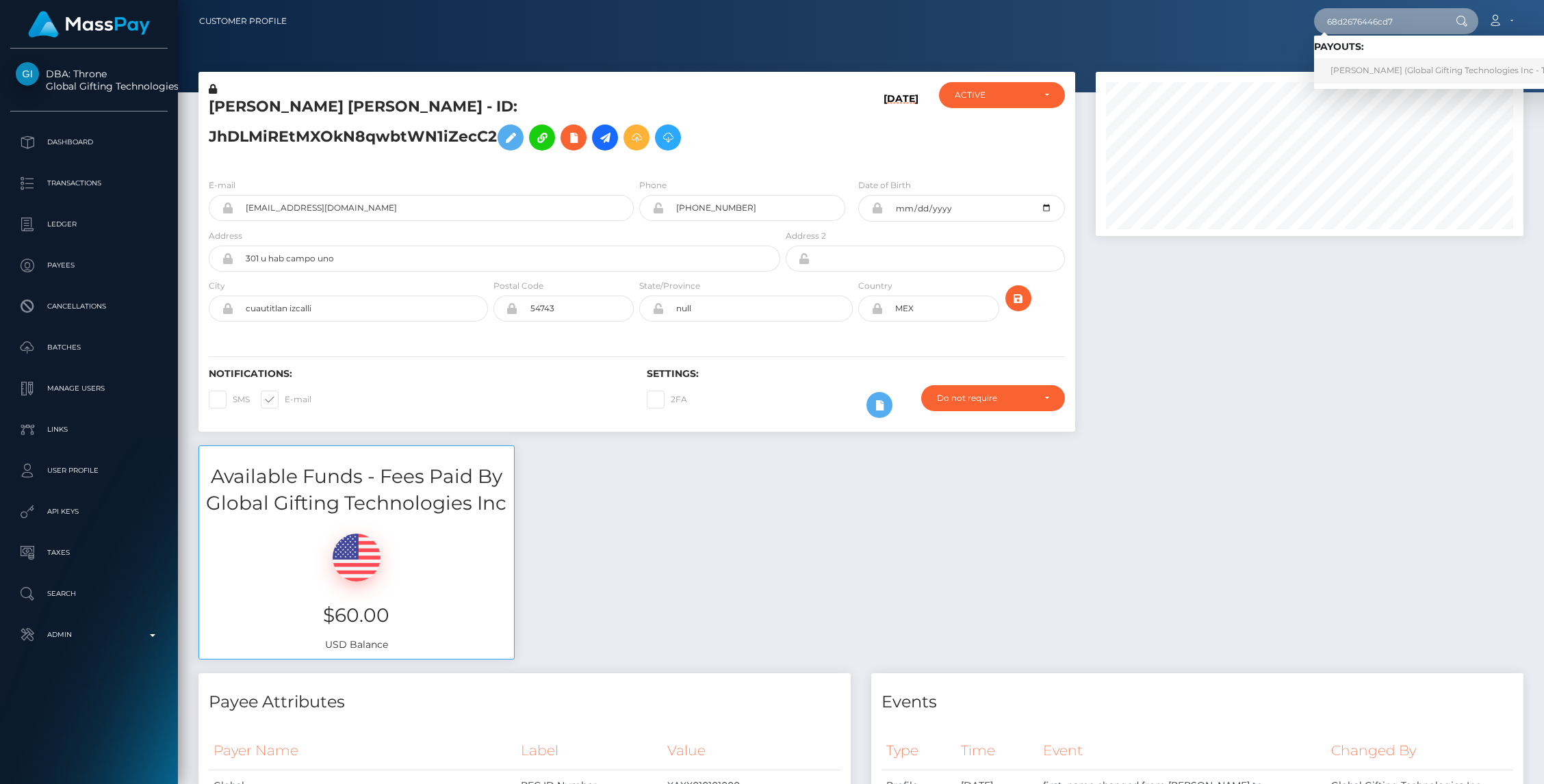
type input "68d2676446cd7"
click at [1360, 65] on link "ROBERTO MEJIA FLORES (Global Gifting Technologies Inc - Throne)" at bounding box center [1451, 71] width 276 height 25
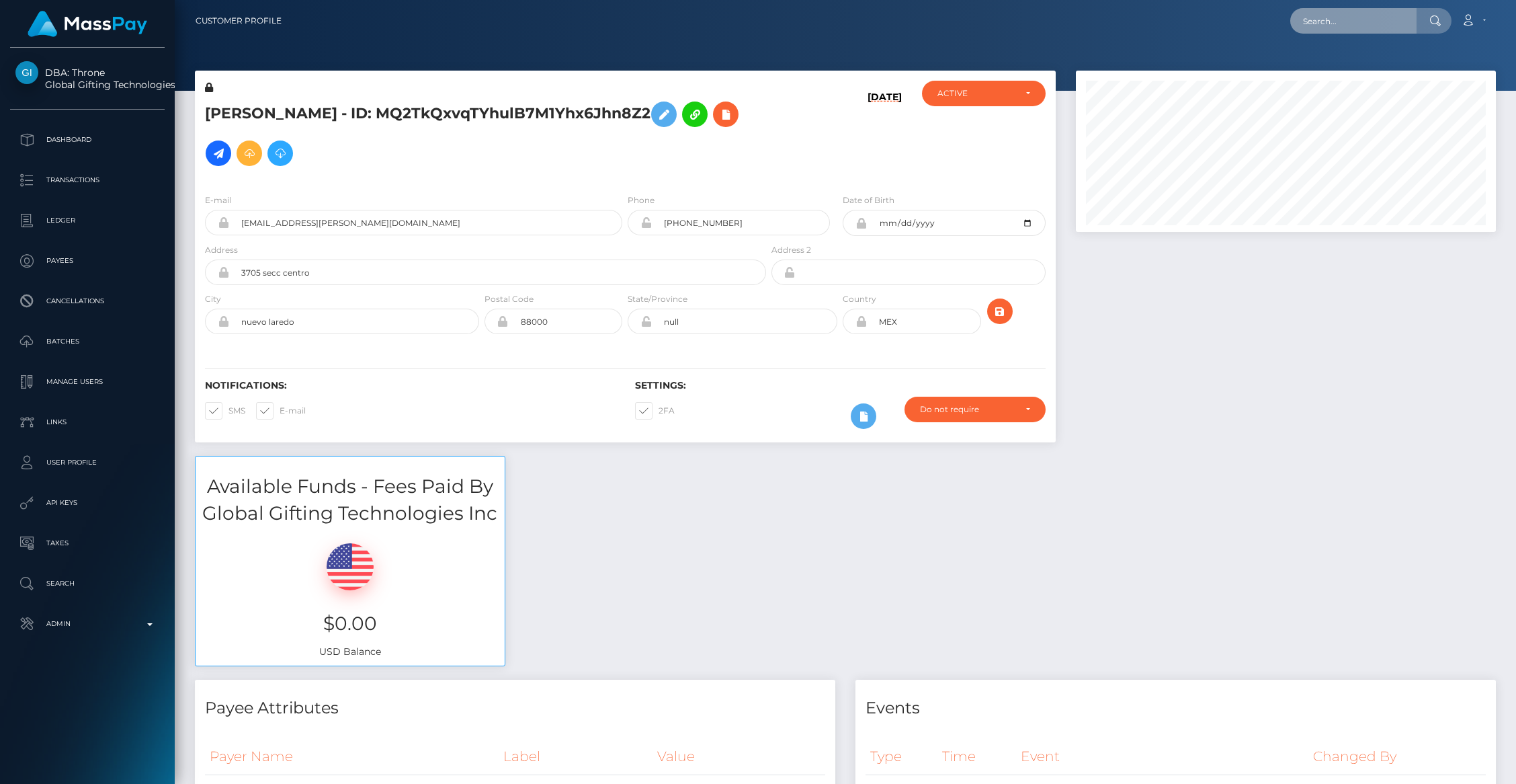
click at [1336, 27] on input "text" at bounding box center [1353, 20] width 126 height 26
paste input "77766648"
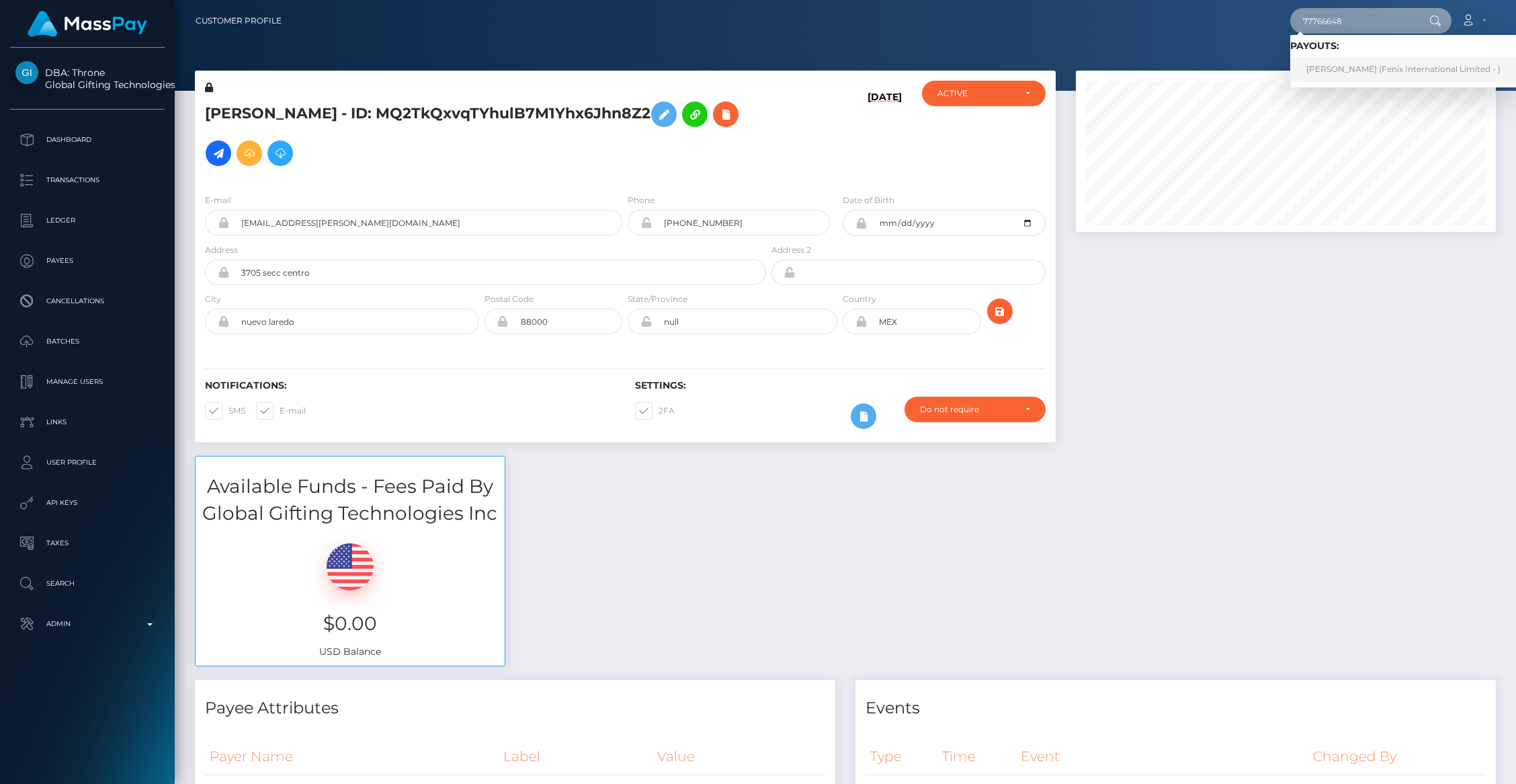
type input "77766648"
click at [1346, 72] on link "Natcha Klaitim (Fenix International Limited - )" at bounding box center [1403, 70] width 227 height 25
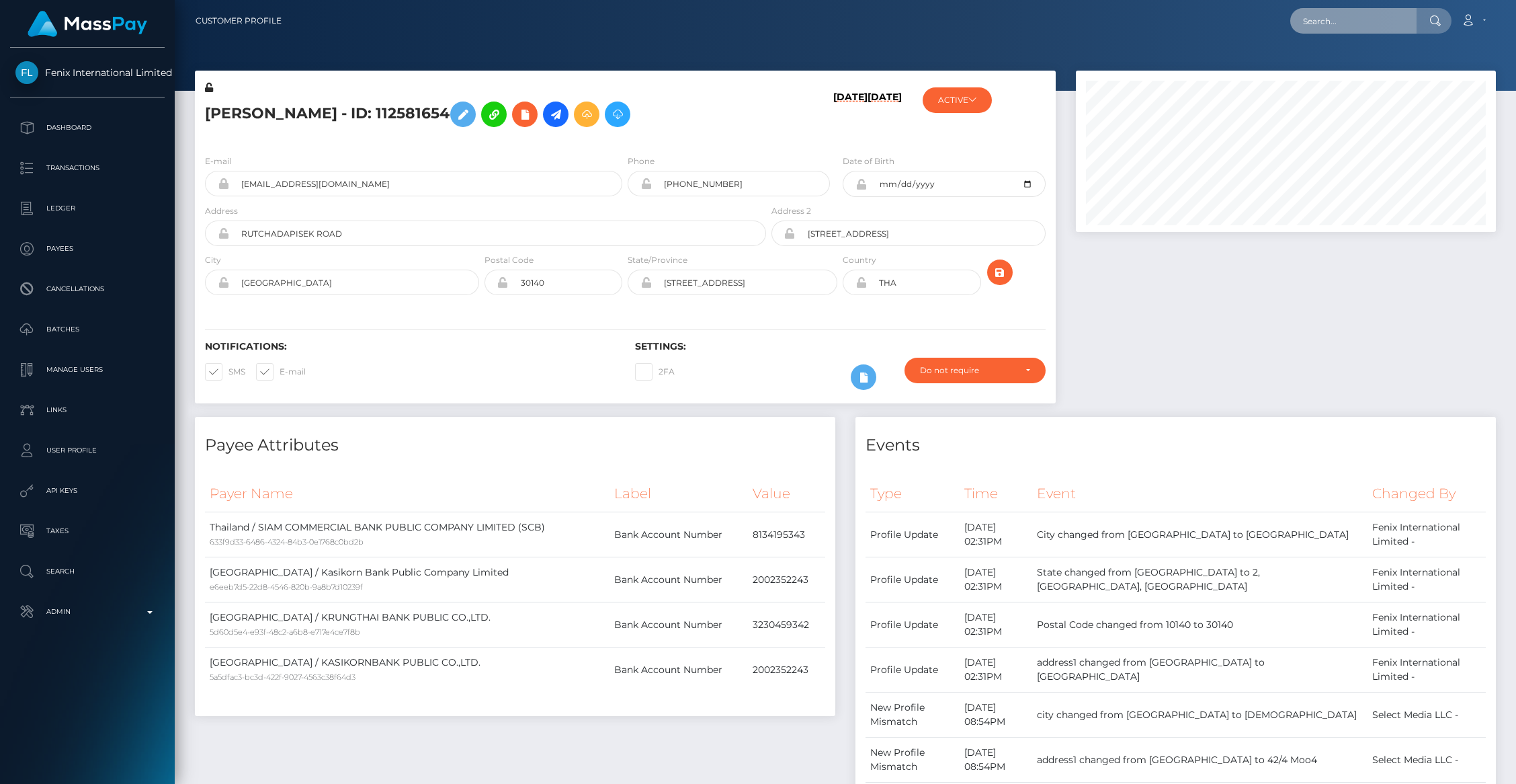
drag, startPoint x: 1332, startPoint y: 10, endPoint x: 1349, endPoint y: 26, distance: 23.3
click at [1333, 10] on input "text" at bounding box center [1353, 20] width 126 height 26
click at [1350, 26] on input "text" at bounding box center [1353, 20] width 126 height 26
paste input "77865701"
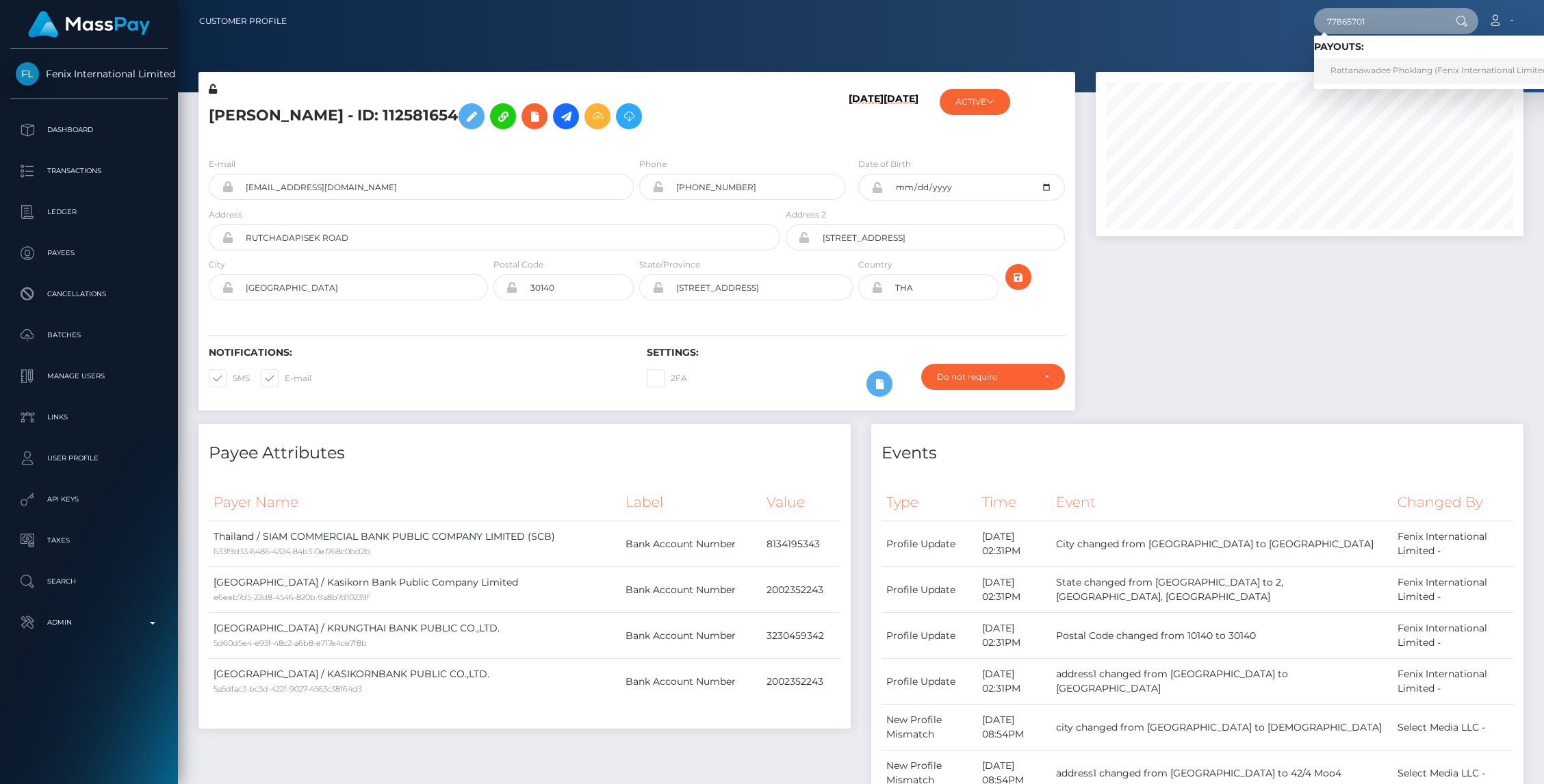
type input "77865701"
click at [1390, 66] on link "Rattanawadee Phoklang (Fenix International Limited - )" at bounding box center [1444, 71] width 260 height 25
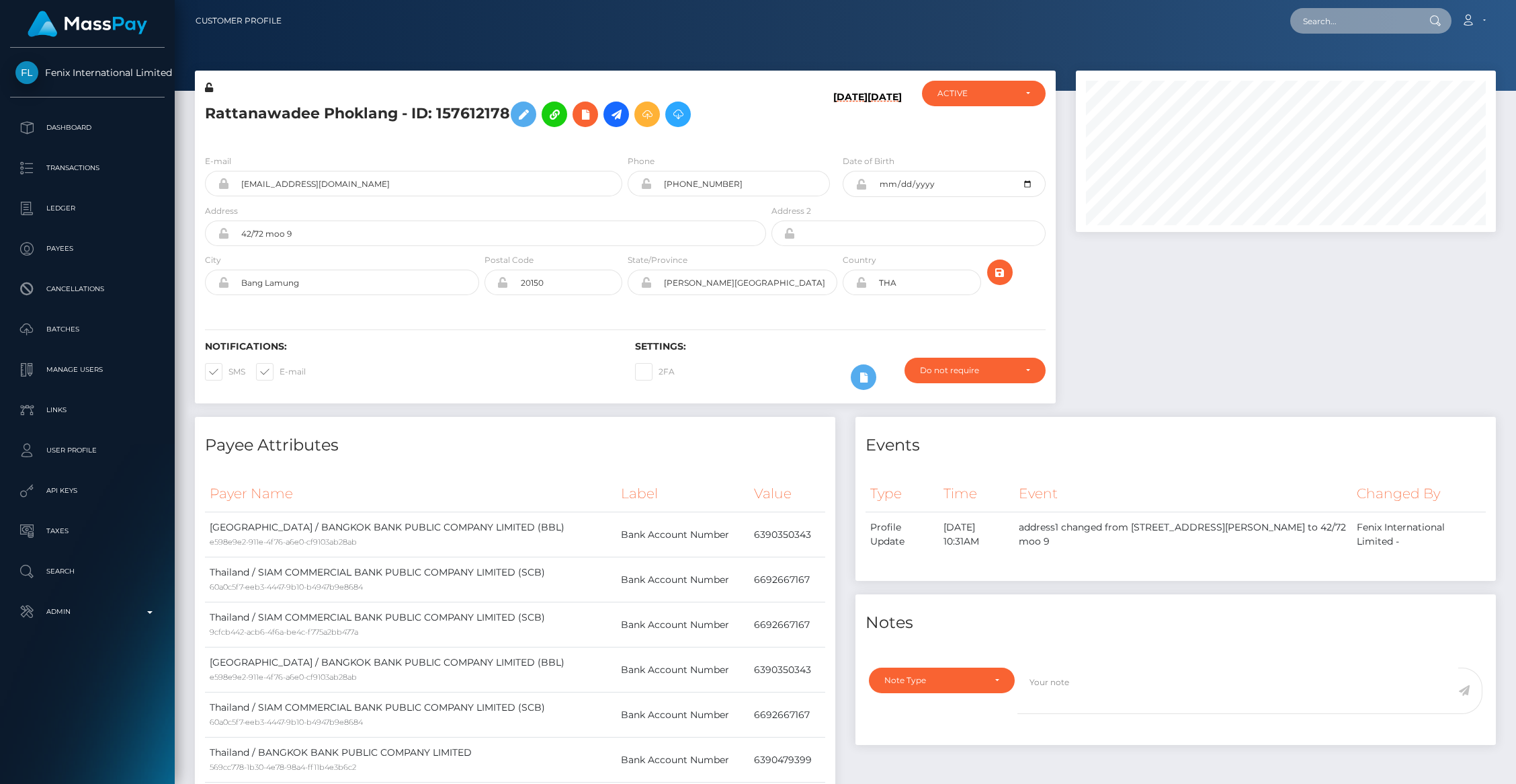
click at [1313, 21] on input "text" at bounding box center [1353, 20] width 126 height 26
paste input "68d10b55b4673"
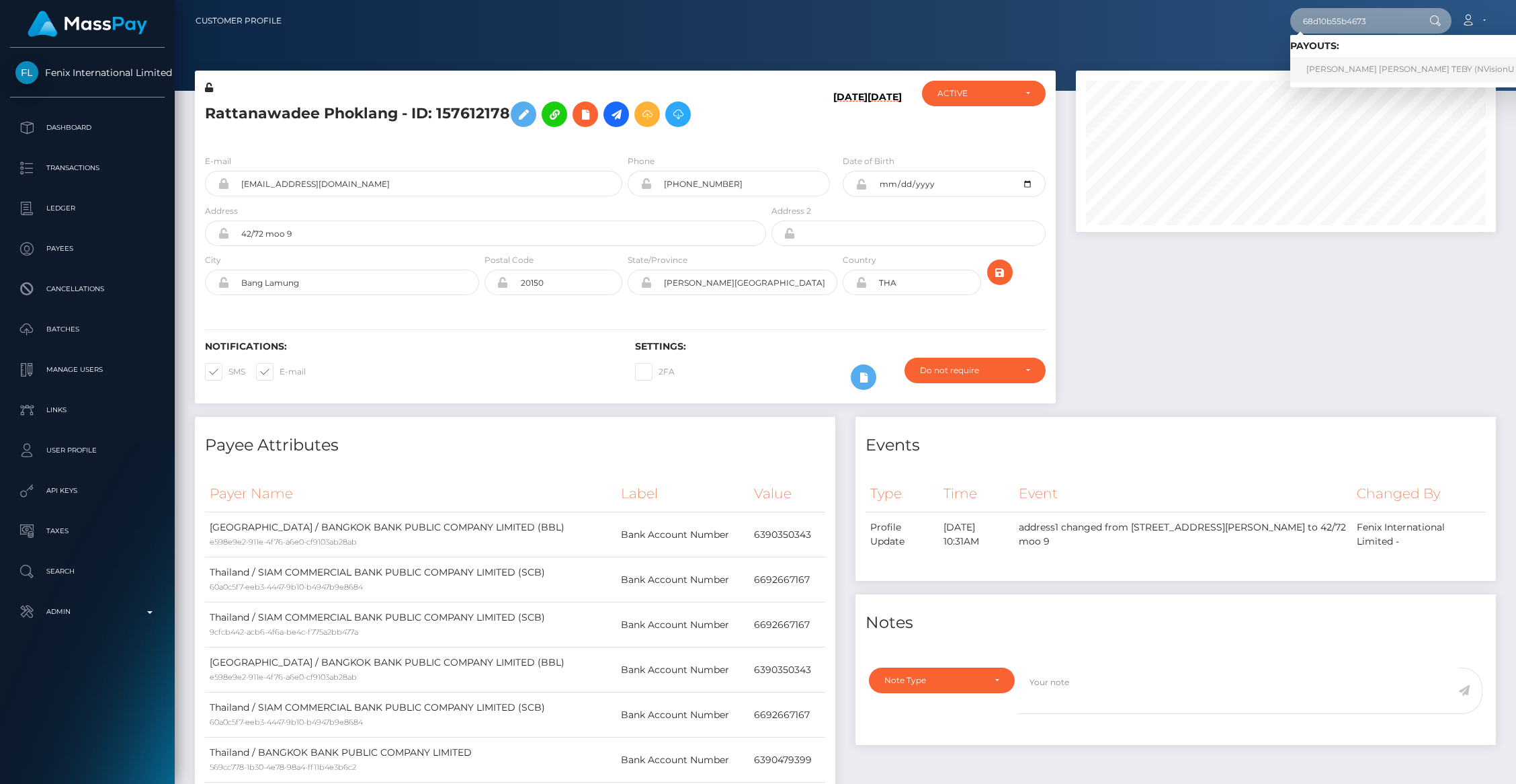
type input "68d10b55b4673"
click at [1329, 66] on link "[PERSON_NAME] [PERSON_NAME] TEBY (NVisionU Inc - )" at bounding box center [1423, 70] width 265 height 25
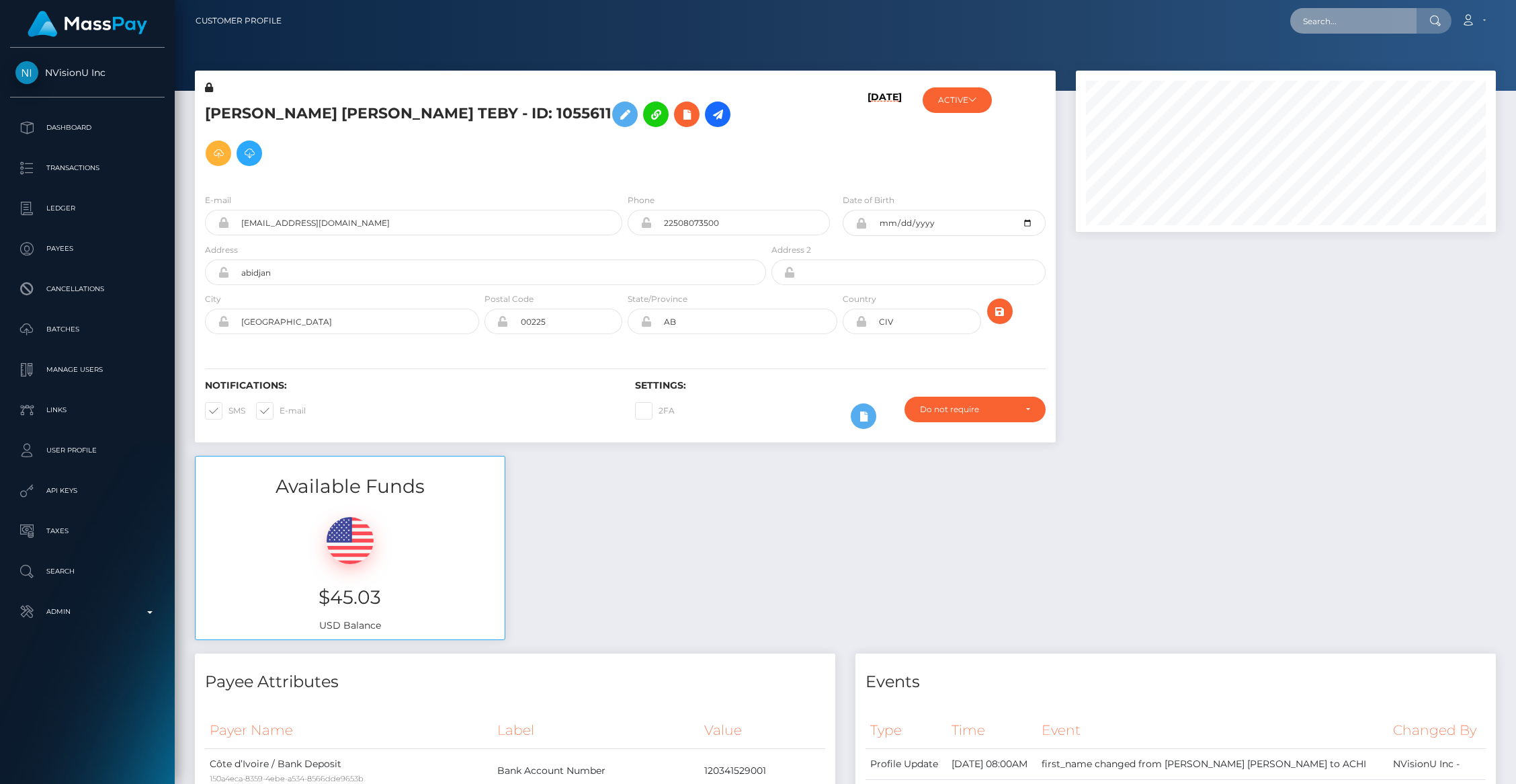
click at [1348, 16] on input "text" at bounding box center [1353, 20] width 126 height 26
paste input "7f1a1a84-051f-464d-b3bf-0d5f9a1e9213"
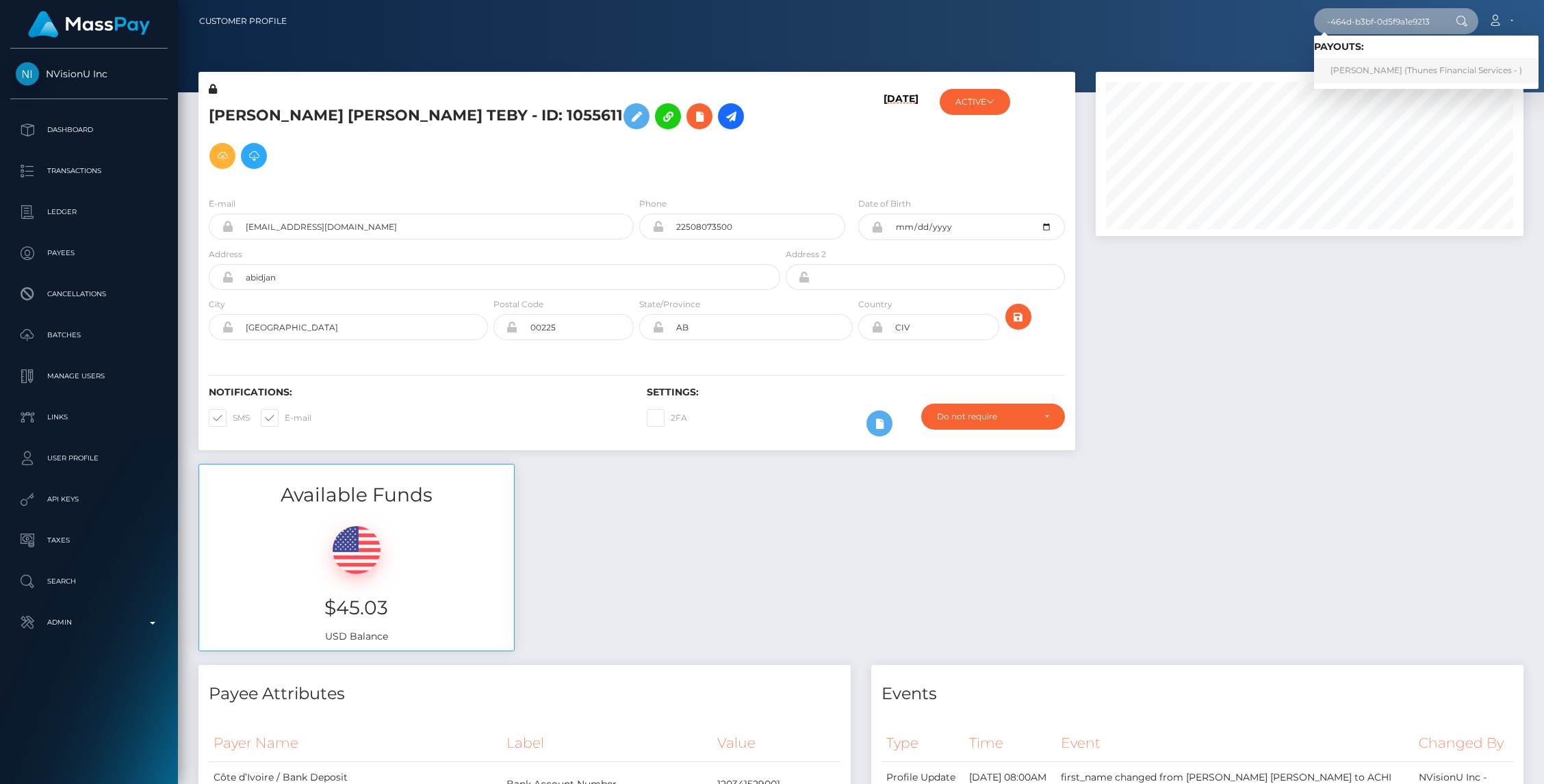
type input "7f1a1a84-051f-464d-b3bf-0d5f9a1e9213"
click at [1376, 76] on link "[PERSON_NAME] (Thunes Financial Services - )" at bounding box center [1426, 71] width 225 height 25
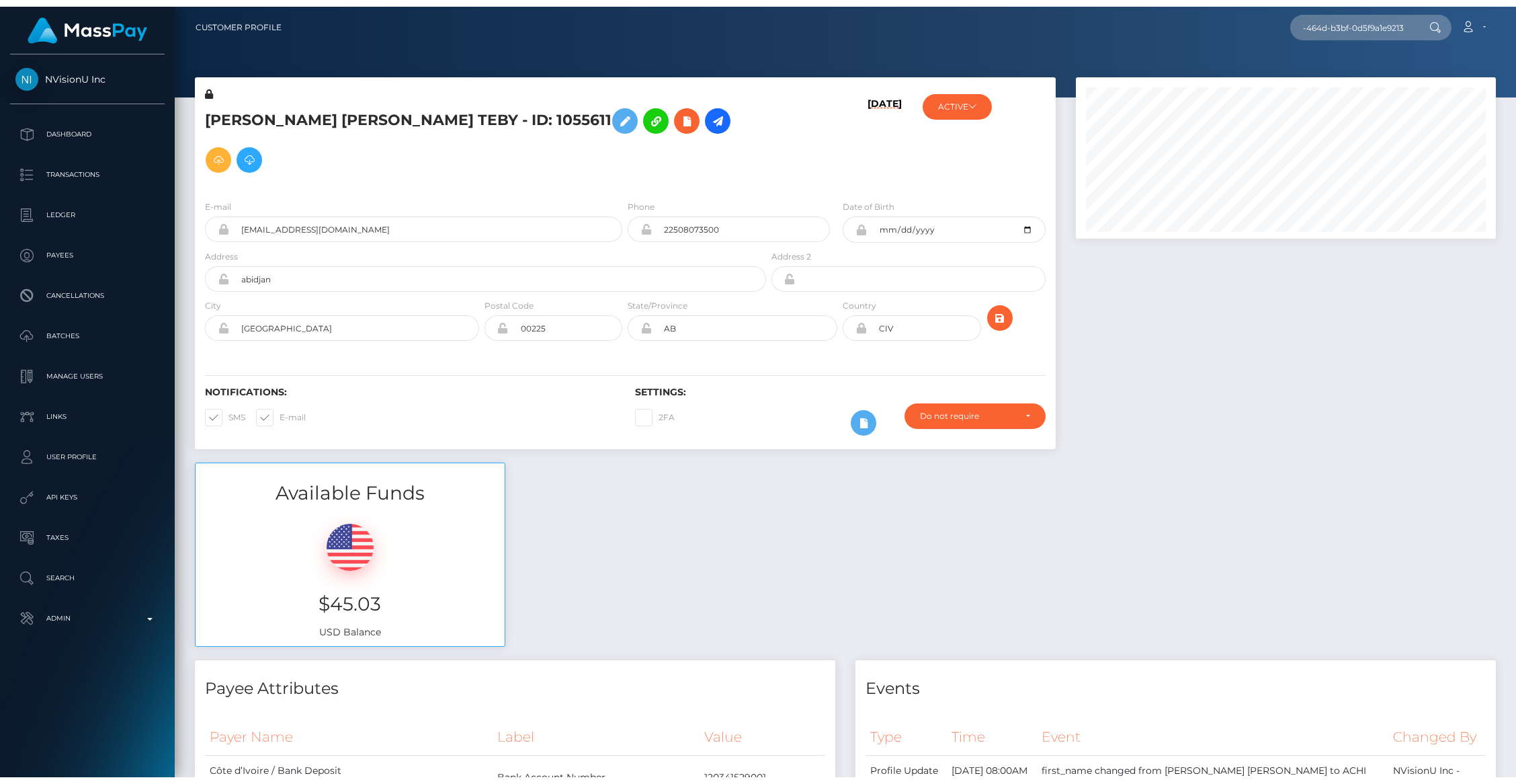
scroll to position [0, 0]
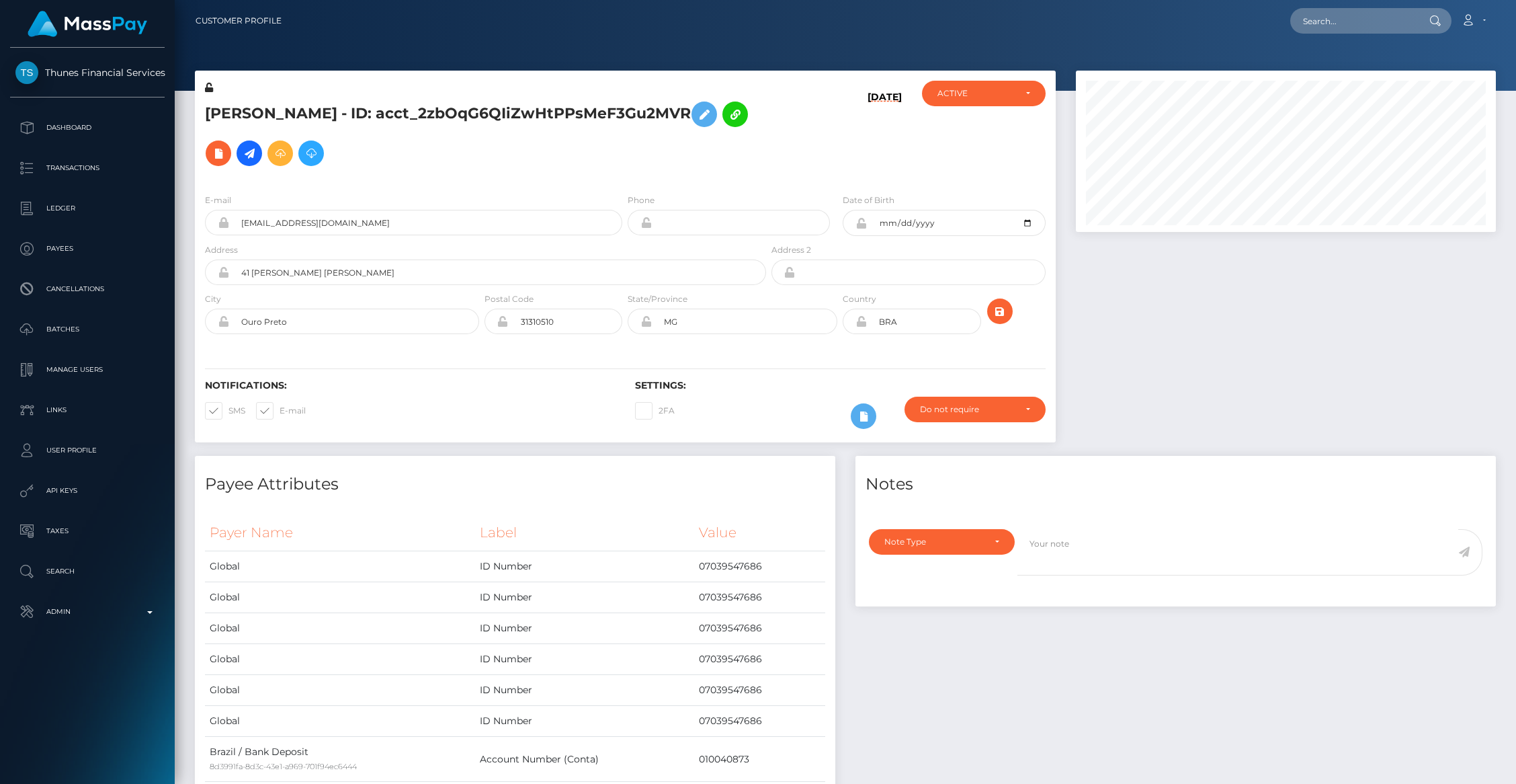
click at [1326, 39] on nav "Customer Profile Loading... Loading... Account" at bounding box center [845, 20] width 1341 height 41
click at [1323, 35] on nav "Customer Profile Loading... Loading... Account" at bounding box center [845, 20] width 1341 height 41
click at [1318, 33] on div "Loading... Loading... Account Edit Profile Logout" at bounding box center [893, 21] width 1203 height 28
click at [1318, 32] on input "text" at bounding box center [1353, 20] width 126 height 26
paste input "68d16959b44a4"
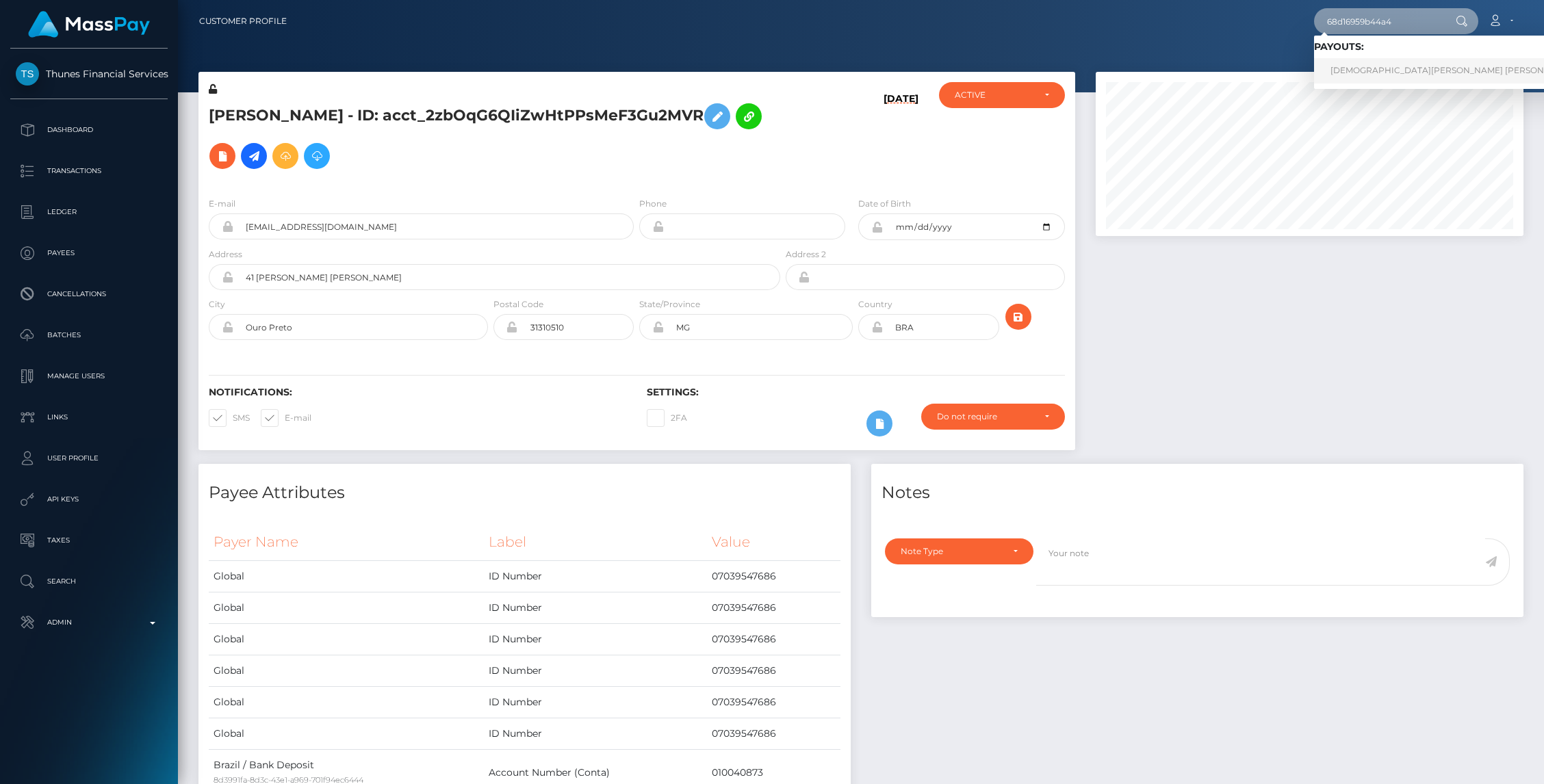
type input "68d16959b44a4"
click at [1414, 68] on link "[DEMOGRAPHIC_DATA][PERSON_NAME] [PERSON_NAME] (Takeoff Newco Inc - Club Fans)" at bounding box center [1520, 71] width 412 height 25
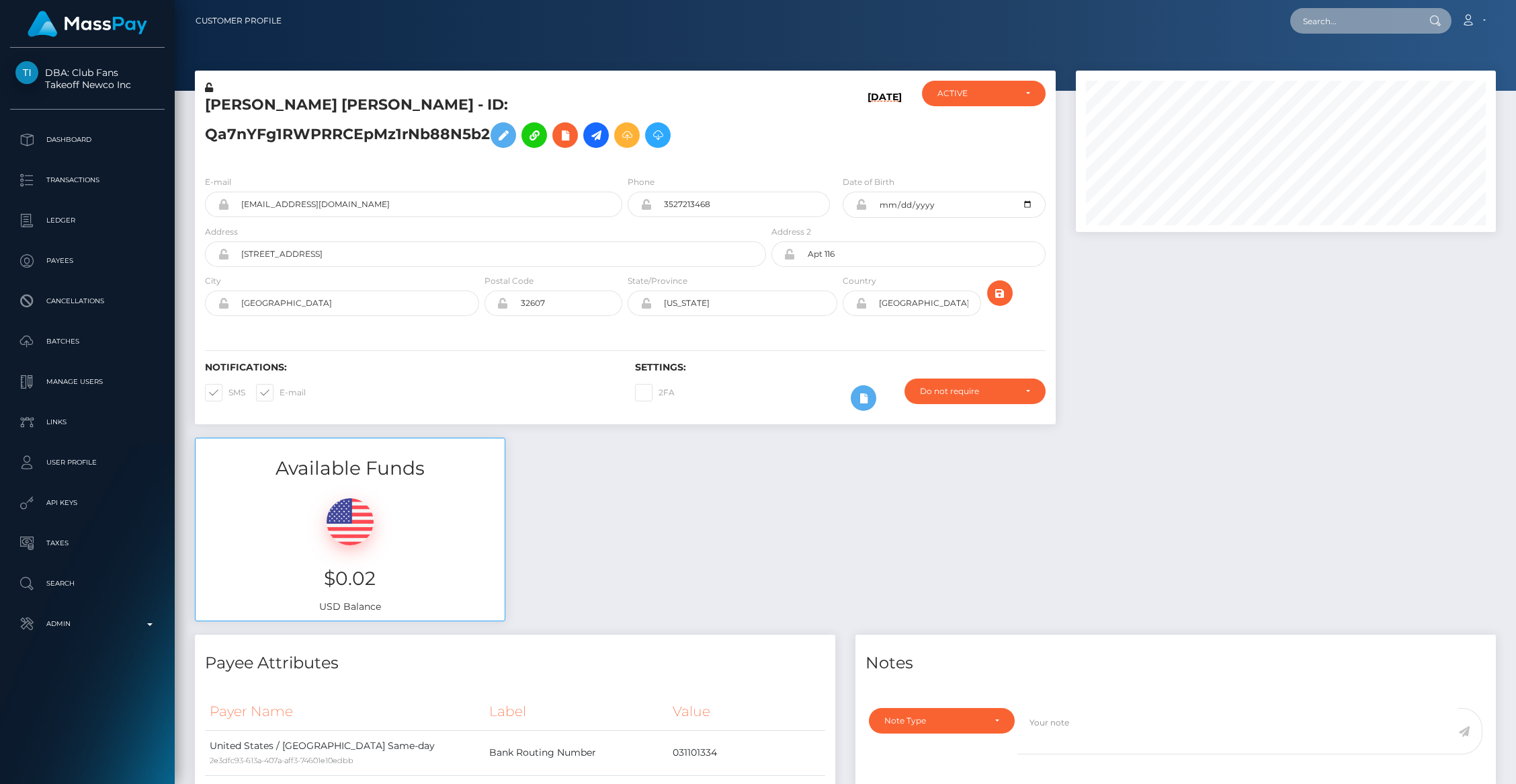
click at [1335, 21] on input "text" at bounding box center [1353, 20] width 126 height 26
paste input "c7fcf186-8980-45b0-932e-3225011b3d4f"
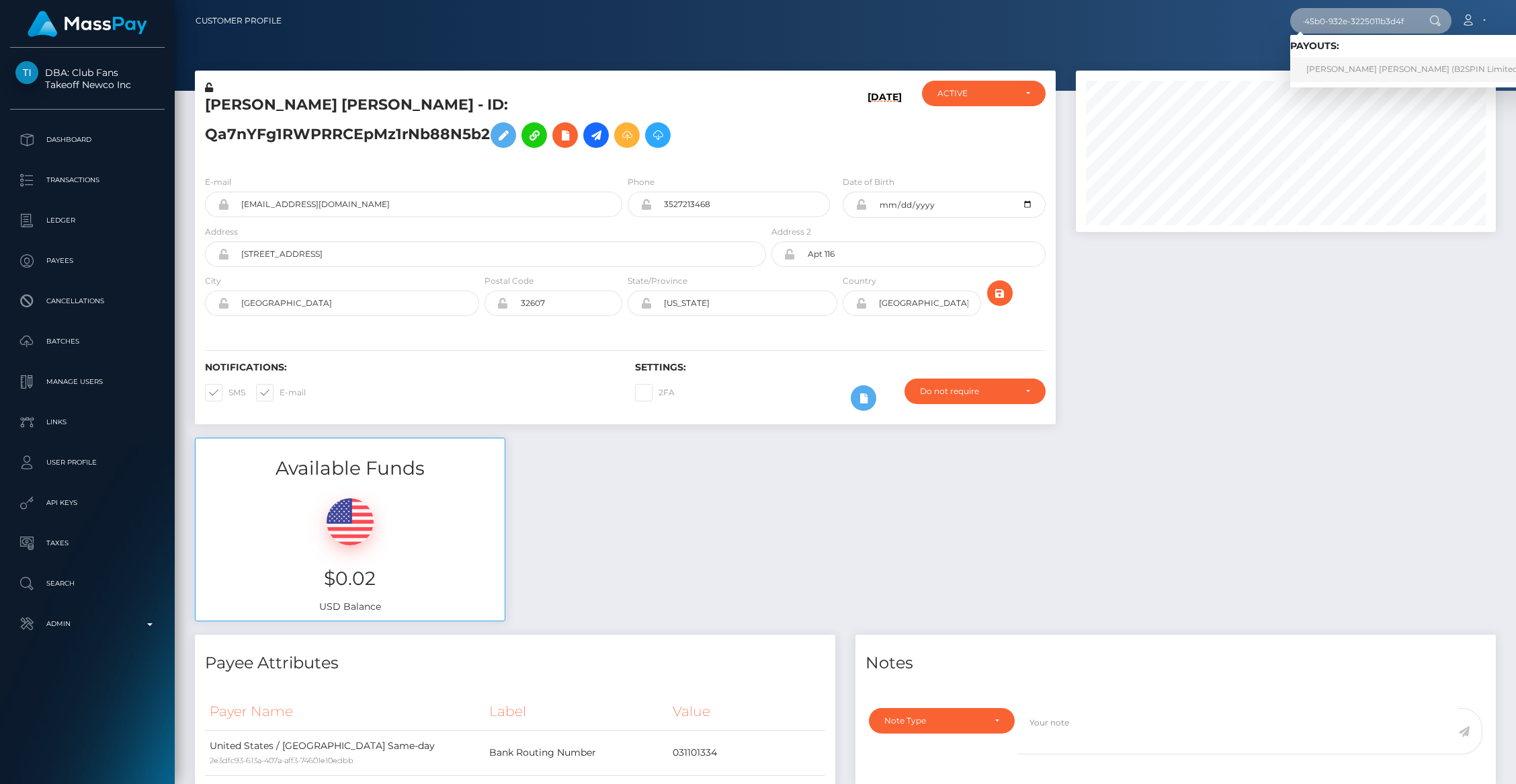
type input "c7fcf186-8980-45b0-932e-3225011b3d4f"
click at [1372, 69] on link "WESLEY DAVID WISE (B2SPIN Limited - )" at bounding box center [1417, 70] width 254 height 25
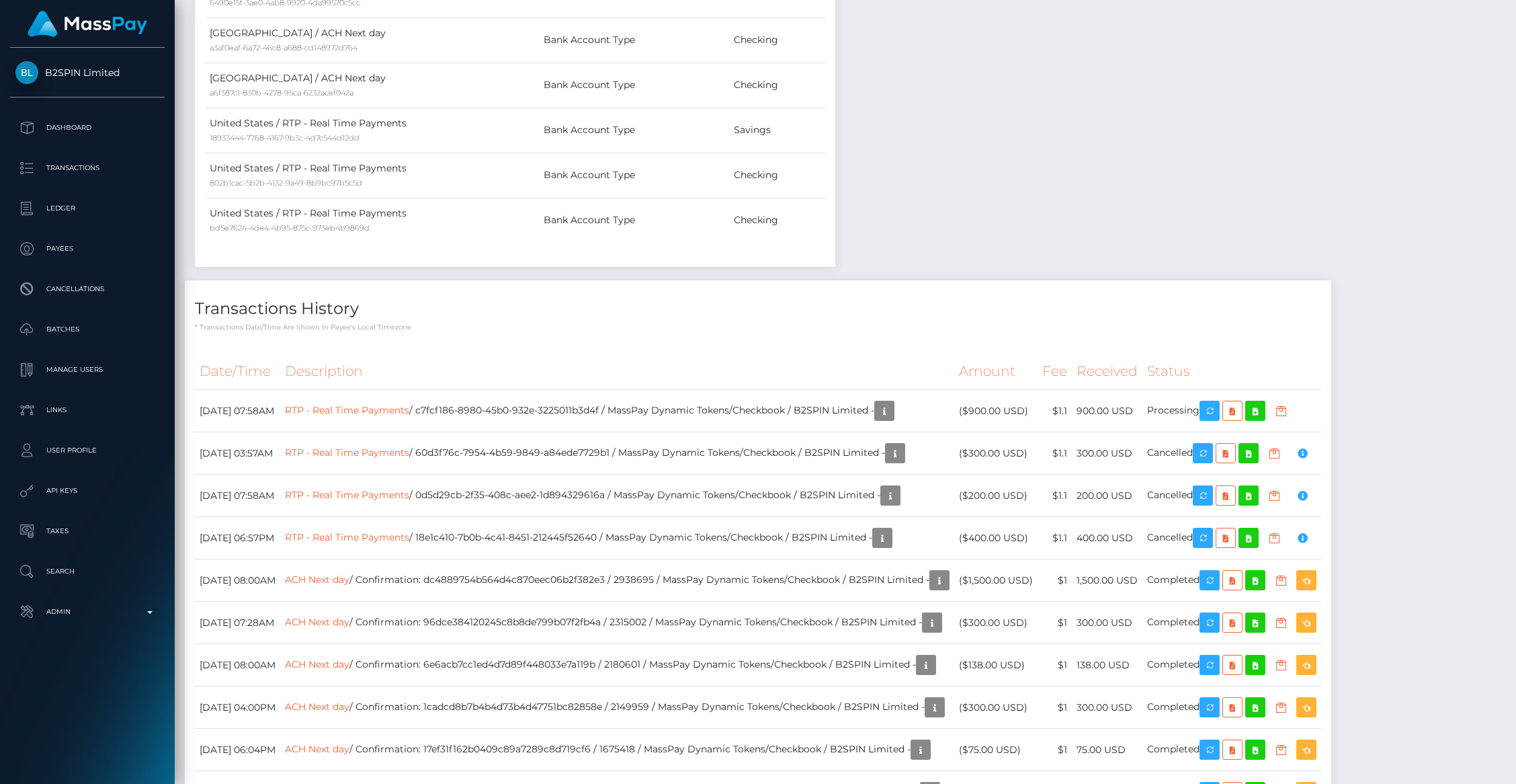
scroll to position [1549, 0]
